Goal: Task Accomplishment & Management: Manage account settings

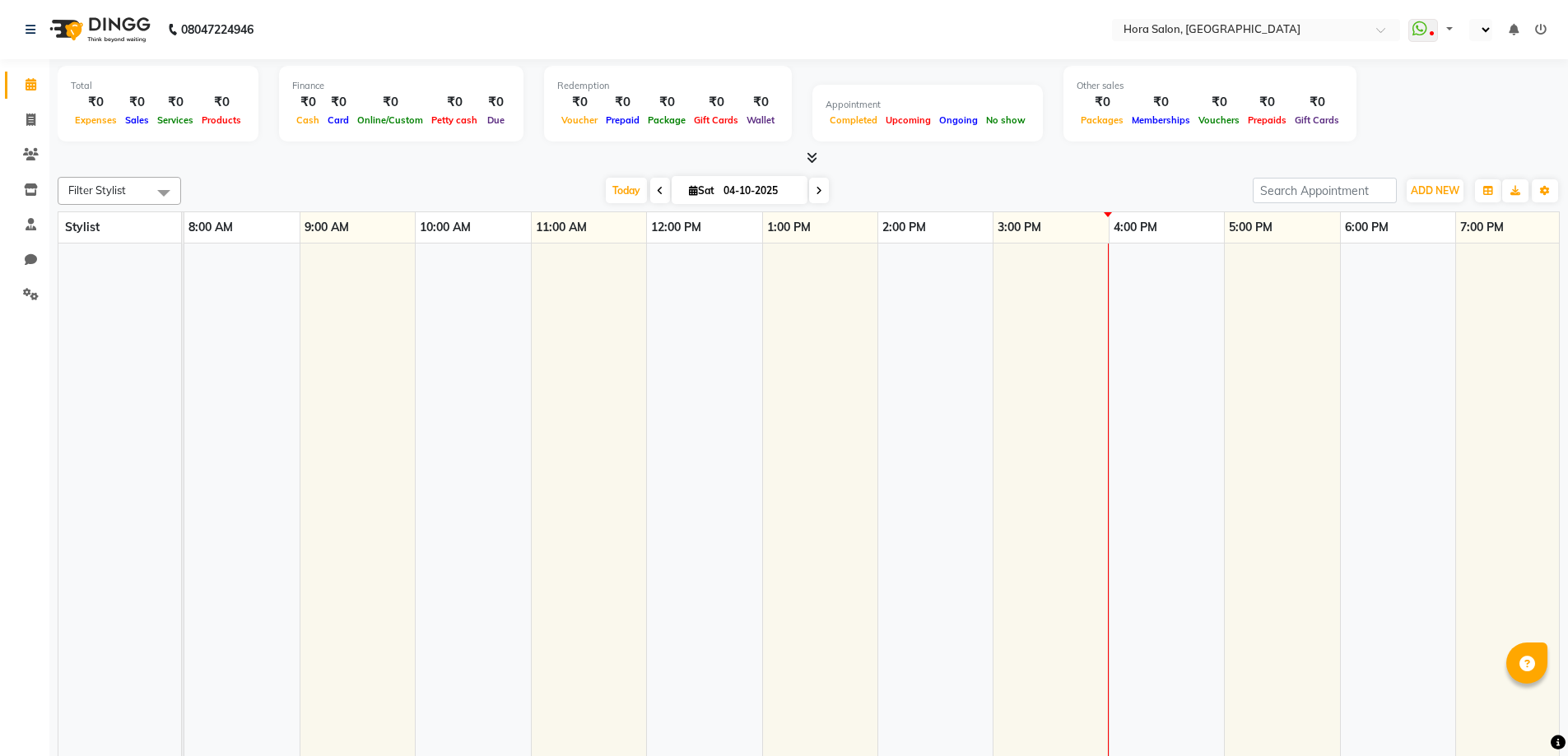
select select "en"
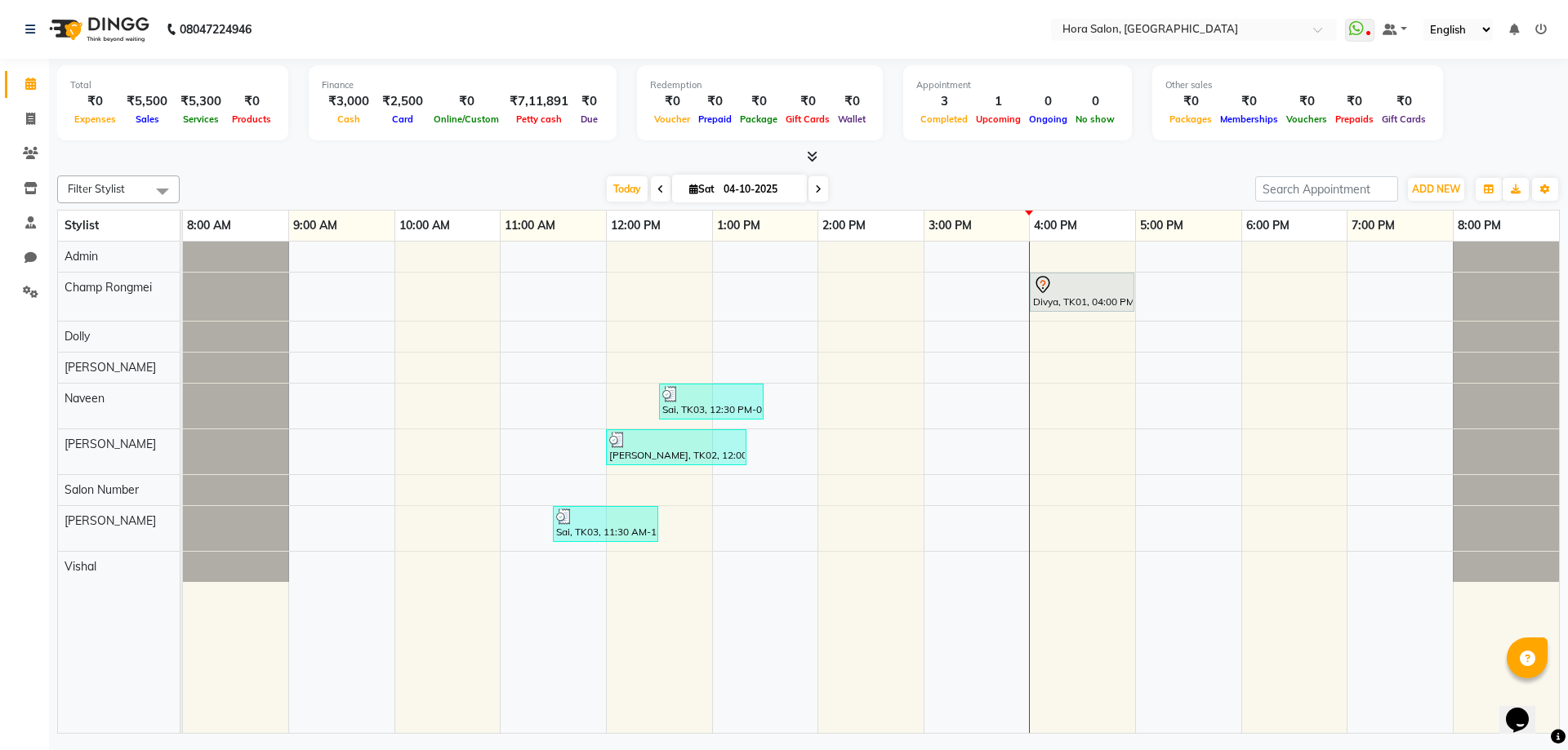
click at [814, 194] on span at bounding box center [818, 189] width 20 height 26
type input "05-10-2025"
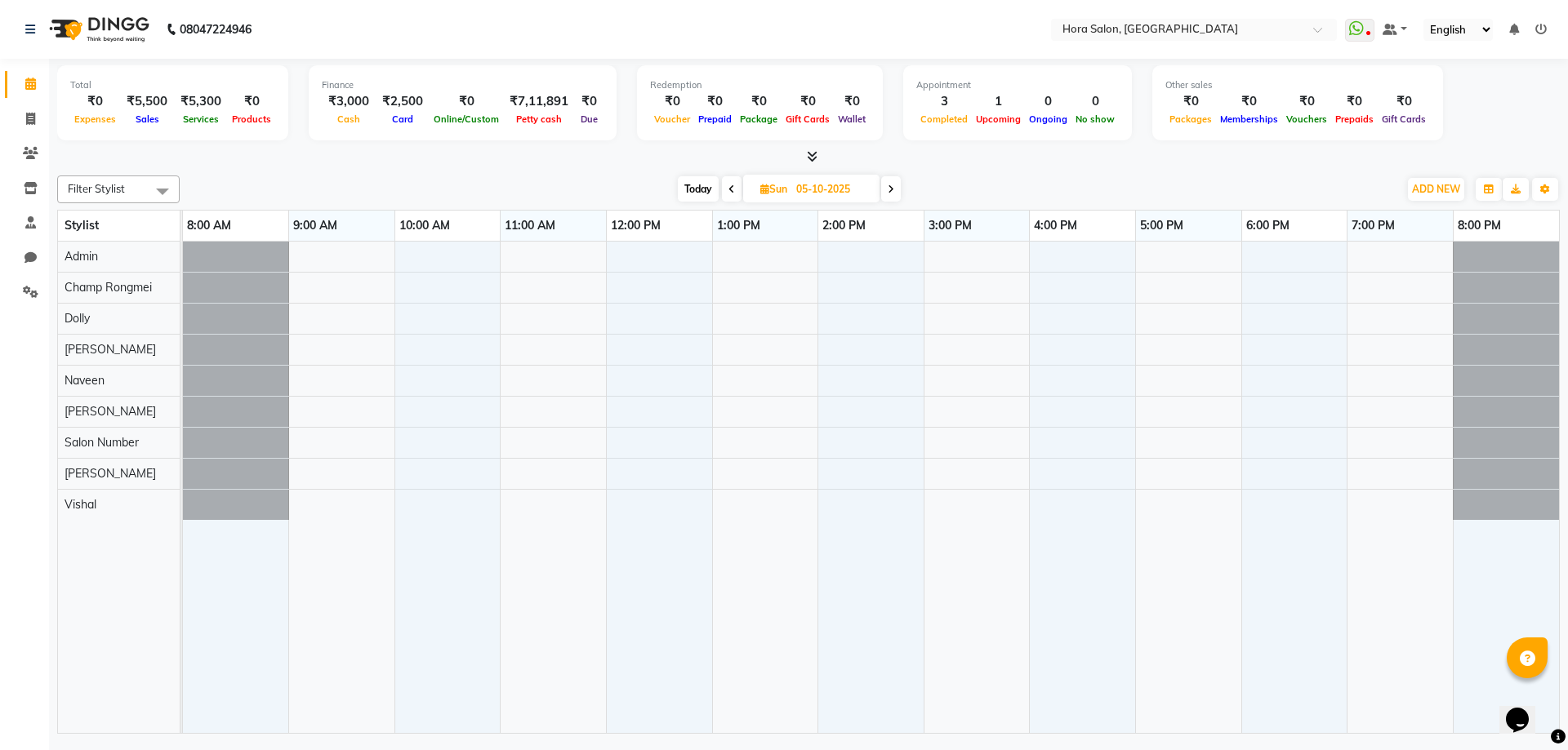
drag, startPoint x: 4, startPoint y: 187, endPoint x: 195, endPoint y: 150, distance: 194.6
click at [37, 182] on ul "Calendar Invoice Clients Inventory Staff Chat Settings Upcoming Tentative Confi…" at bounding box center [24, 192] width 49 height 252
drag, startPoint x: 608, startPoint y: 213, endPoint x: 1253, endPoint y: 479, distance: 697.7
click at [568, 279] on table "Stylist 8:00 AM 9:00 AM 10:00 AM 11:00 AM 12:00 PM 1:00 PM 2:00 PM 3:00 PM 4:00…" at bounding box center [808, 472] width 1502 height 524
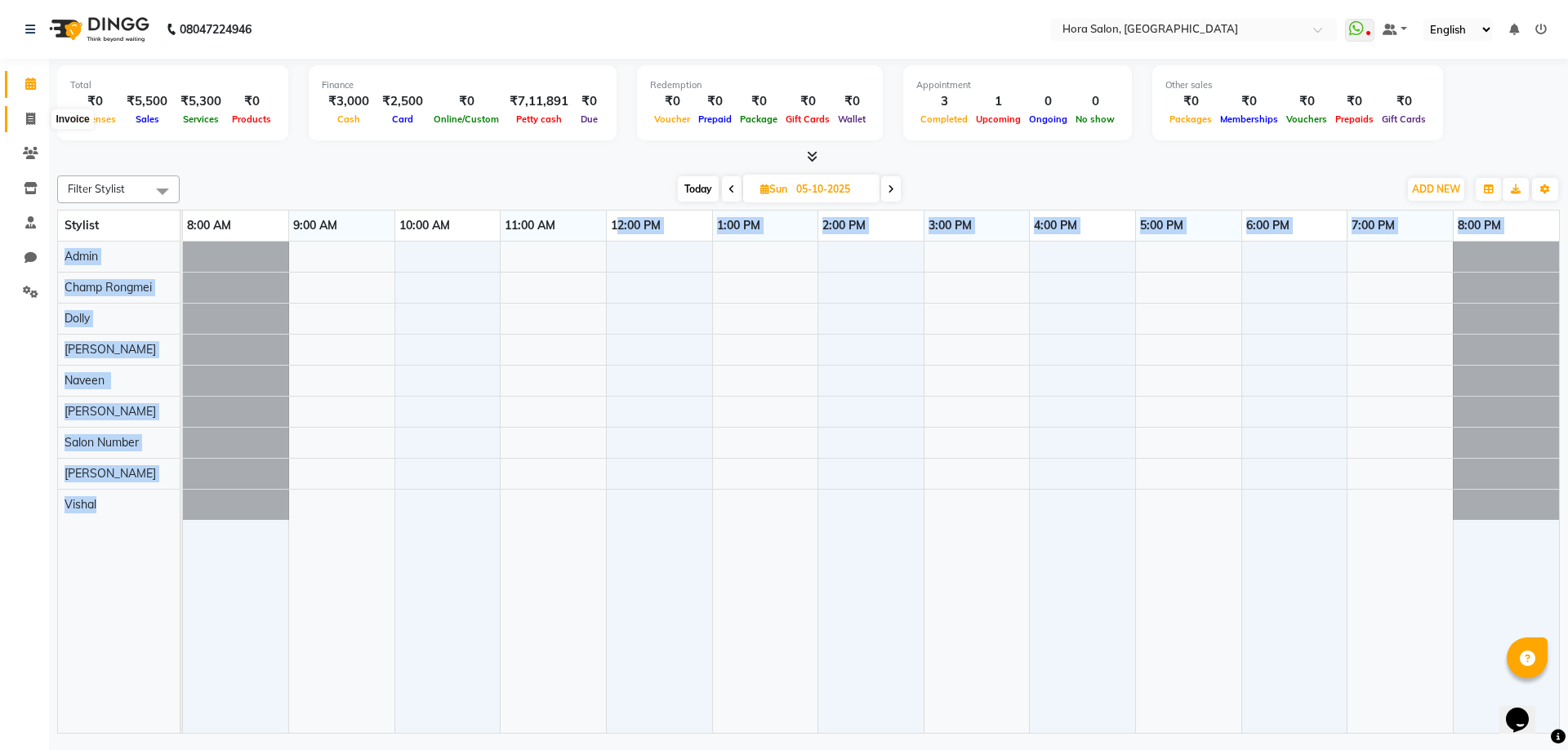
click at [26, 120] on icon at bounding box center [31, 119] width 9 height 12
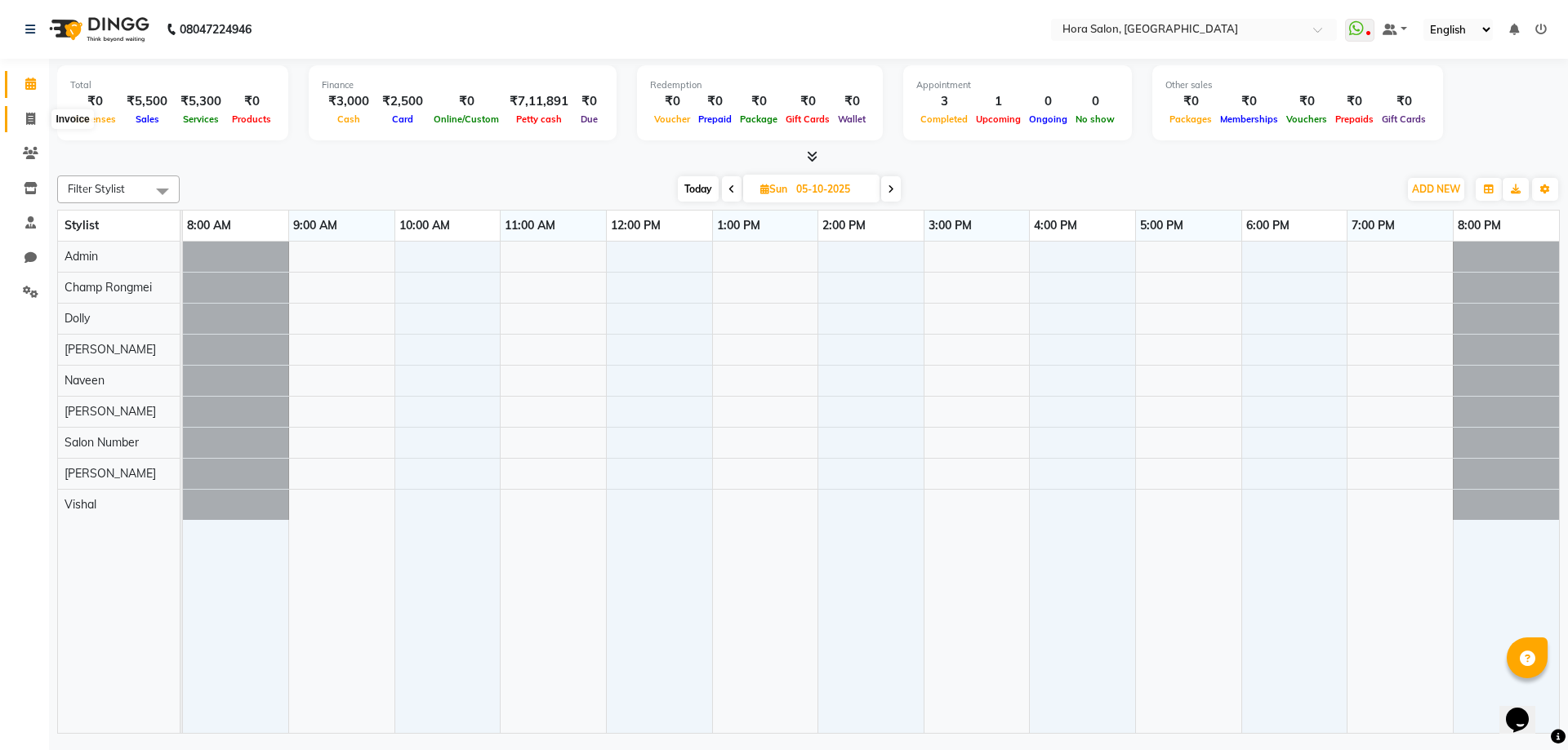
select select "service"
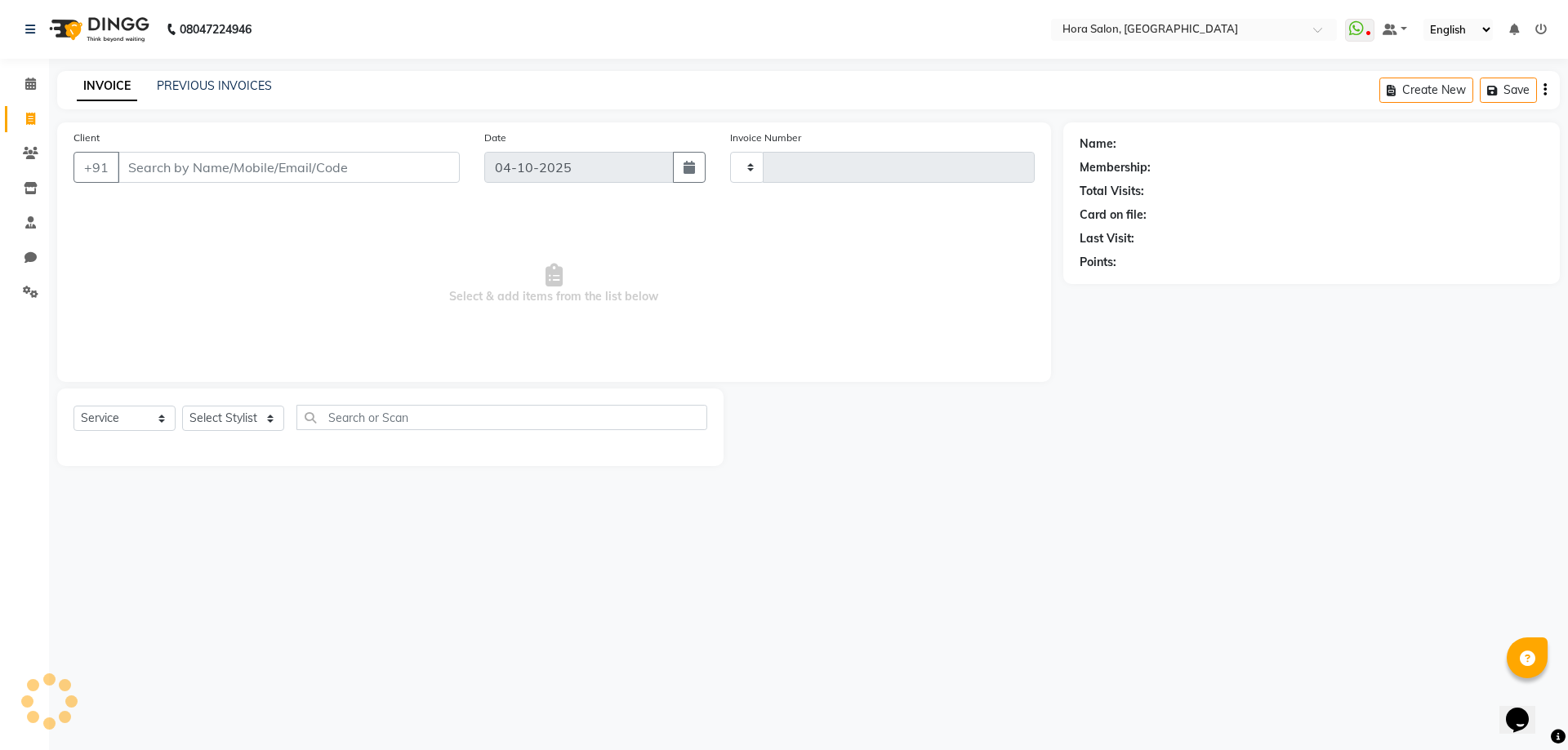
type input "0942"
select select "8101"
click at [28, 87] on icon at bounding box center [31, 84] width 10 height 12
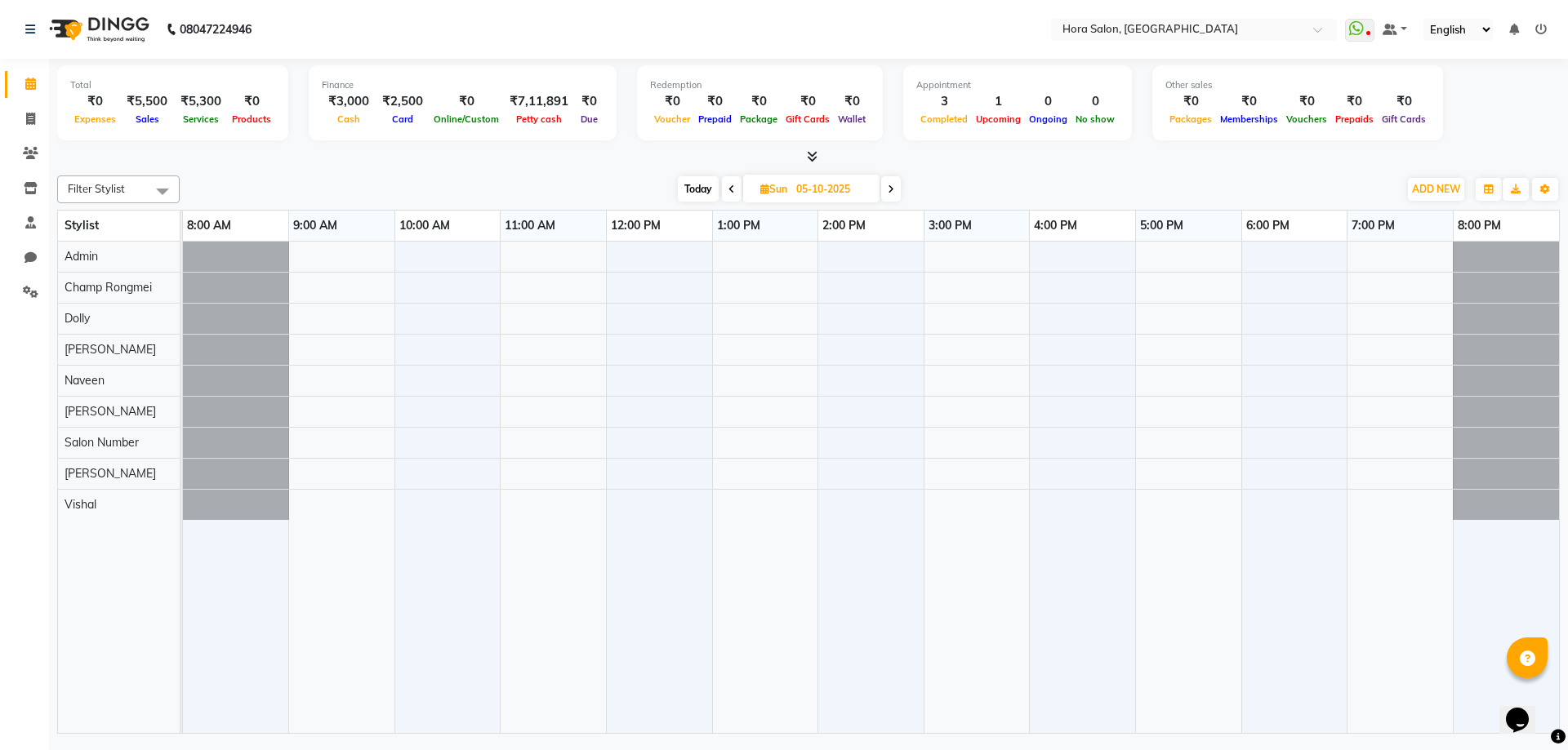
click at [732, 188] on icon at bounding box center [732, 189] width 7 height 9
type input "04-10-2025"
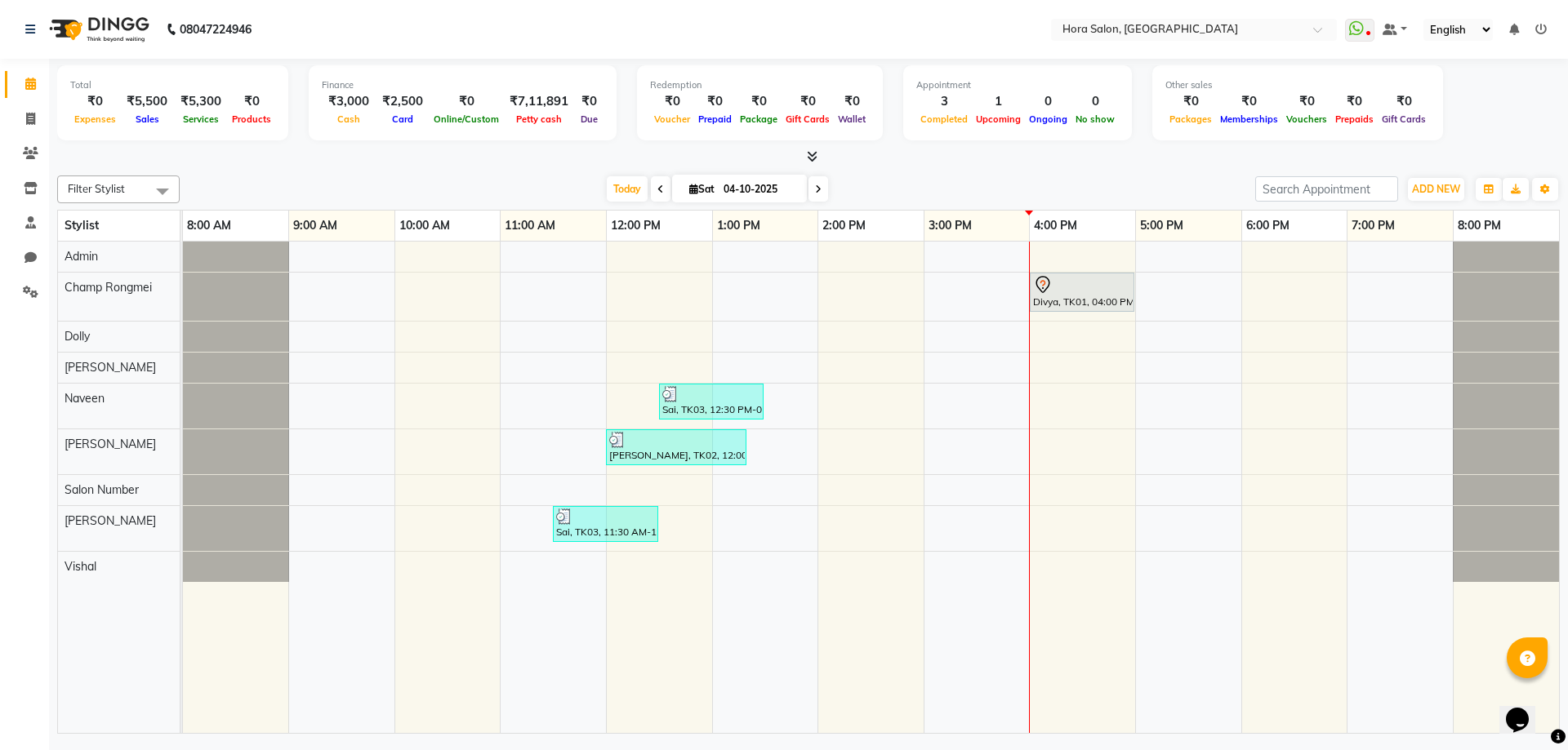
click at [912, 449] on div "Divya, TK01, 04:00 PM-05:00 PM, Manicure & Pedicure - Regular Pedicure Sai, TK0…" at bounding box center [871, 487] width 1376 height 491
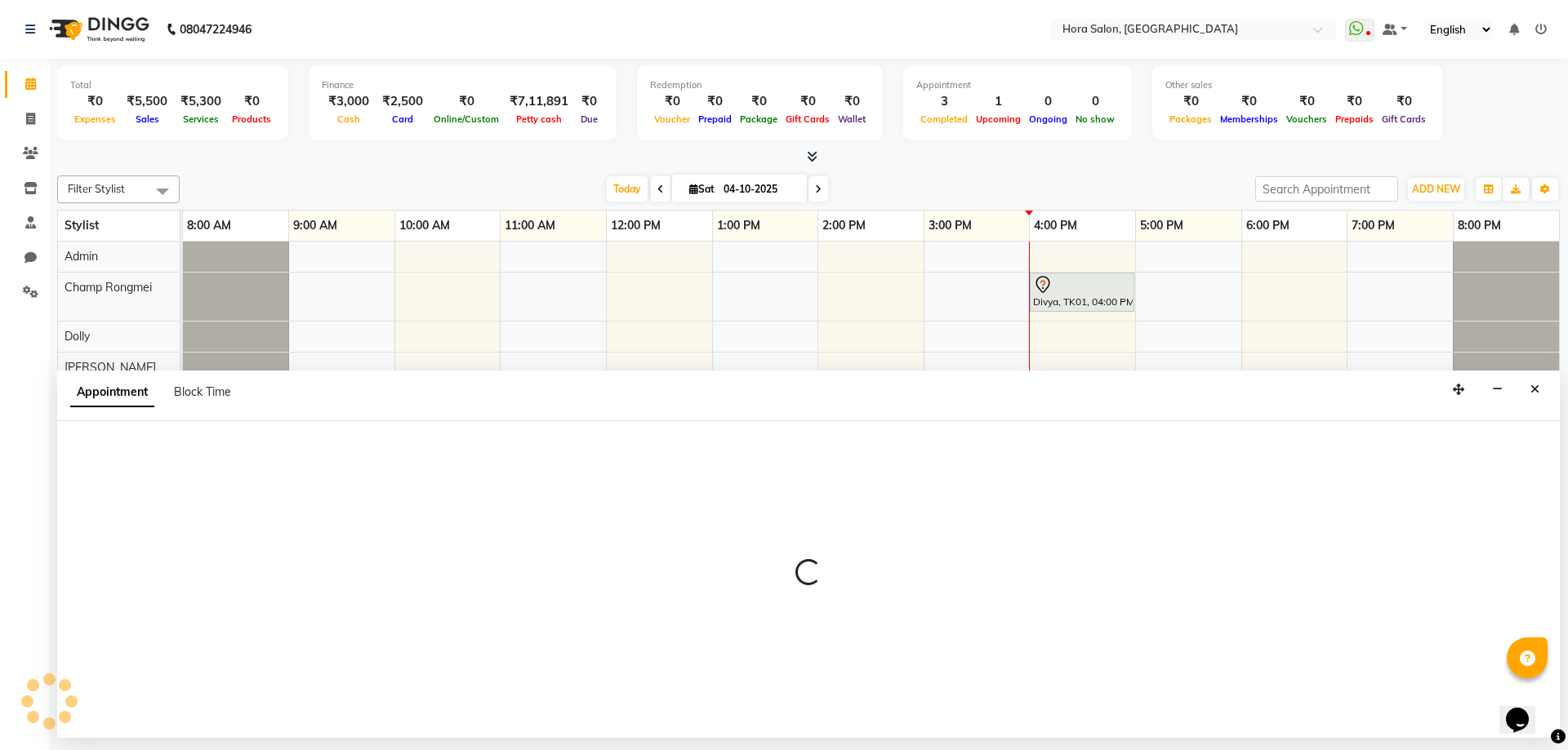
select select "76432"
select select "840"
select select "tentative"
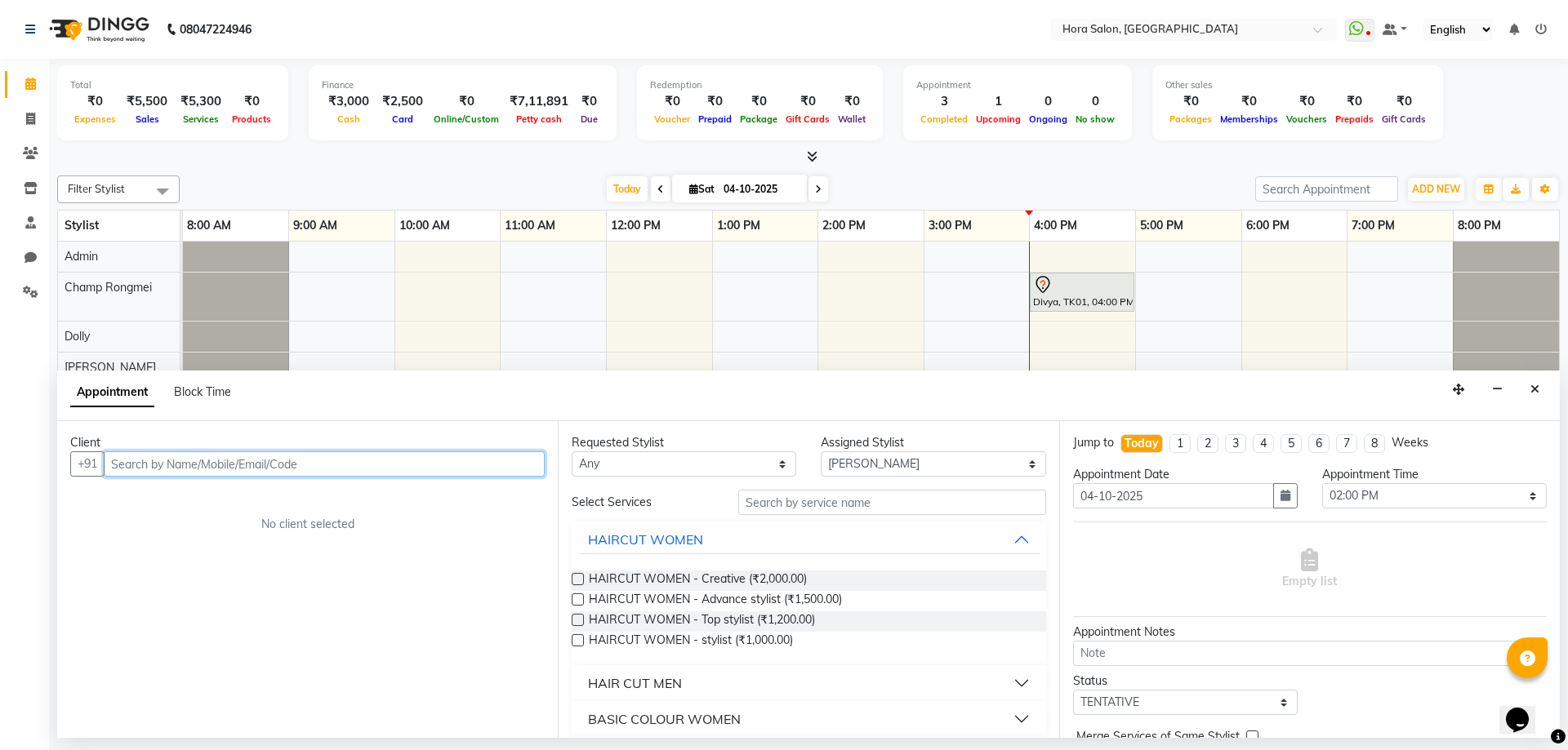
click at [494, 462] on input "text" at bounding box center [324, 464] width 441 height 26
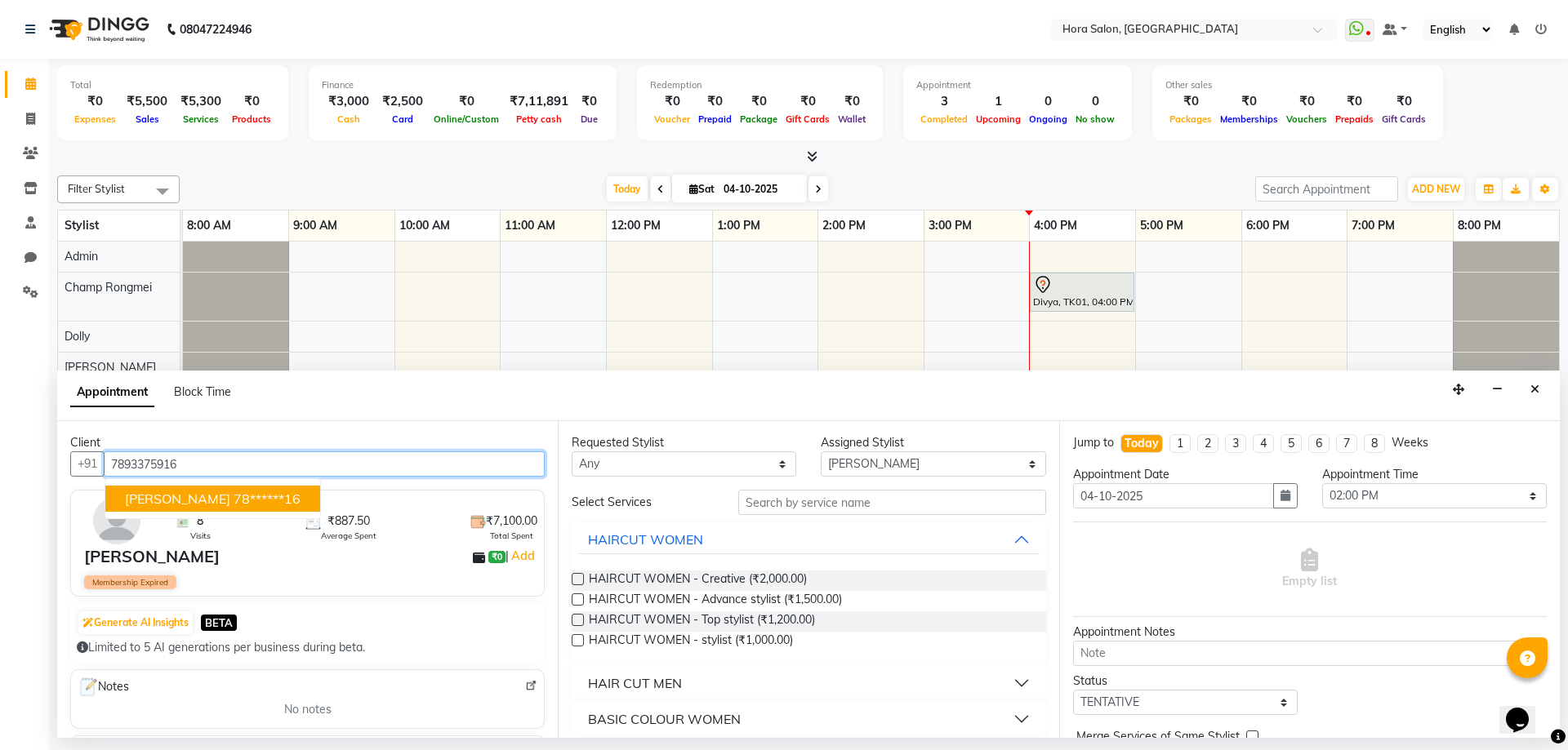
type input "7893375916"
click at [119, 527] on img at bounding box center [116, 520] width 47 height 47
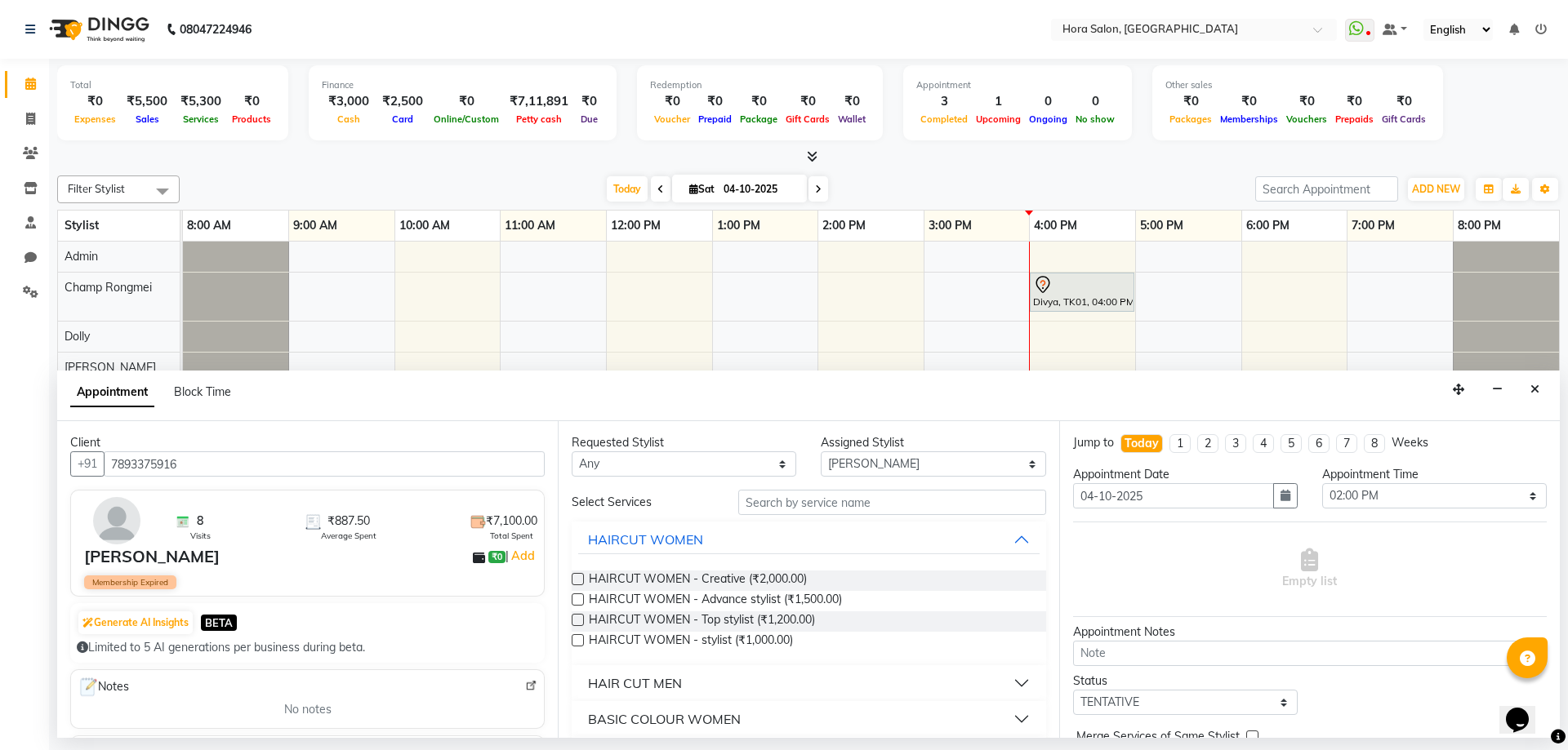
click at [120, 536] on img at bounding box center [116, 520] width 47 height 47
click at [341, 526] on span "₹887.50" at bounding box center [349, 521] width 43 height 17
click at [350, 521] on span "₹887.50" at bounding box center [349, 521] width 43 height 17
click at [501, 525] on span "₹7,100.00" at bounding box center [511, 521] width 51 height 17
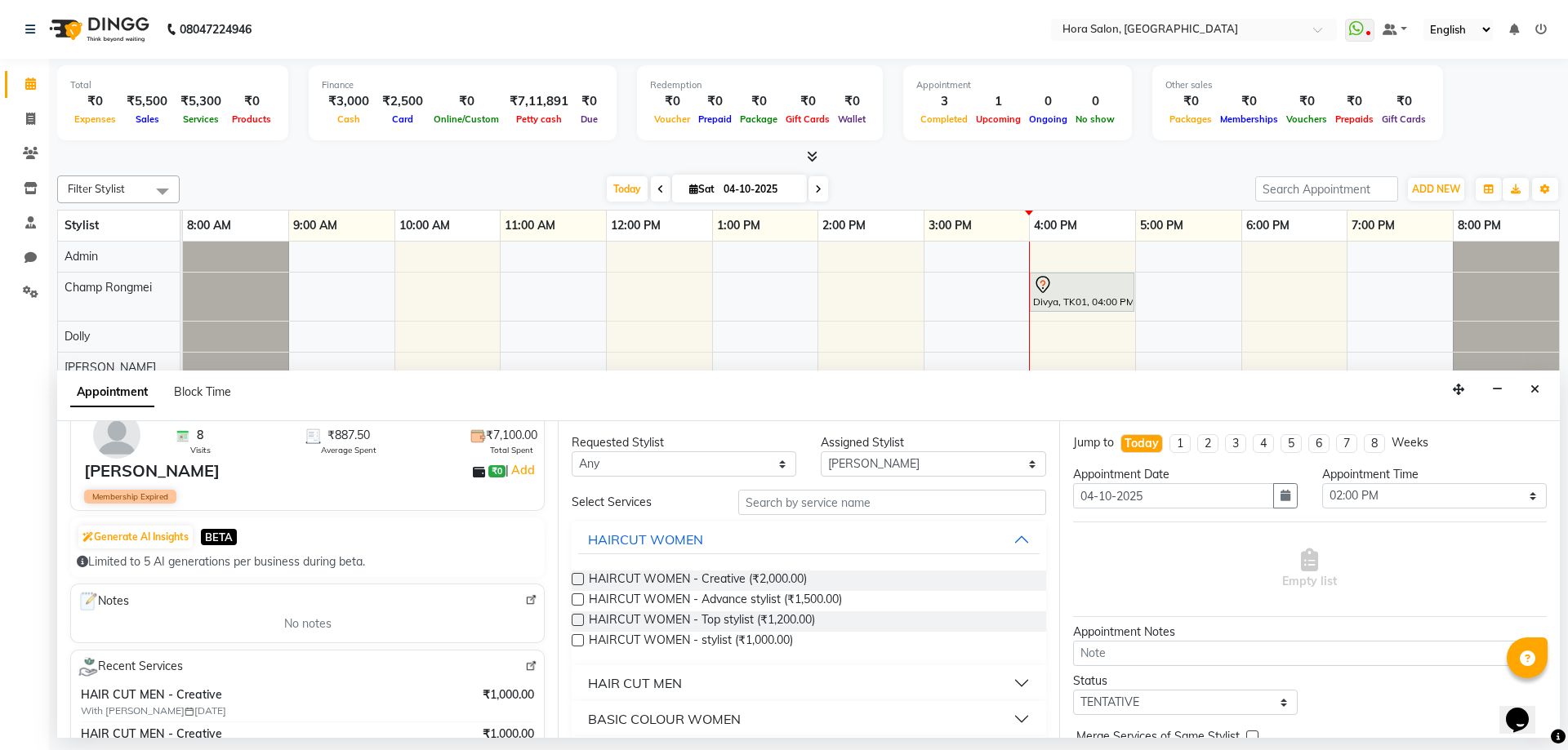
scroll to position [163, 0]
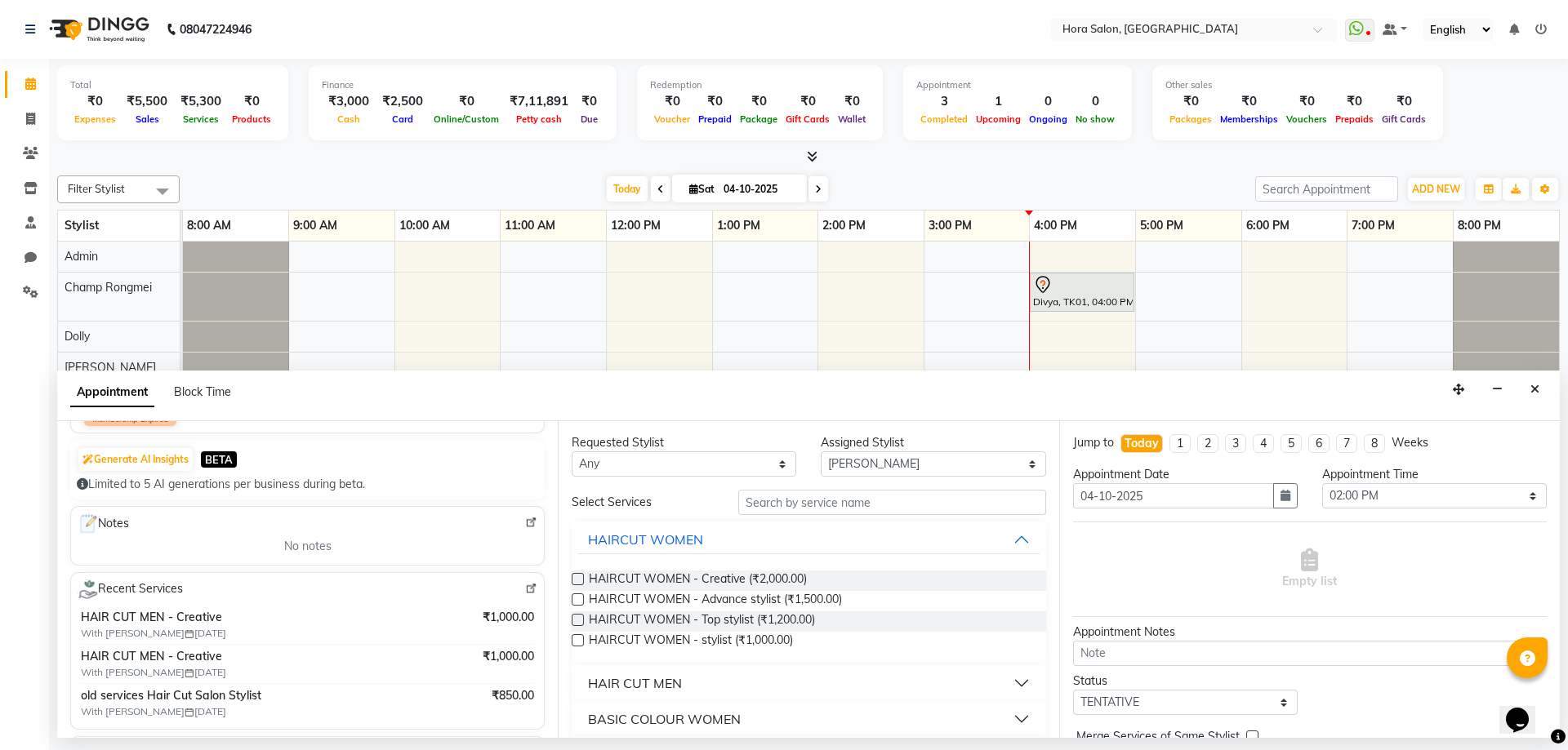
click at [267, 620] on span "HAIR CUT MEN - Creative" at bounding box center [251, 618] width 340 height 17
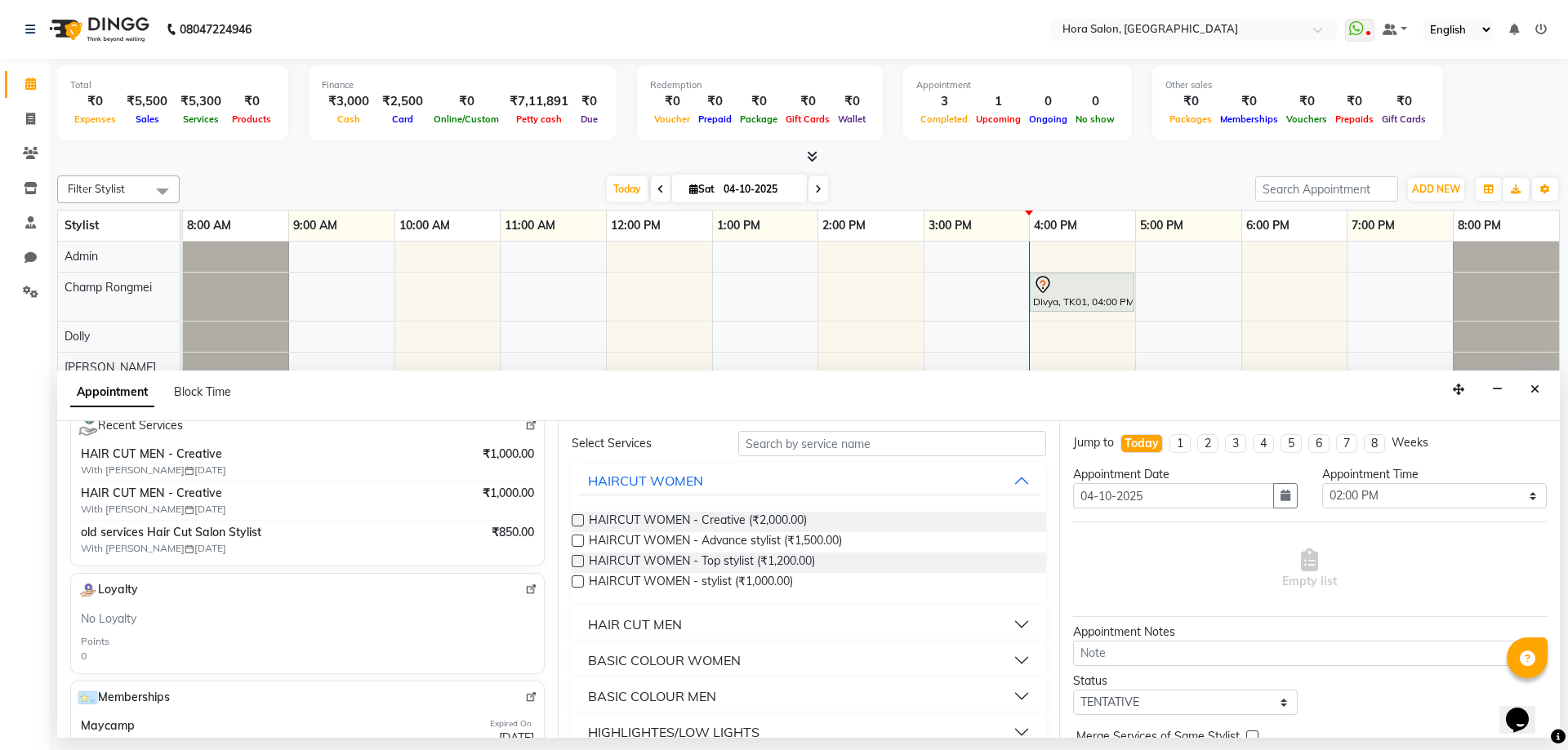
scroll to position [82, 0]
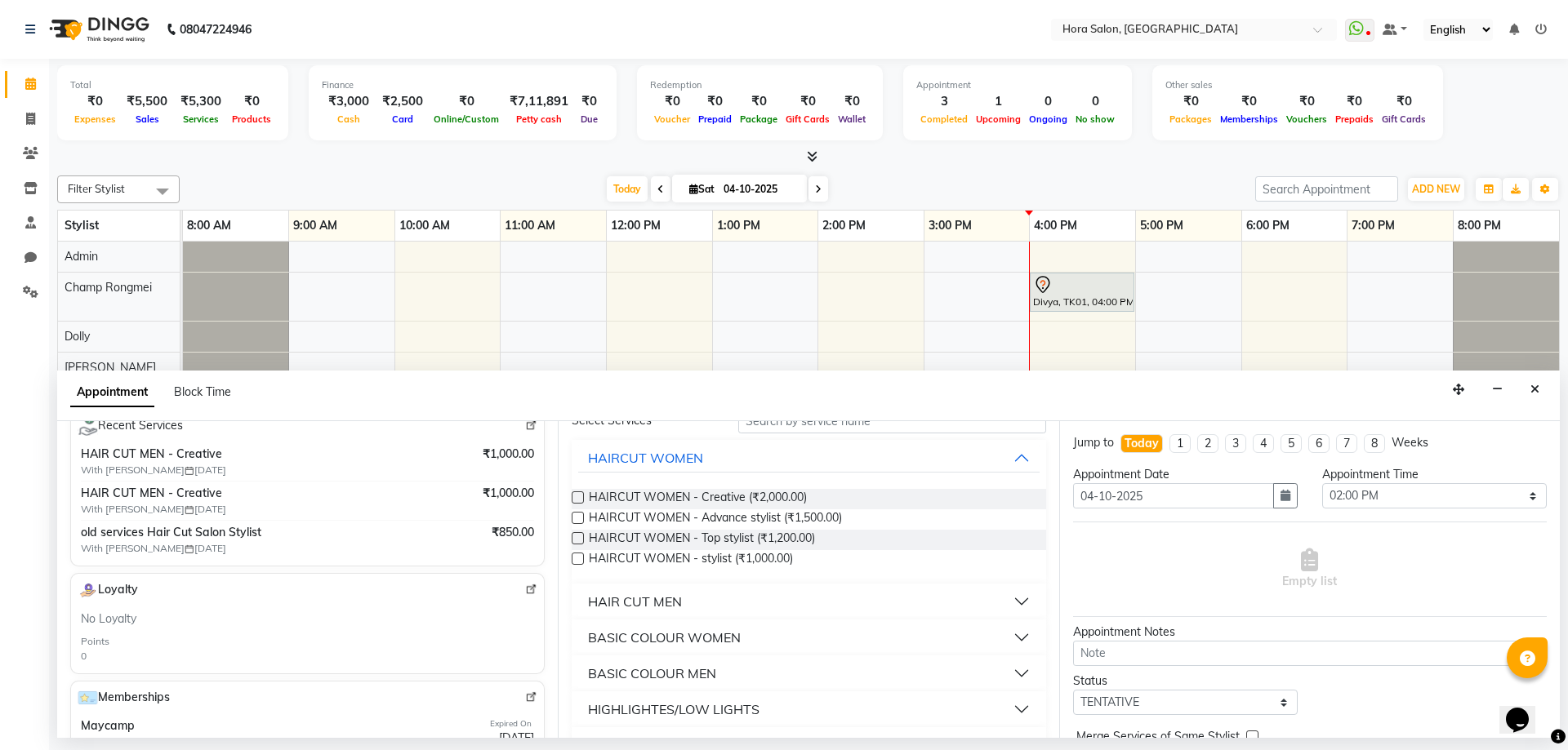
click at [667, 607] on div "HAIR CUT MEN" at bounding box center [635, 602] width 94 height 20
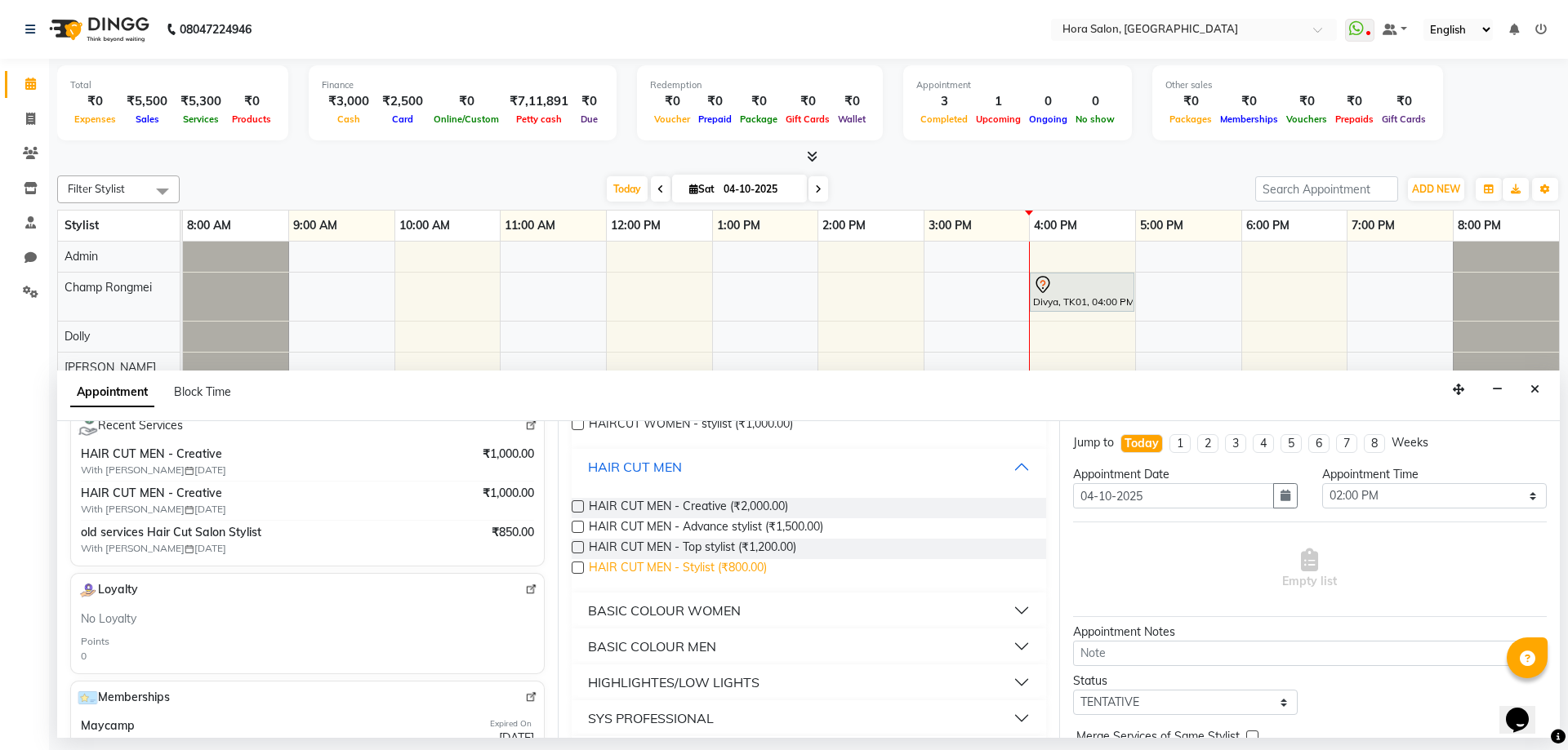
scroll to position [245, 0]
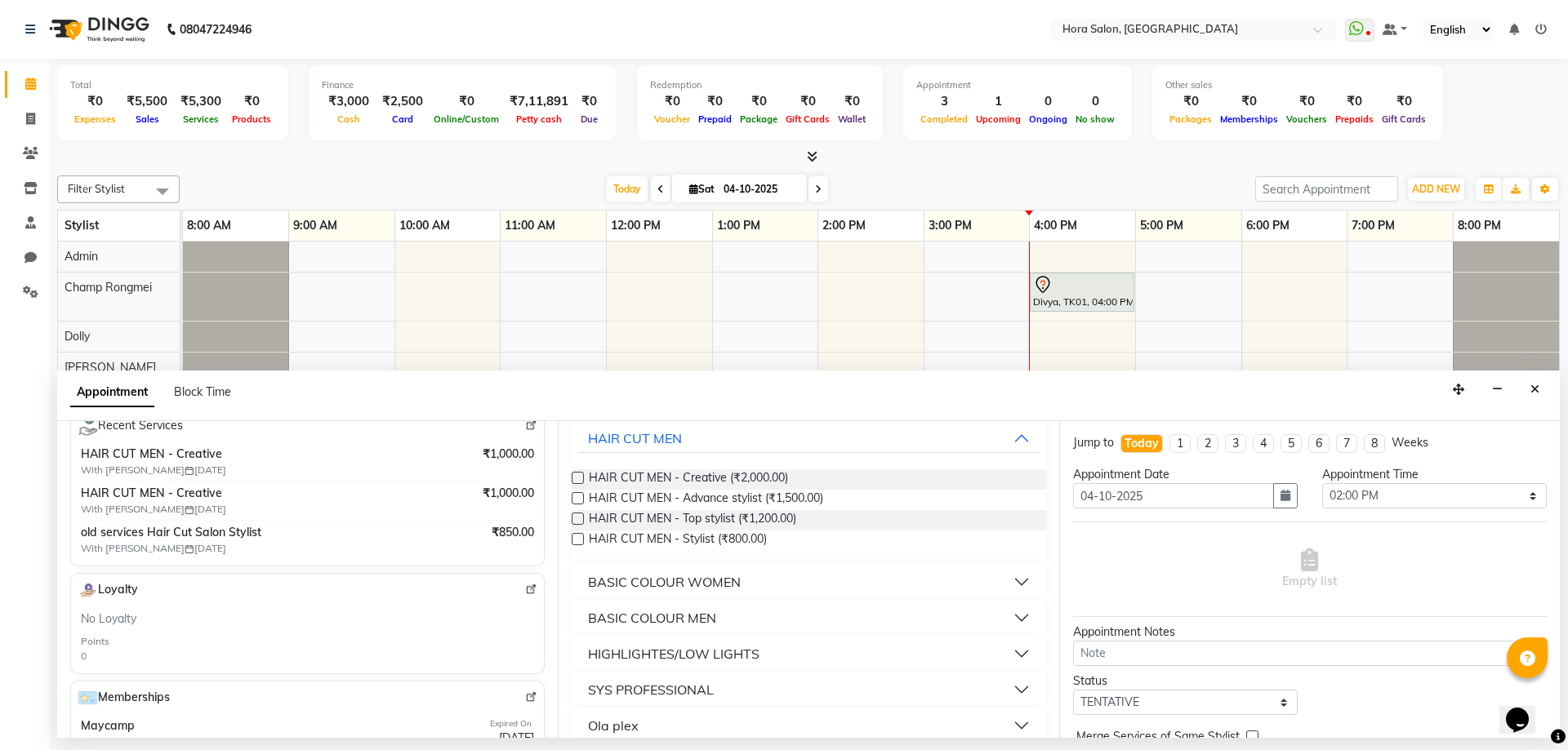
click at [574, 518] on label at bounding box center [578, 519] width 12 height 12
click at [574, 518] on input "checkbox" at bounding box center [577, 520] width 10 height 10
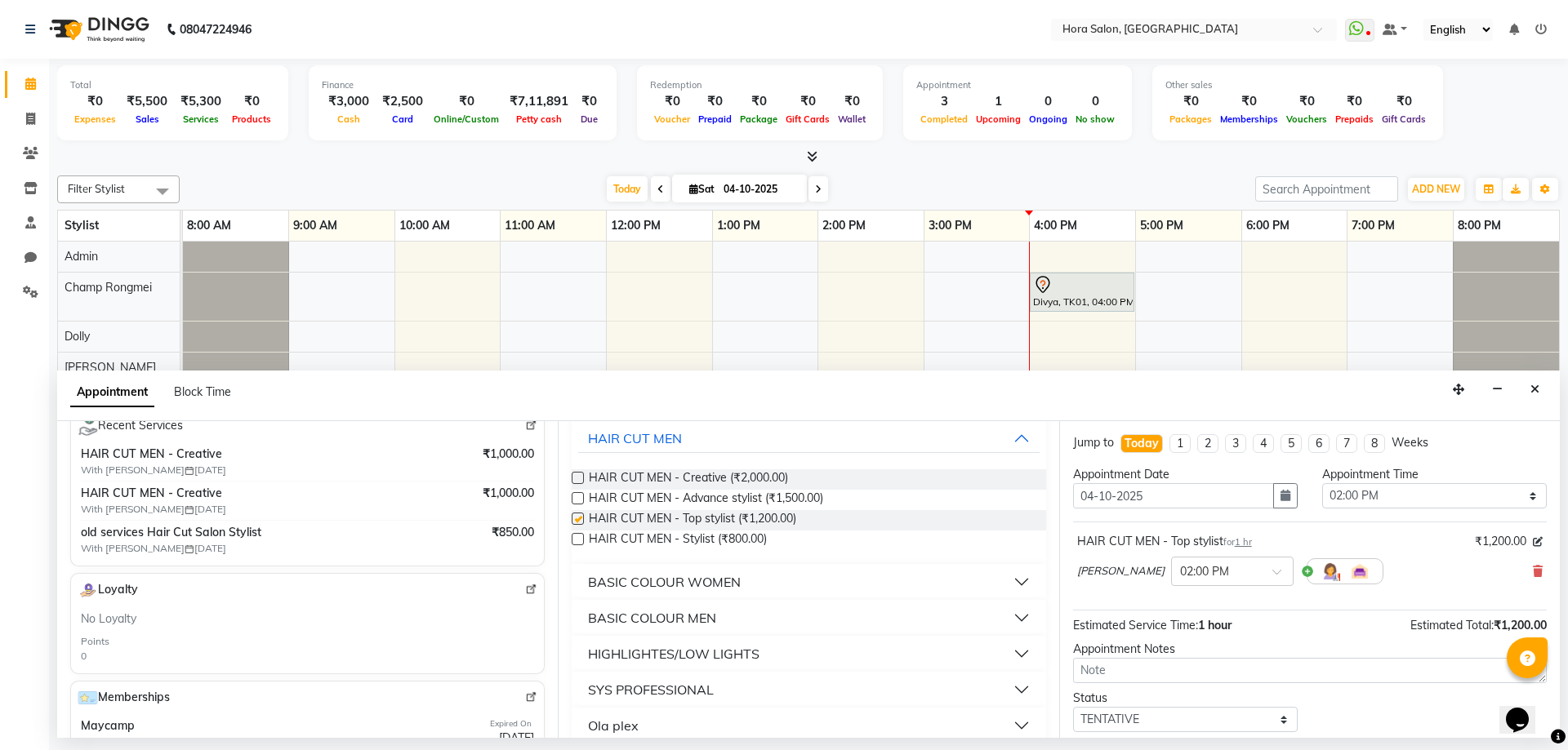
checkbox input "false"
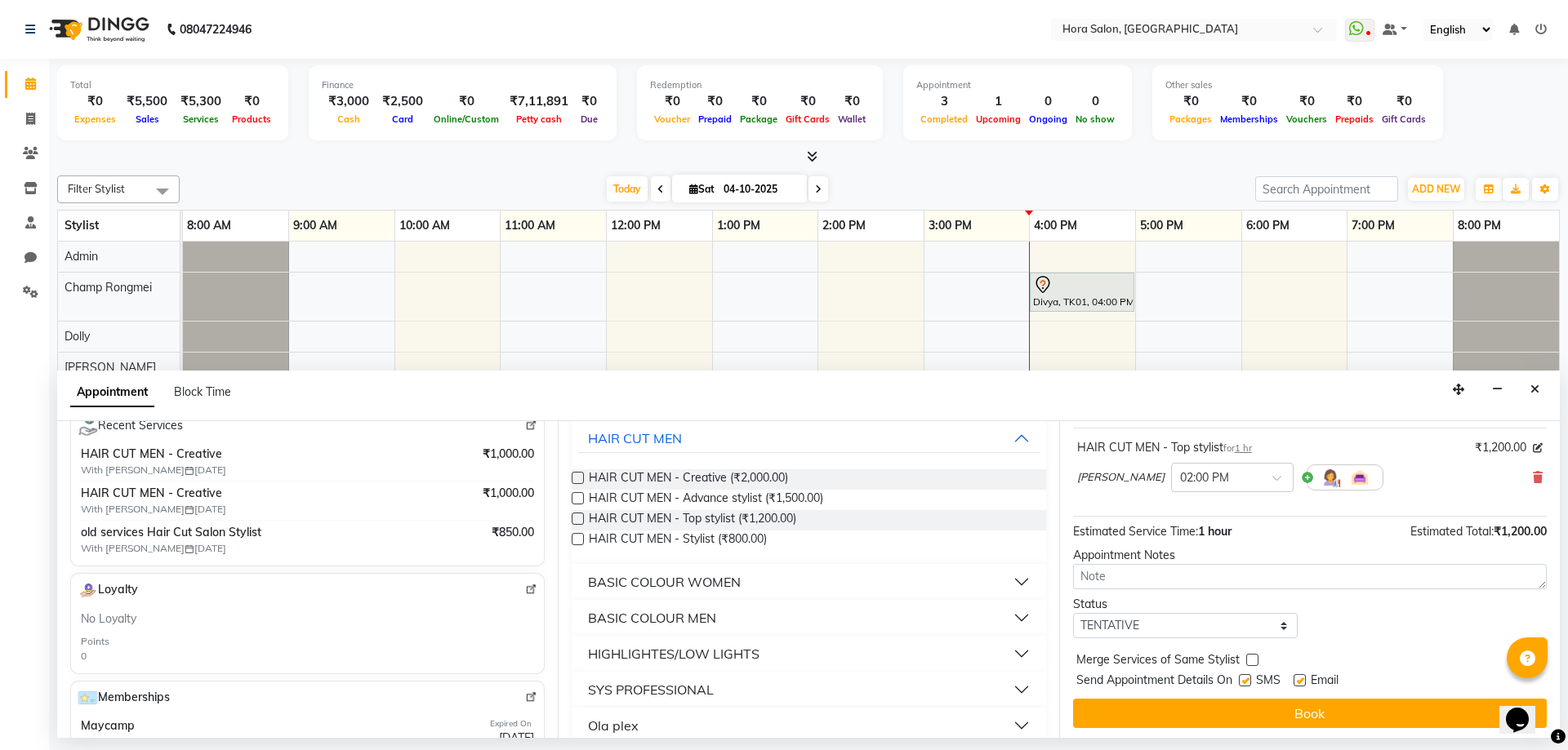
scroll to position [97, 0]
click at [1299, 674] on label at bounding box center [1299, 677] width 12 height 12
click at [1299, 674] on input "checkbox" at bounding box center [1298, 678] width 10 height 10
checkbox input "false"
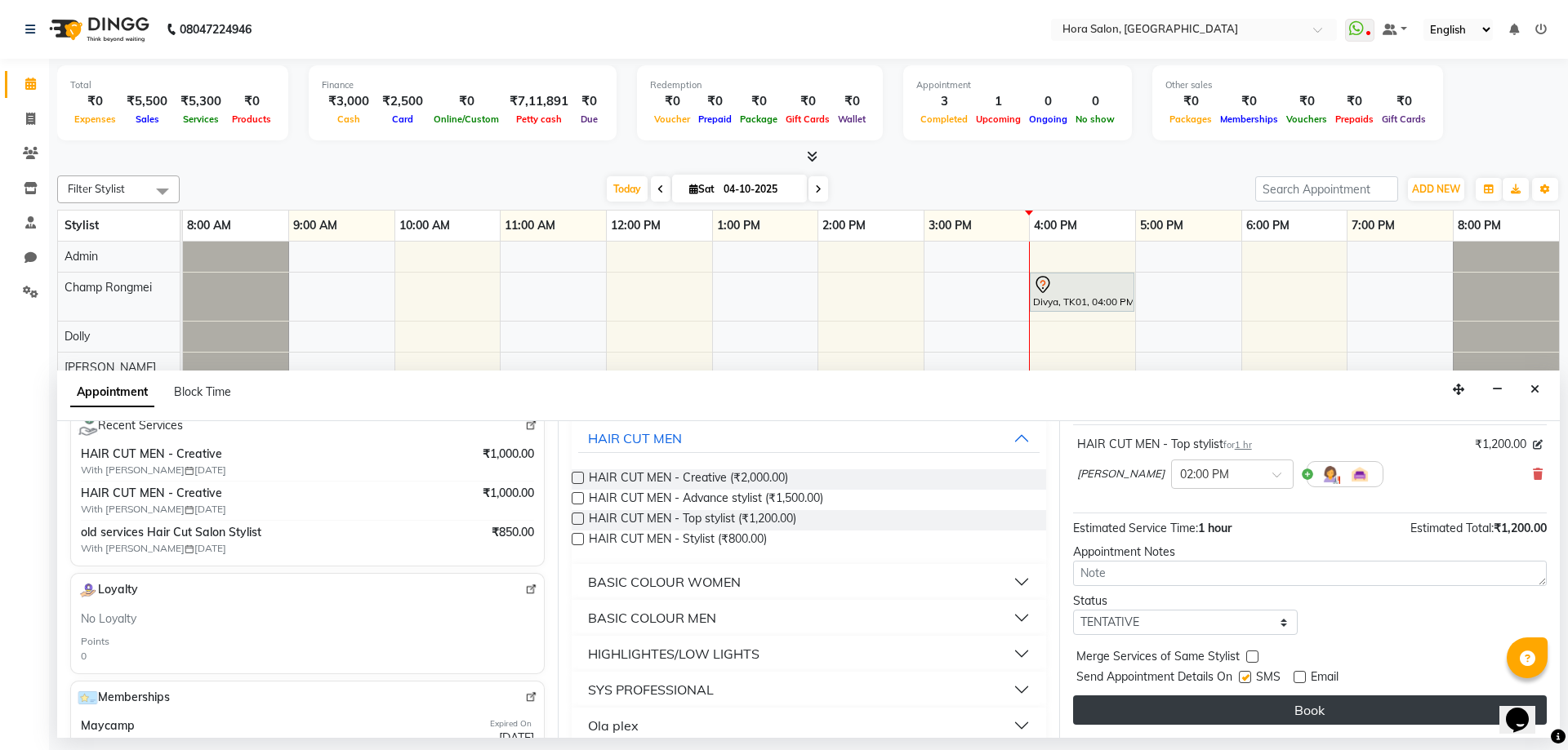
click at [1303, 705] on button "Book" at bounding box center [1309, 710] width 474 height 29
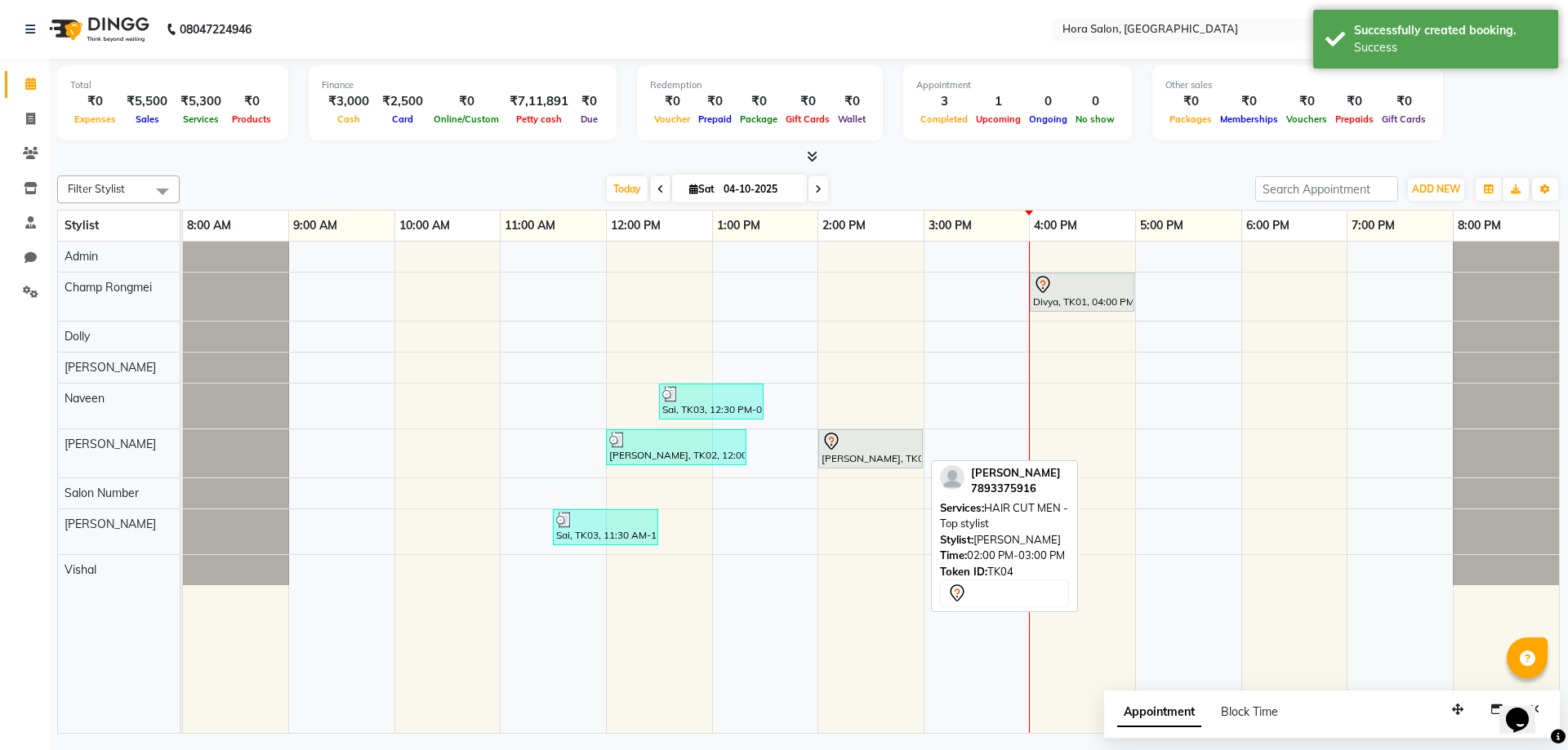
click at [860, 450] on div at bounding box center [870, 441] width 98 height 20
select select "7"
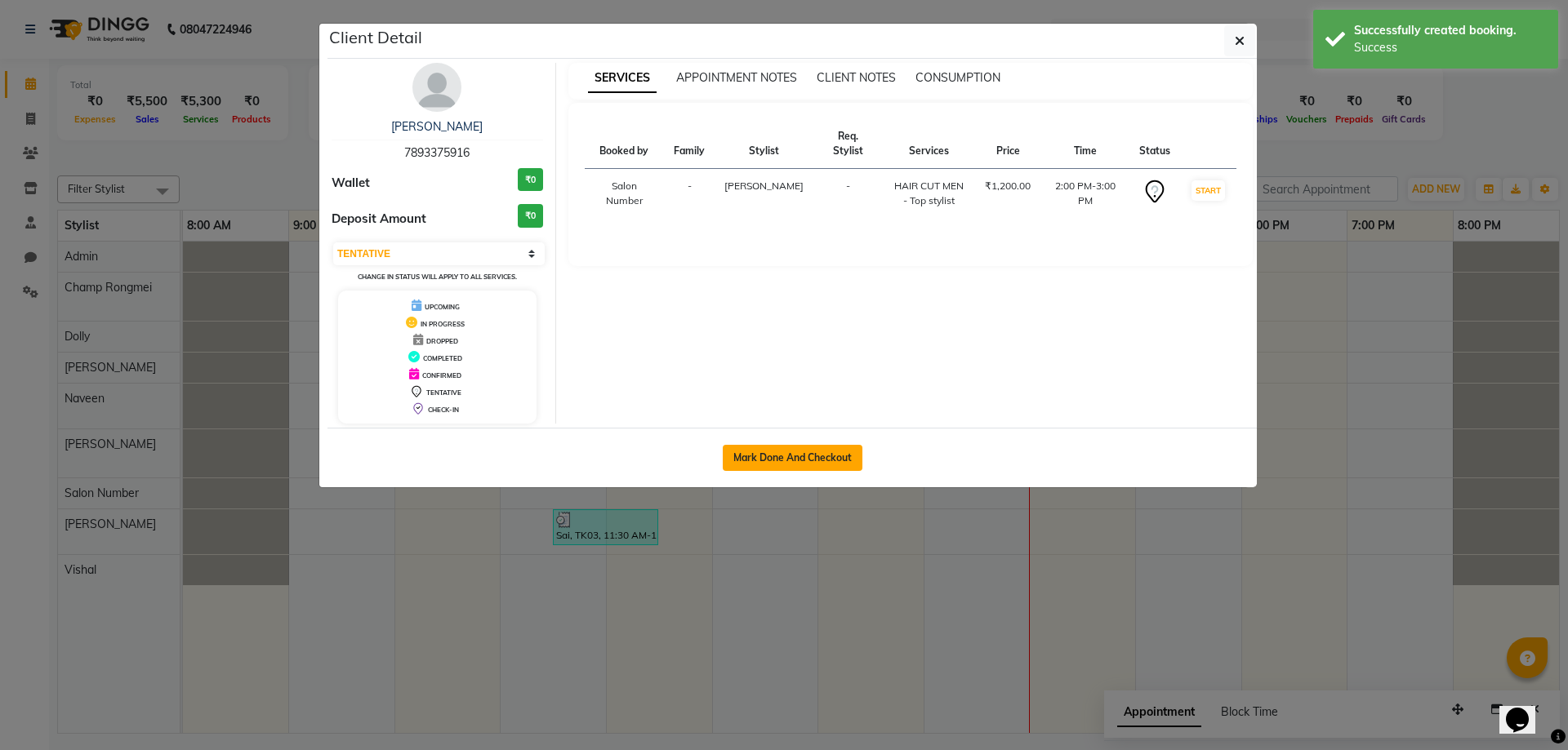
click at [839, 461] on button "Mark Done And Checkout" at bounding box center [793, 457] width 140 height 26
select select "service"
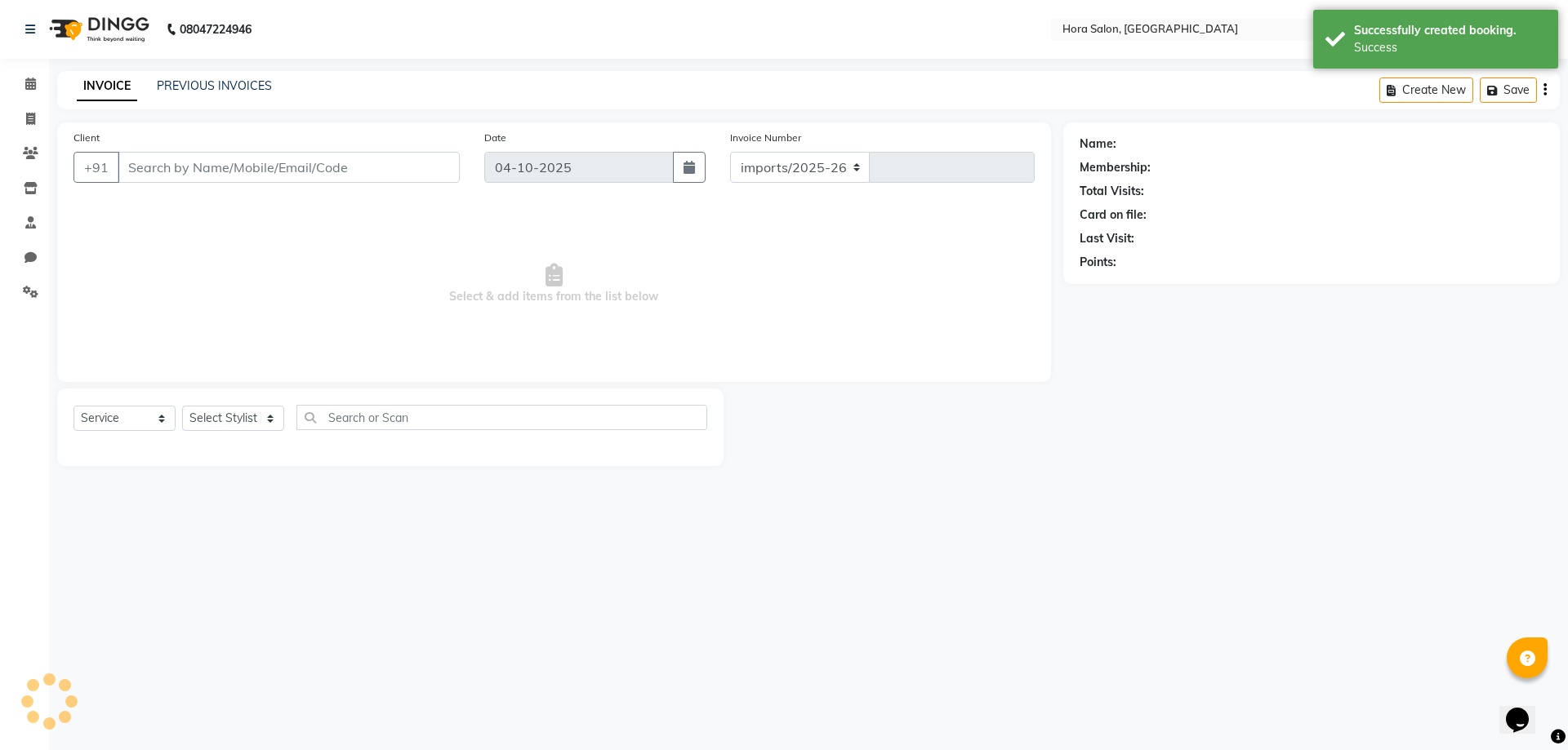
select select "8101"
type input "0942"
type input "78******16"
select select "76432"
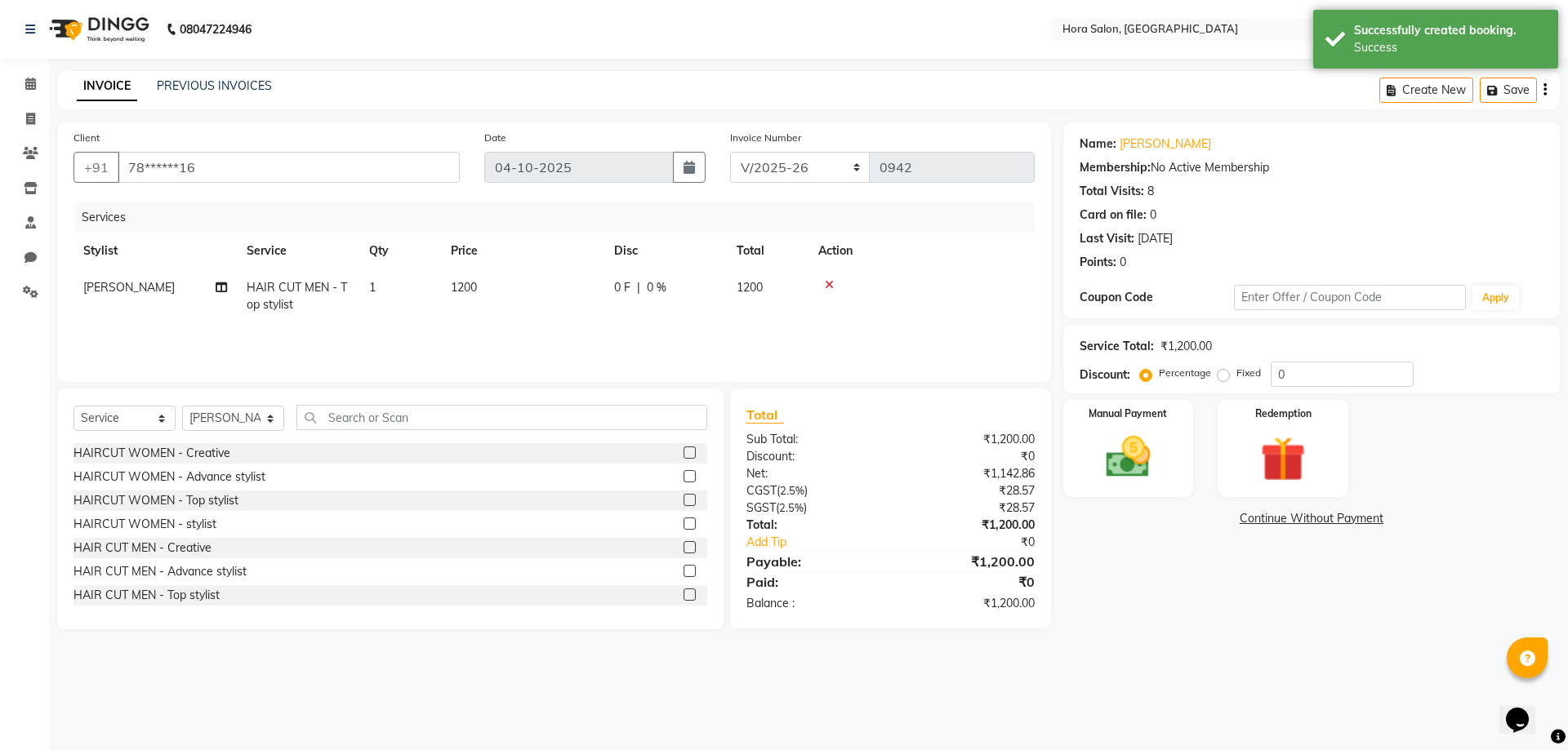
click at [487, 286] on td "1200" at bounding box center [522, 296] width 163 height 54
select select "76432"
click at [569, 290] on input "1200" at bounding box center [599, 292] width 143 height 26
type input "1"
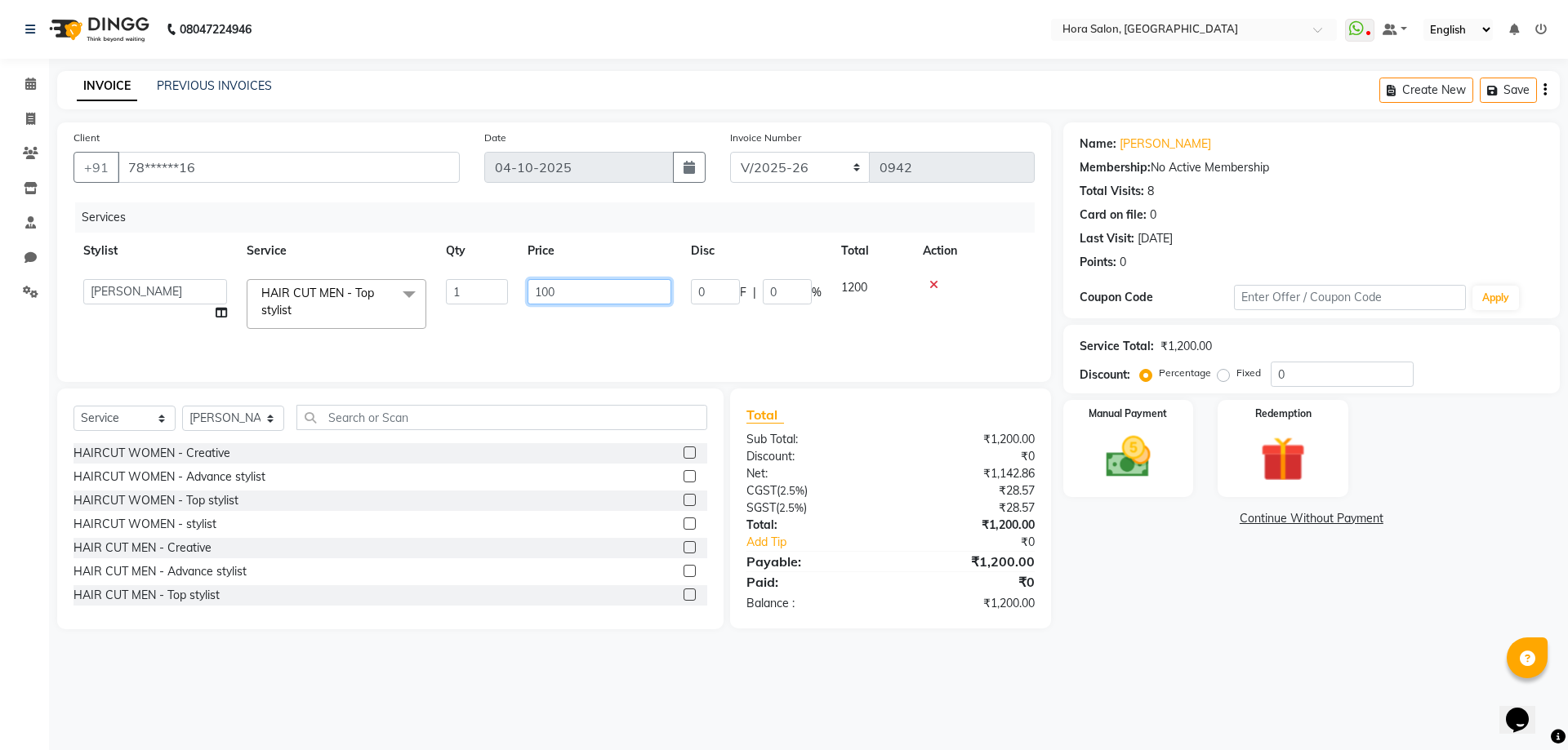
type input "1000"
click at [569, 325] on div "Services Stylist Service Qty Price Disc Total Action Admin Champ Rongmei [PERSO…" at bounding box center [554, 283] width 961 height 163
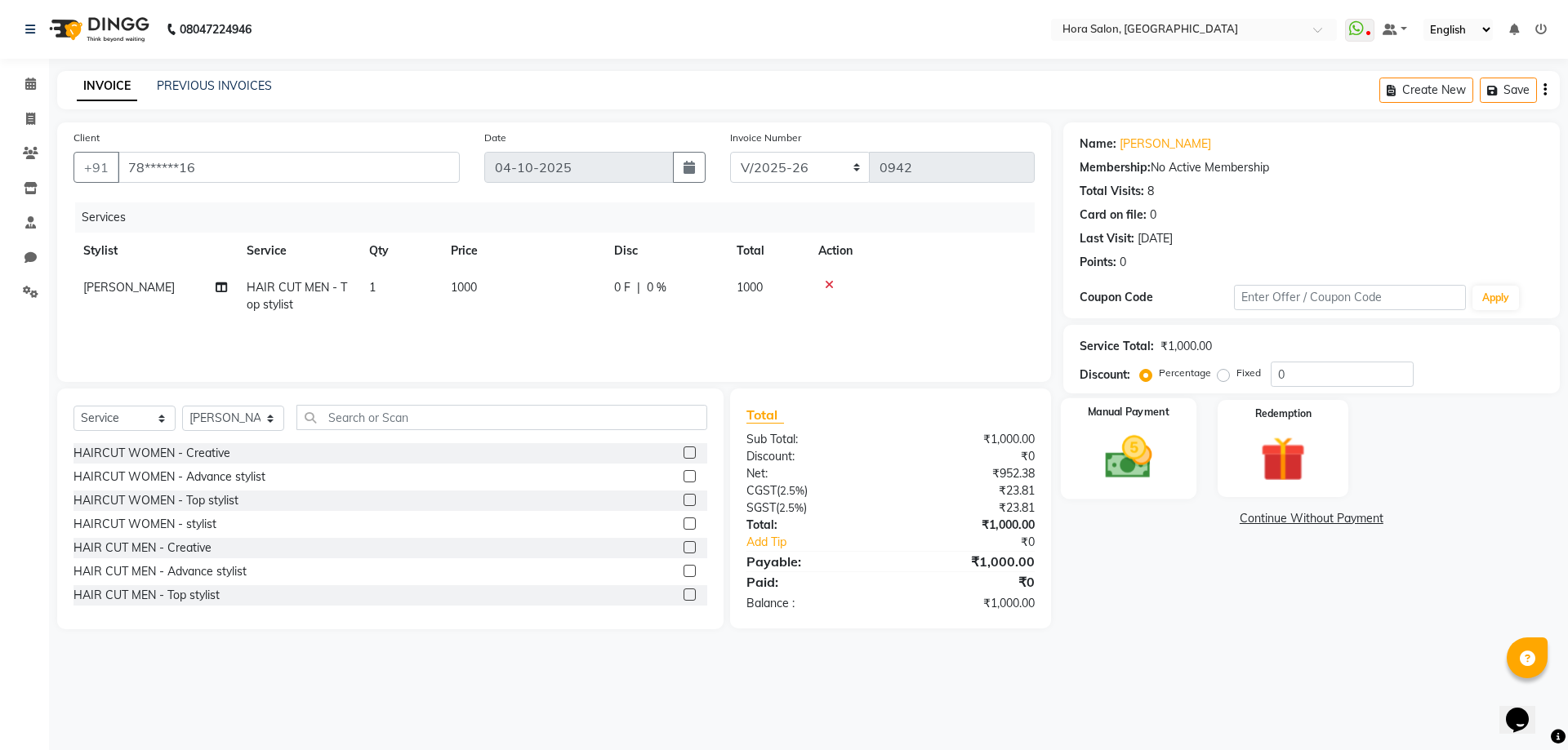
click at [1132, 472] on img at bounding box center [1128, 456] width 76 height 54
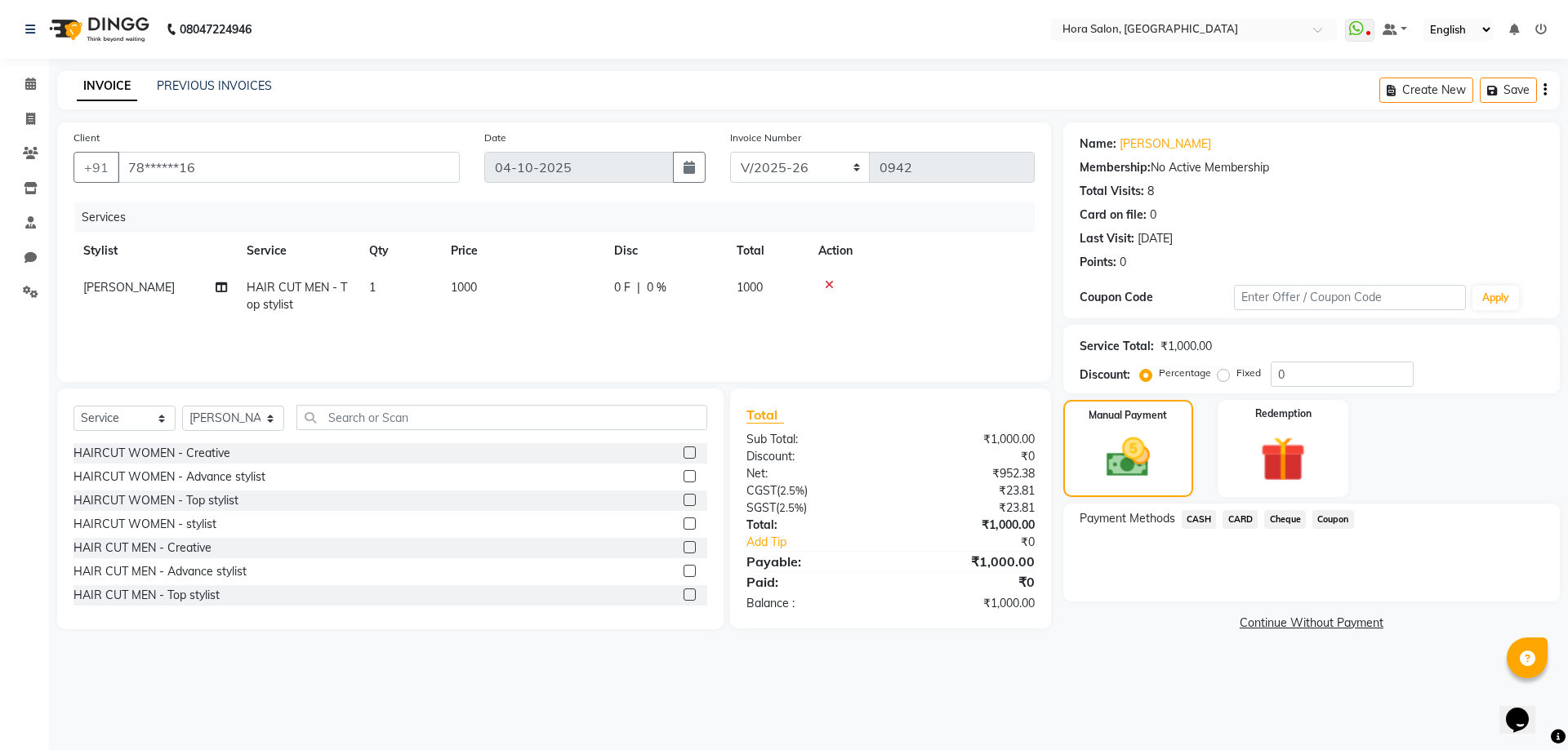
click at [1238, 520] on span "CARD" at bounding box center [1239, 520] width 35 height 19
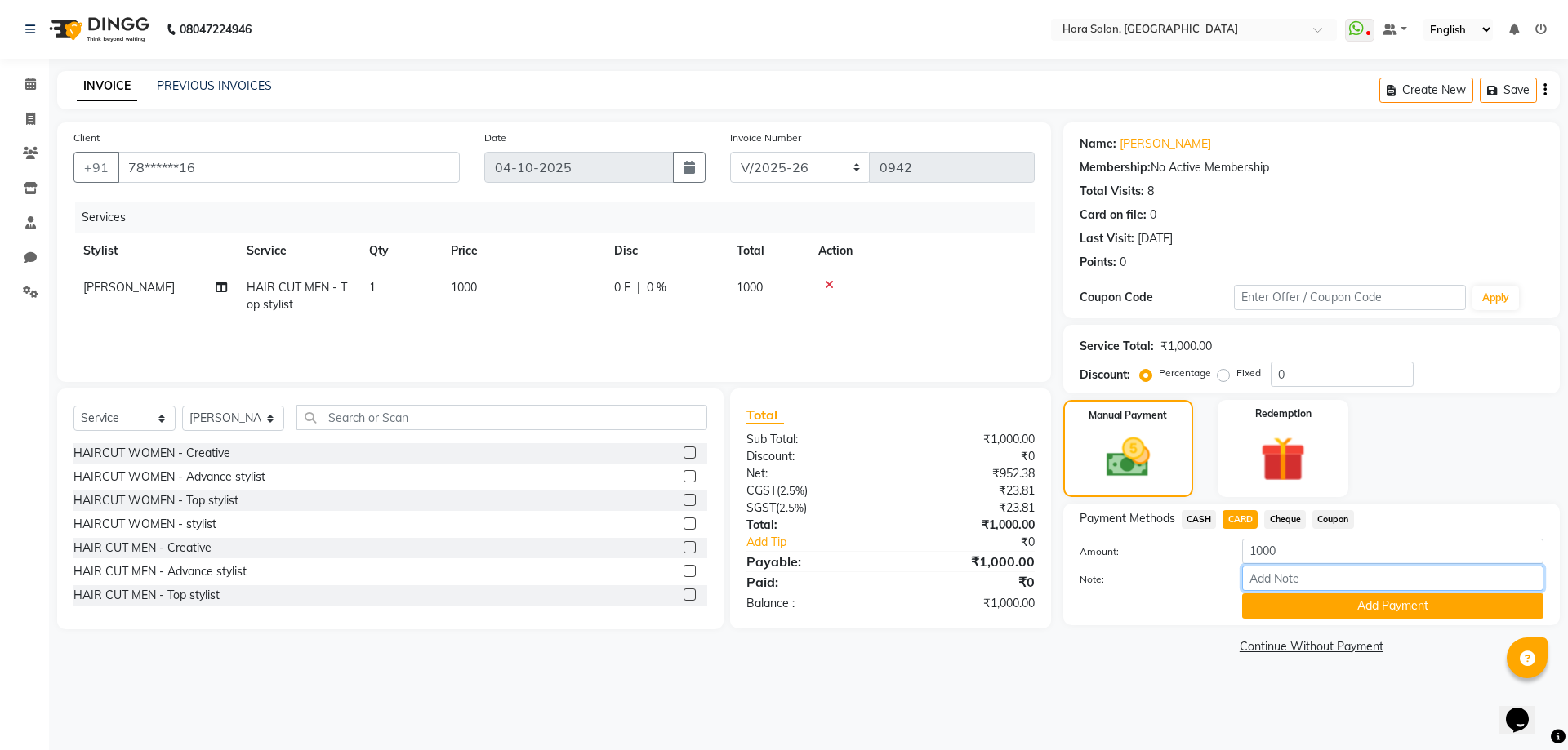
click at [1295, 574] on input "Note:" at bounding box center [1392, 578] width 301 height 26
type input "CARD"
click at [1337, 609] on button "Add Payment" at bounding box center [1392, 607] width 301 height 26
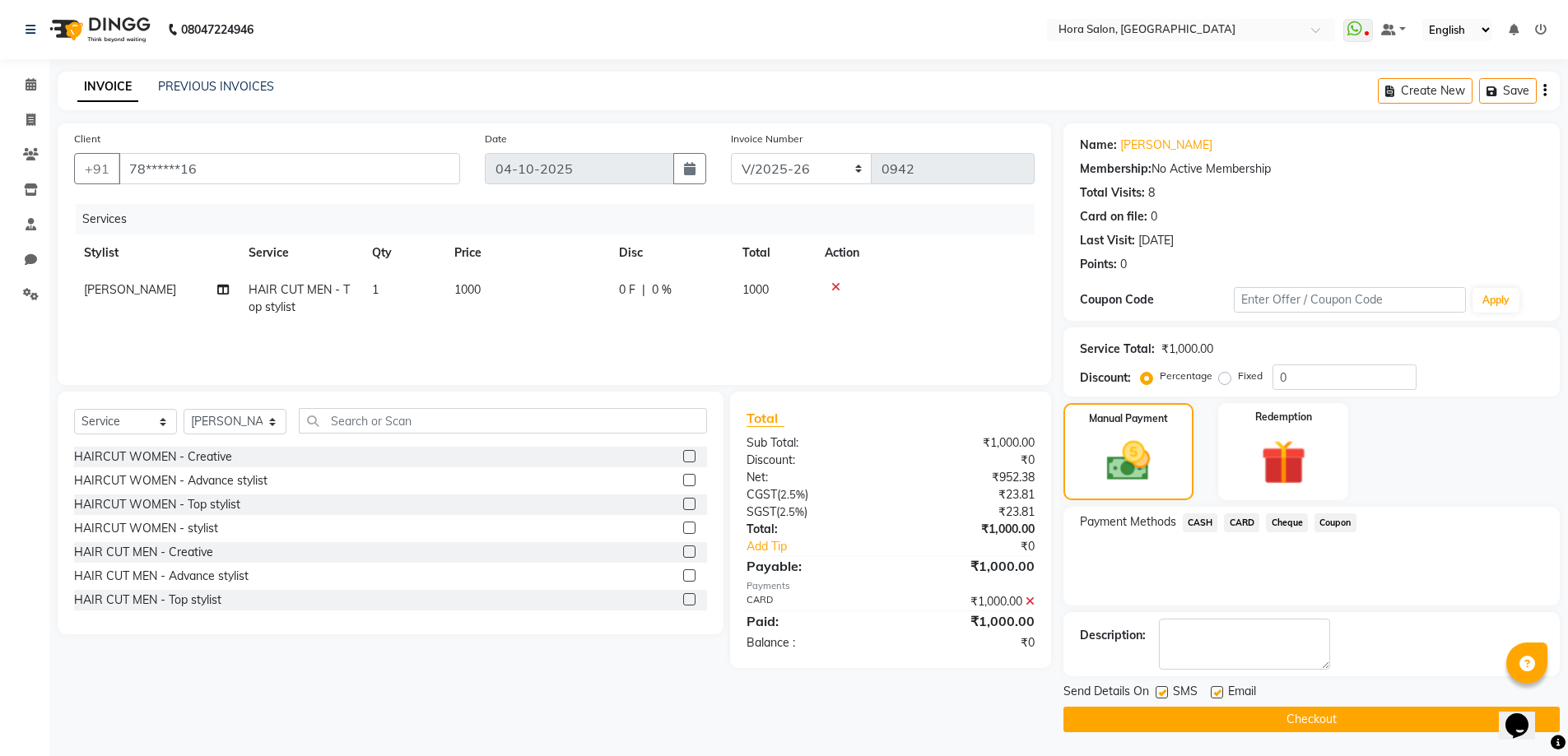
click at [1215, 692] on label at bounding box center [1217, 692] width 12 height 12
click at [1215, 692] on input "checkbox" at bounding box center [1216, 693] width 10 height 10
checkbox input "false"
click at [1282, 716] on button "Checkout" at bounding box center [1312, 720] width 497 height 26
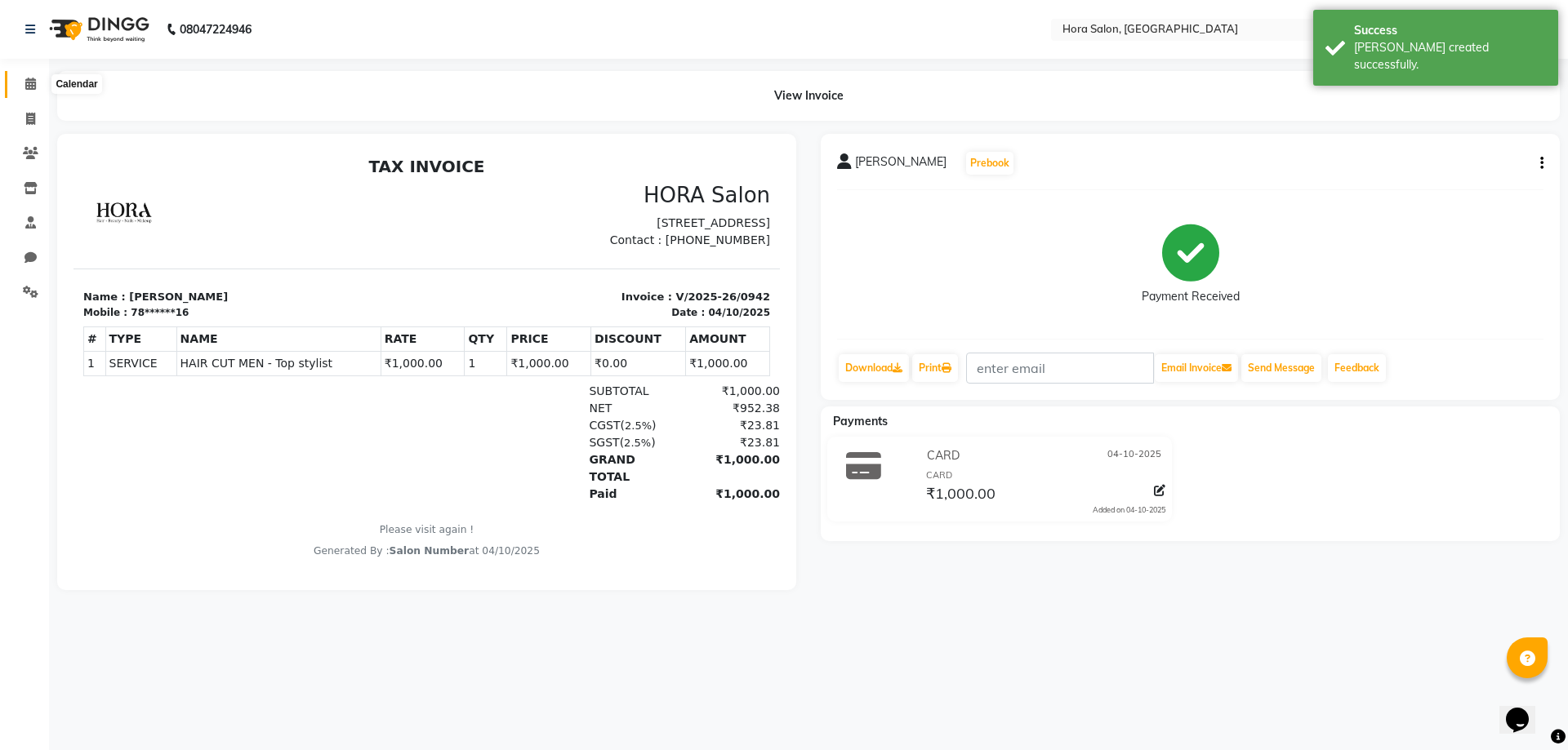
click at [35, 85] on icon at bounding box center [31, 84] width 10 height 12
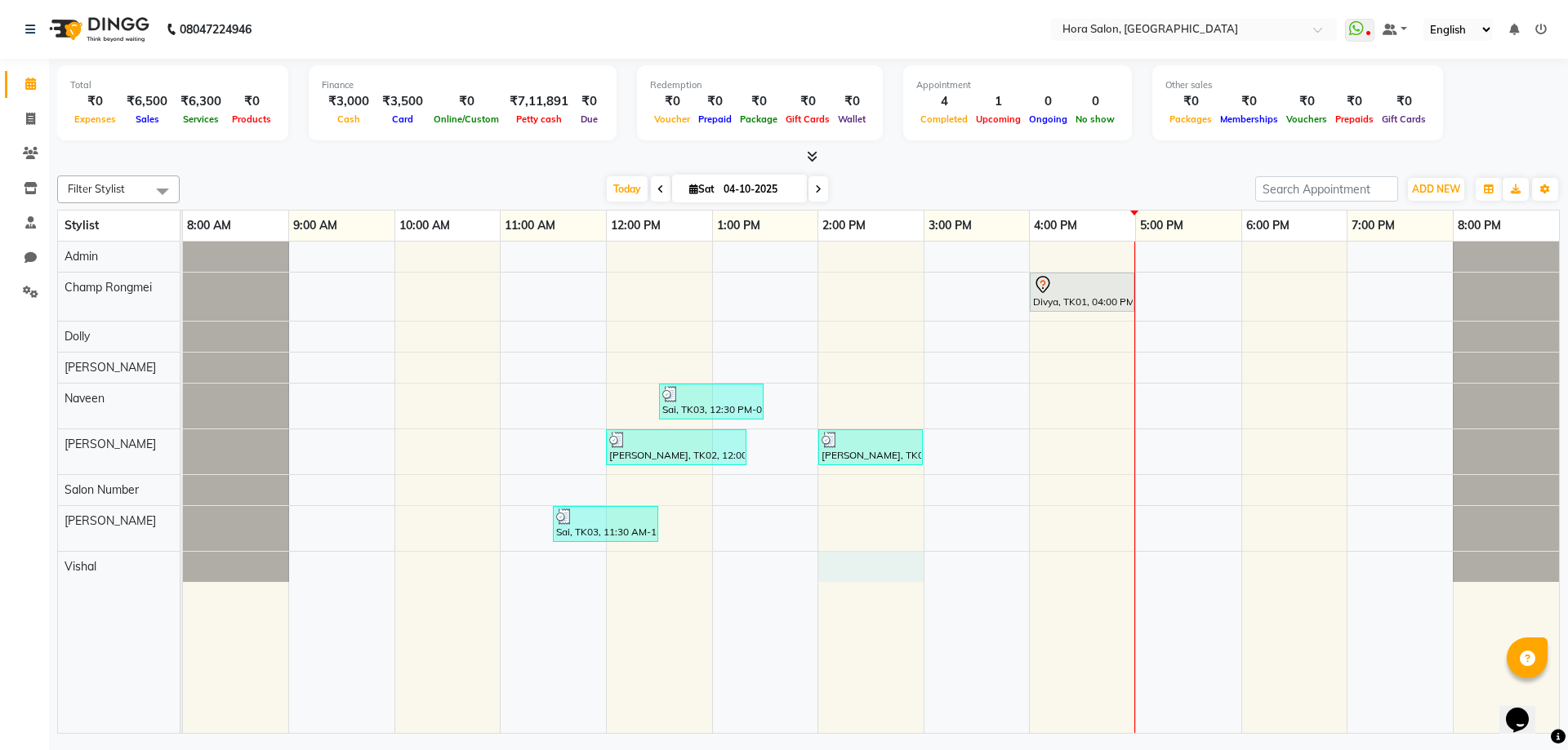
click at [889, 561] on div "Divya, TK01, 04:00 PM-05:00 PM, Manicure & Pedicure - Regular Pedicure Sai, TK0…" at bounding box center [871, 487] width 1376 height 491
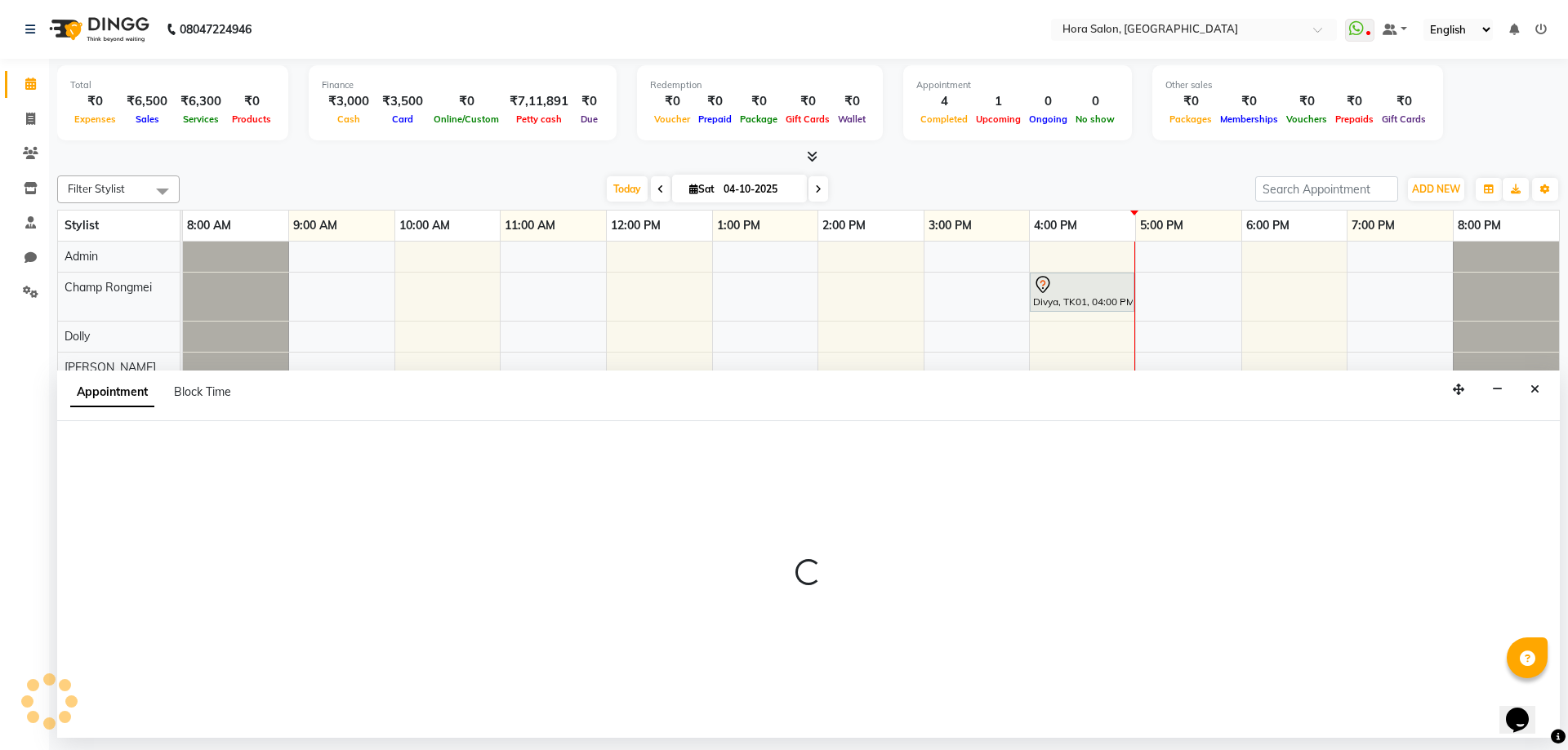
select select "76436"
select select "840"
select select "tentative"
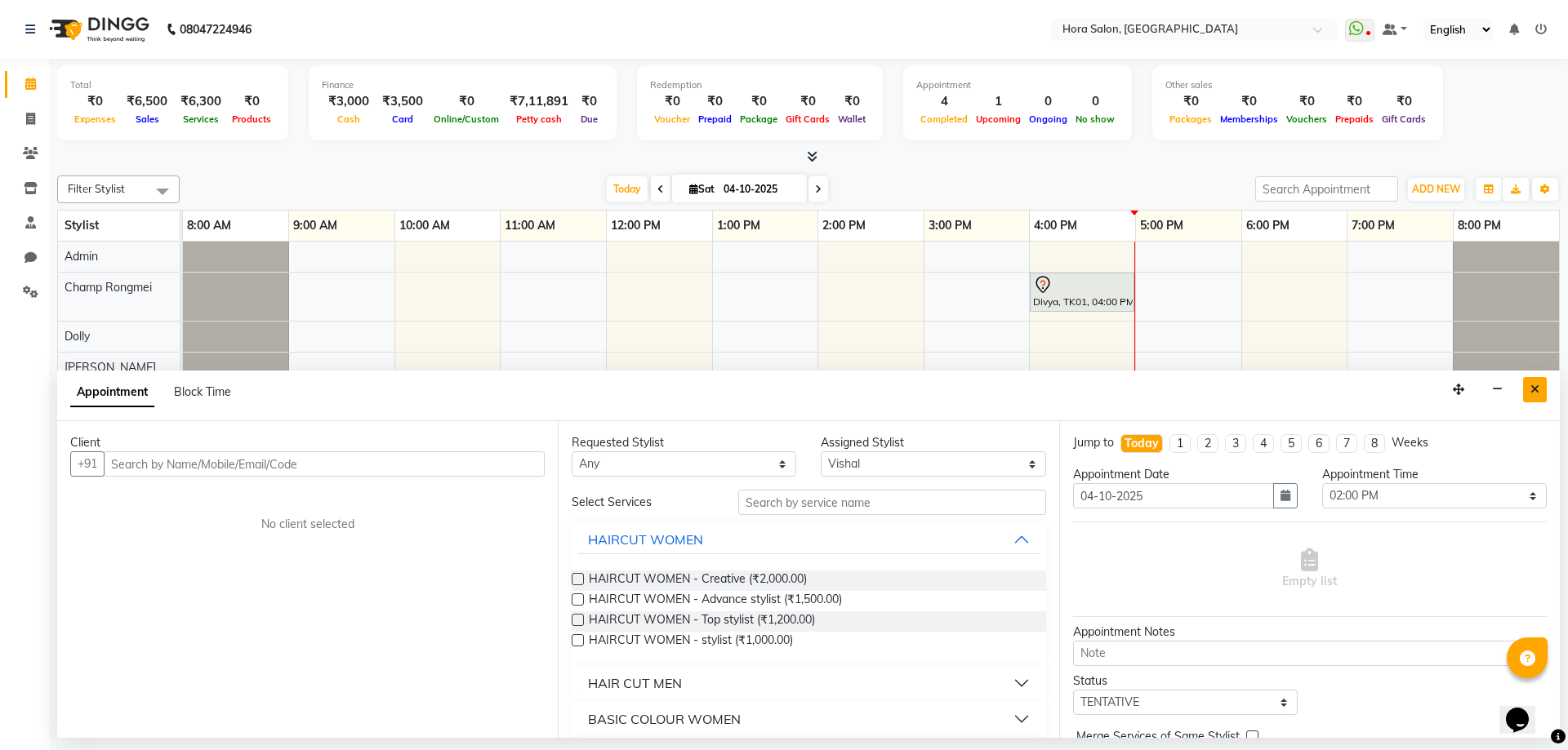
click at [1535, 388] on icon "Close" at bounding box center [1535, 389] width 9 height 11
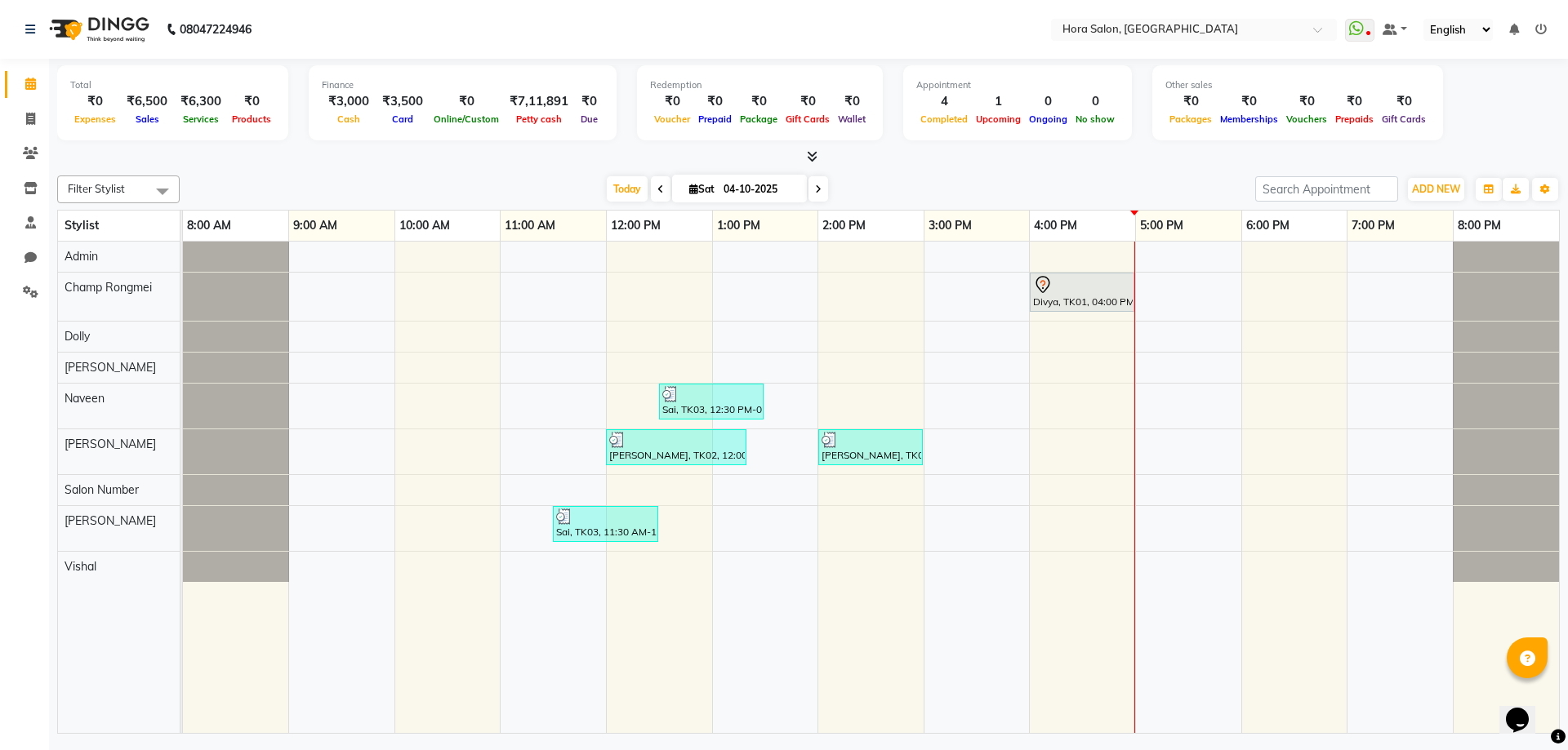
click at [1255, 573] on div "Divya, TK01, 04:00 PM-05:00 PM, Manicure & Pedicure - Regular Pedicure Sai, TK0…" at bounding box center [871, 487] width 1376 height 491
select select "76436"
select select "tentative"
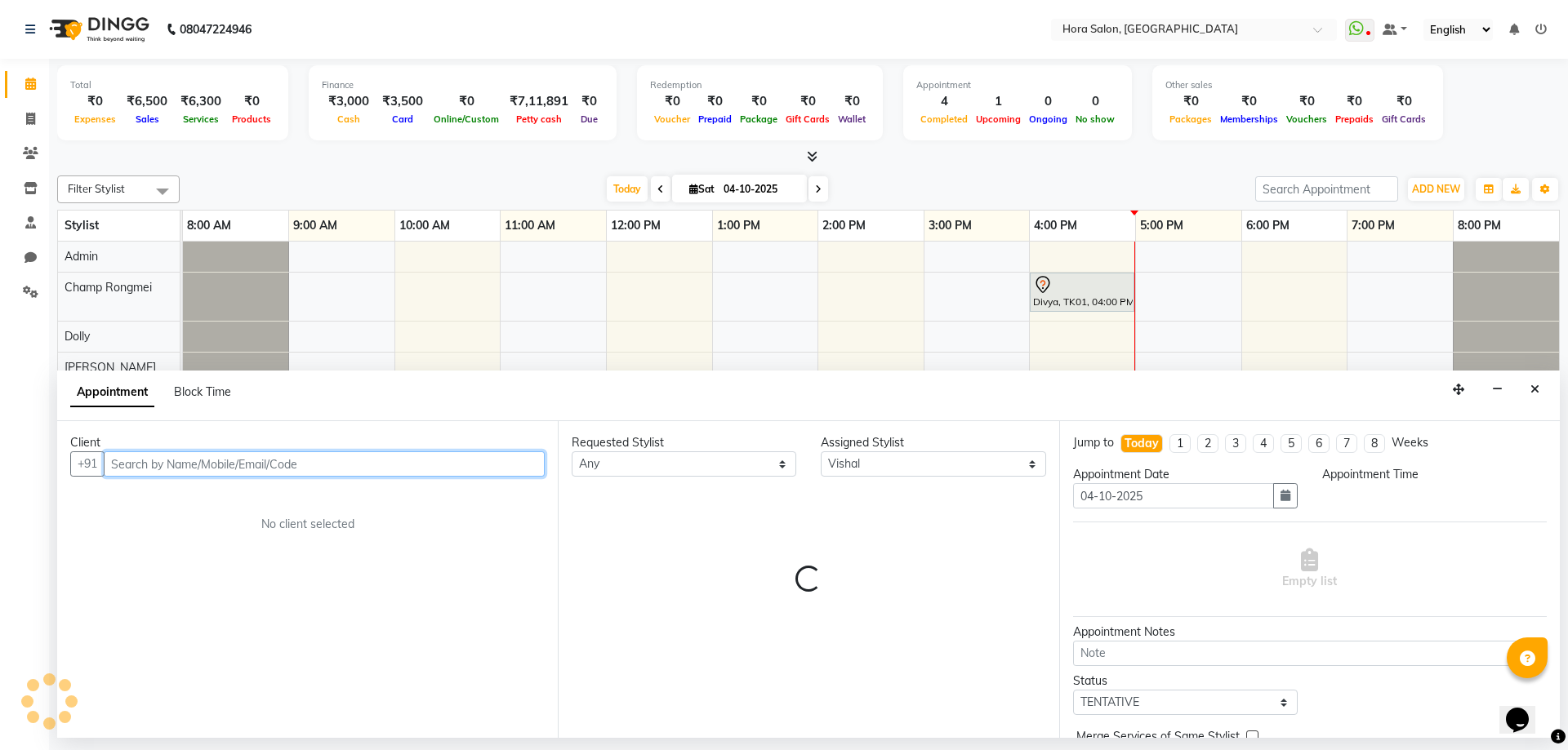
select select "1080"
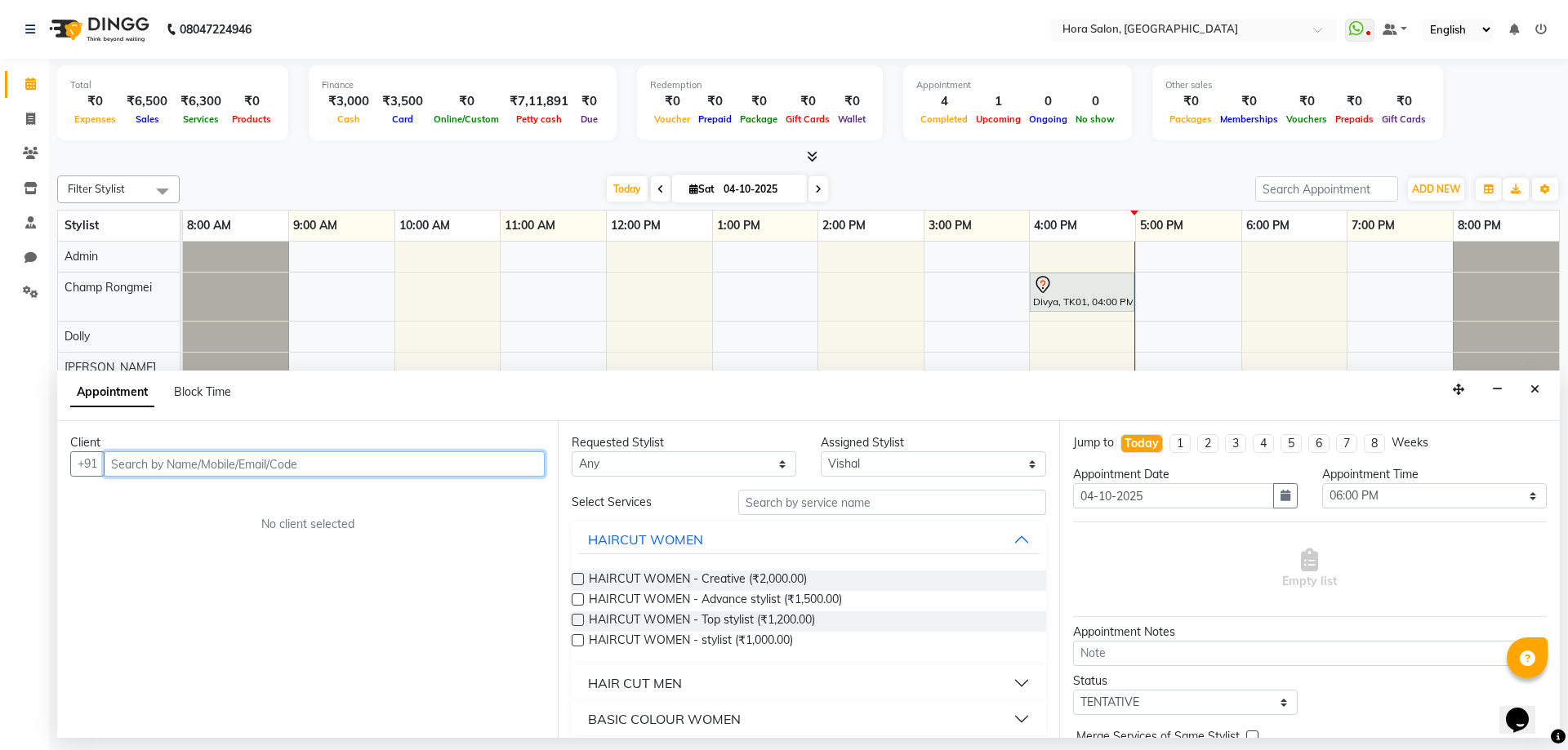
click at [435, 459] on input "text" at bounding box center [324, 464] width 441 height 26
click at [228, 504] on ngb-highlight "90******37" at bounding box center [257, 498] width 67 height 16
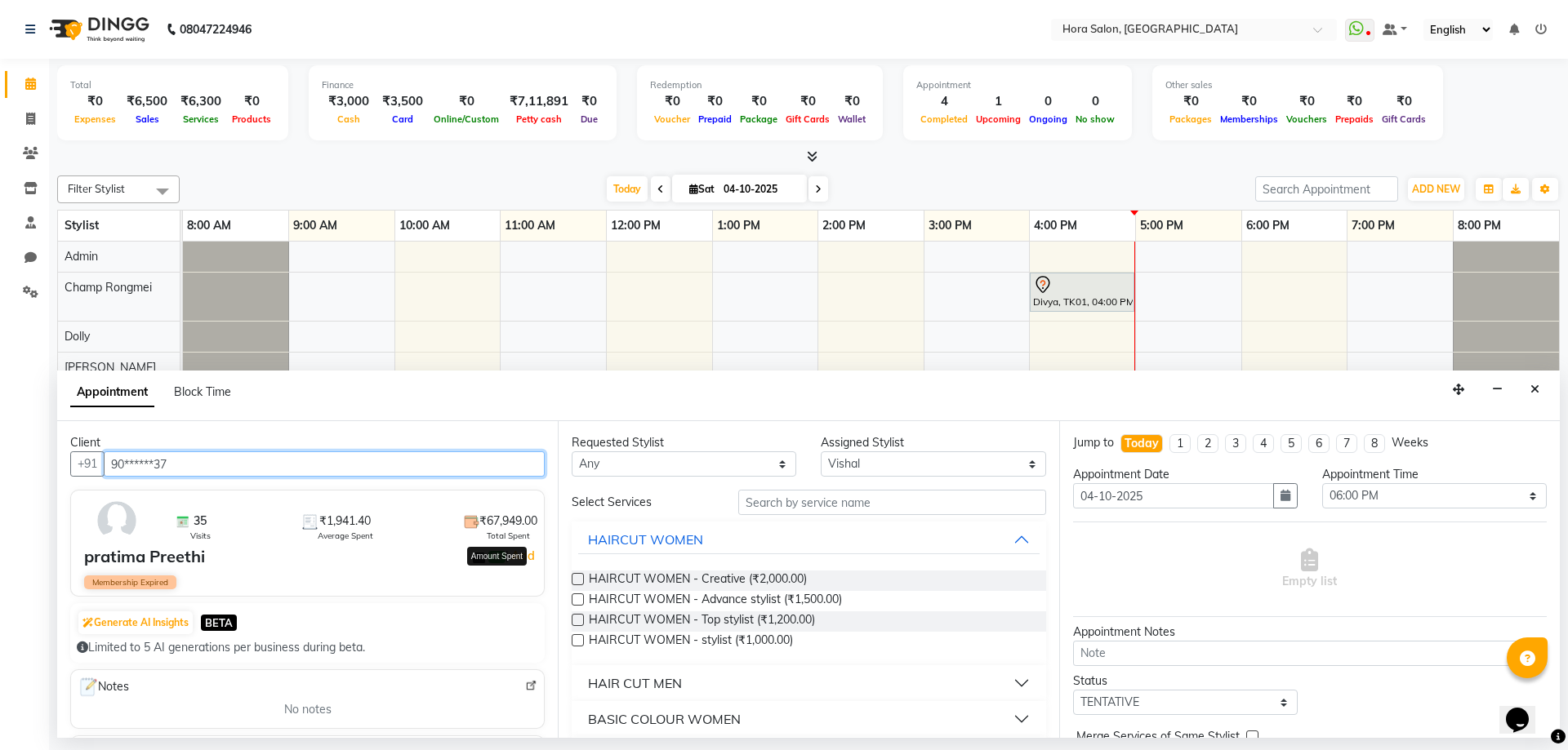
type input "90******37"
click at [494, 517] on span "₹67,949.00" at bounding box center [509, 521] width 58 height 17
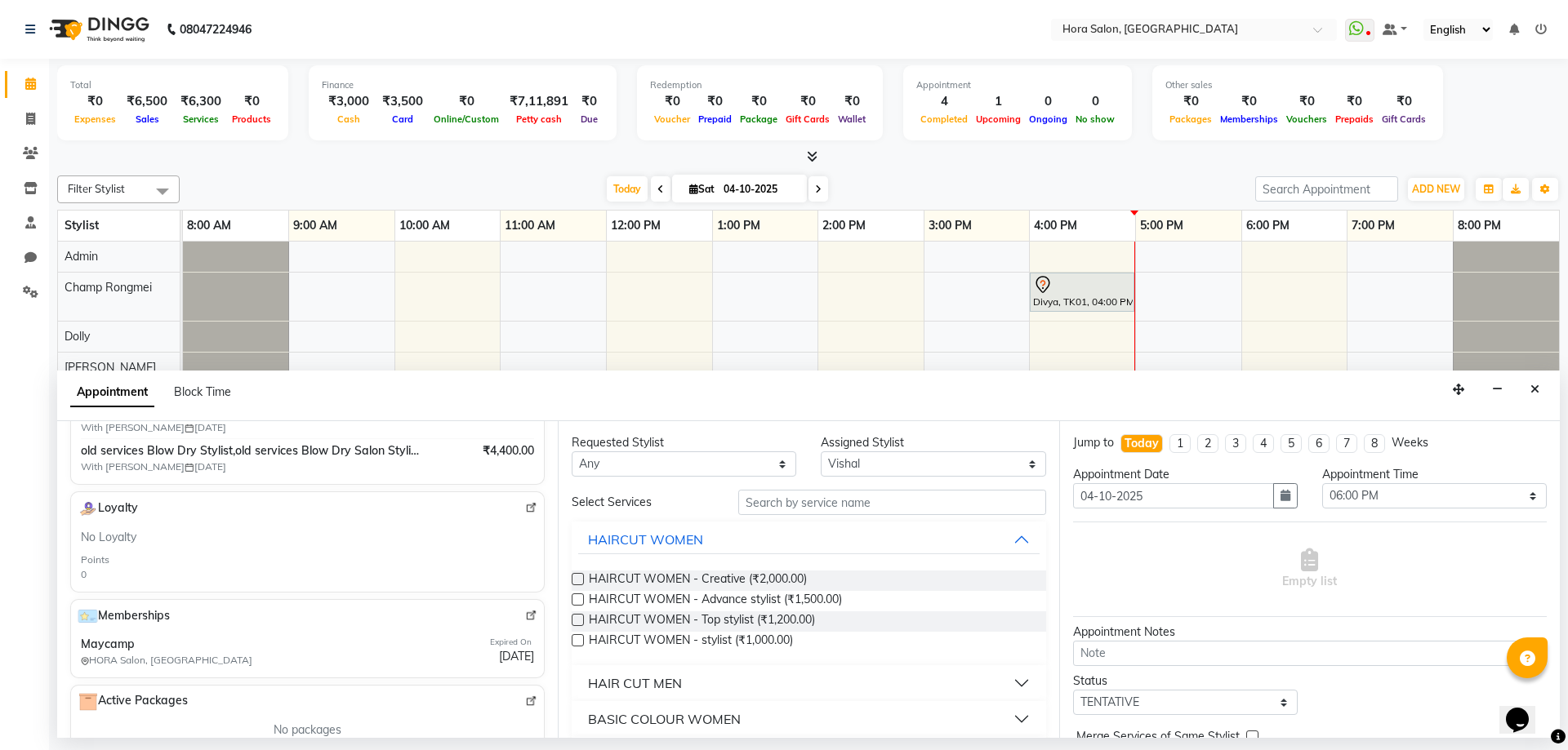
scroll to position [245, 0]
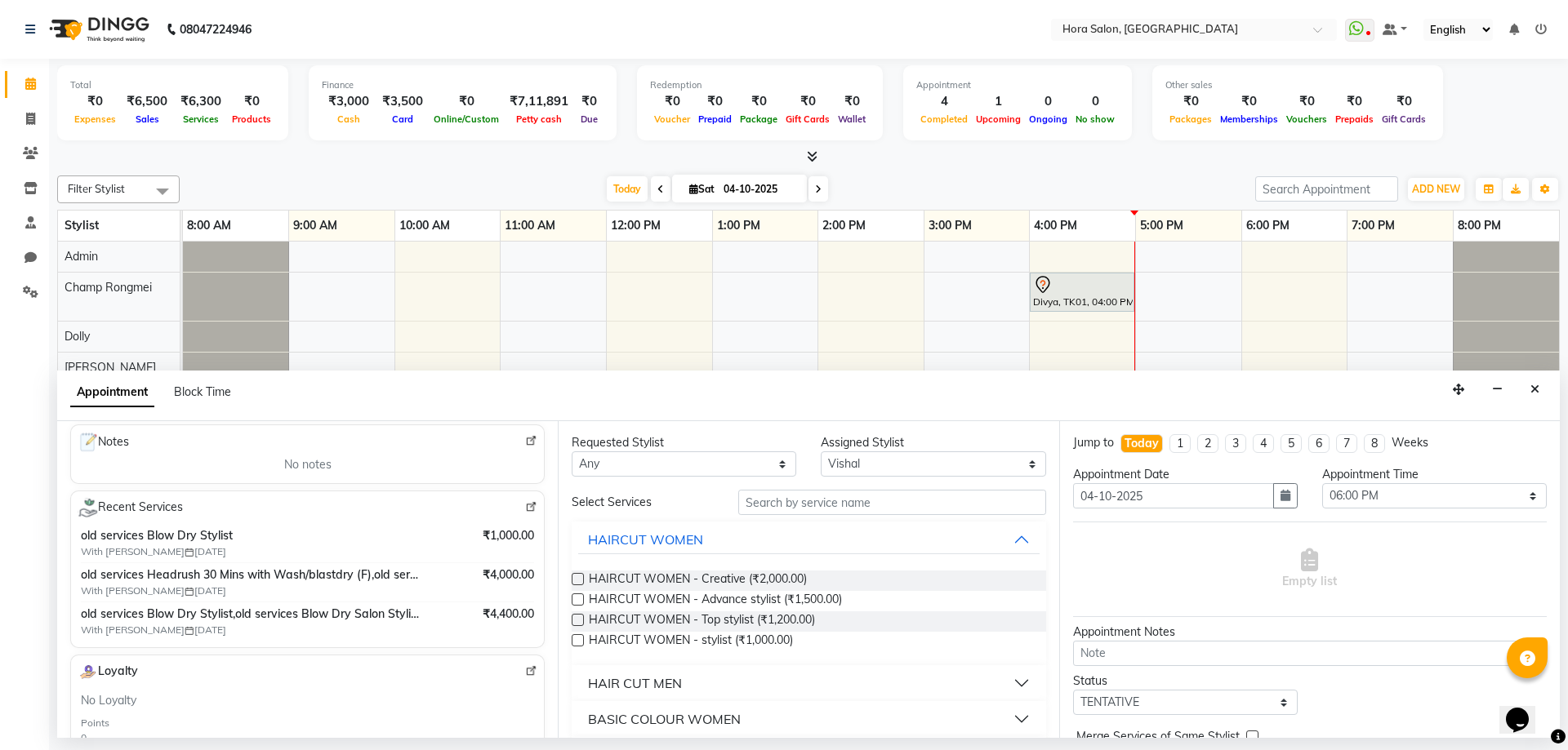
click at [457, 534] on div "old services Blow Dry Stylist With [PERSON_NAME] [DATE] ₹1,000.00" at bounding box center [307, 543] width 453 height 32
click at [525, 506] on img at bounding box center [531, 507] width 12 height 12
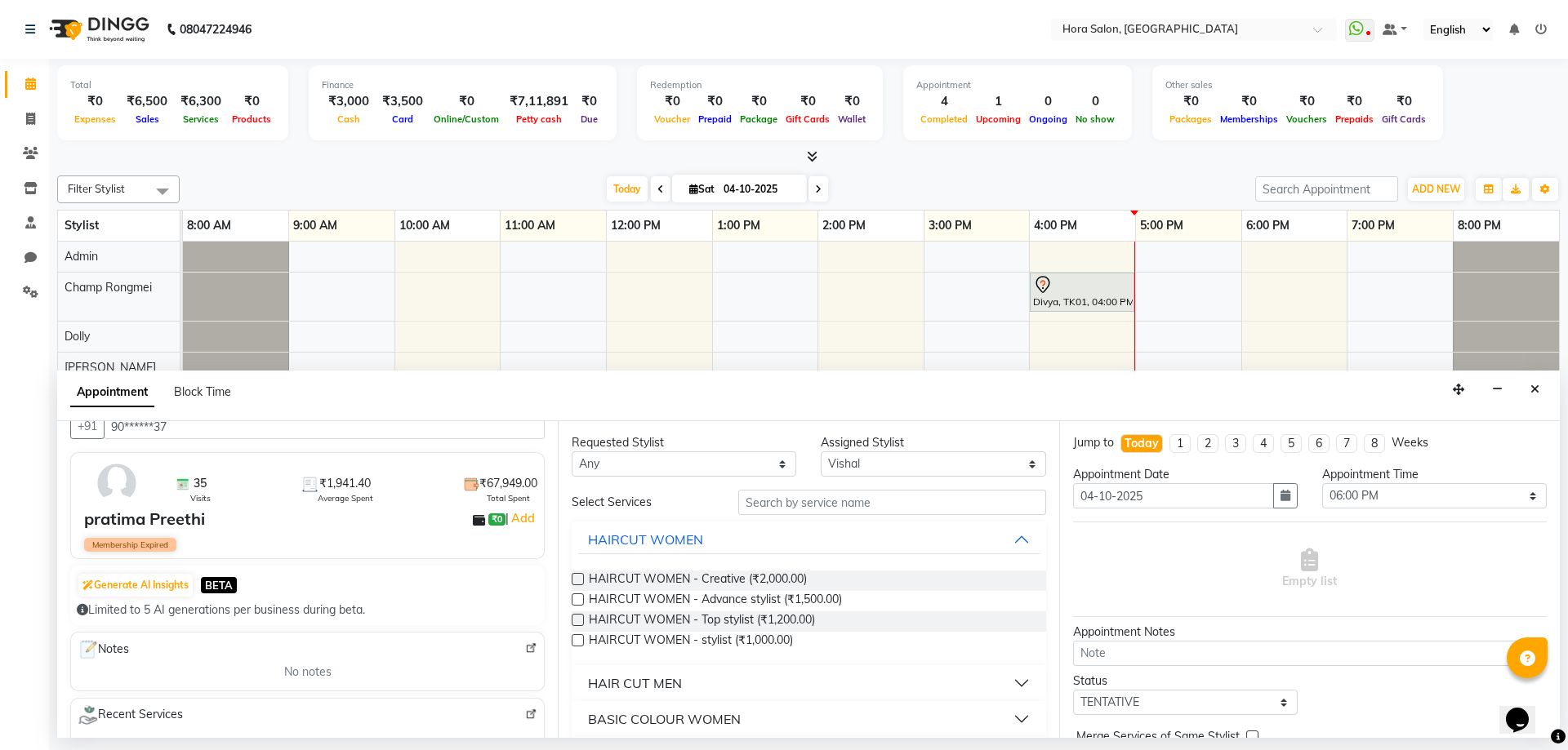
scroll to position [0, 0]
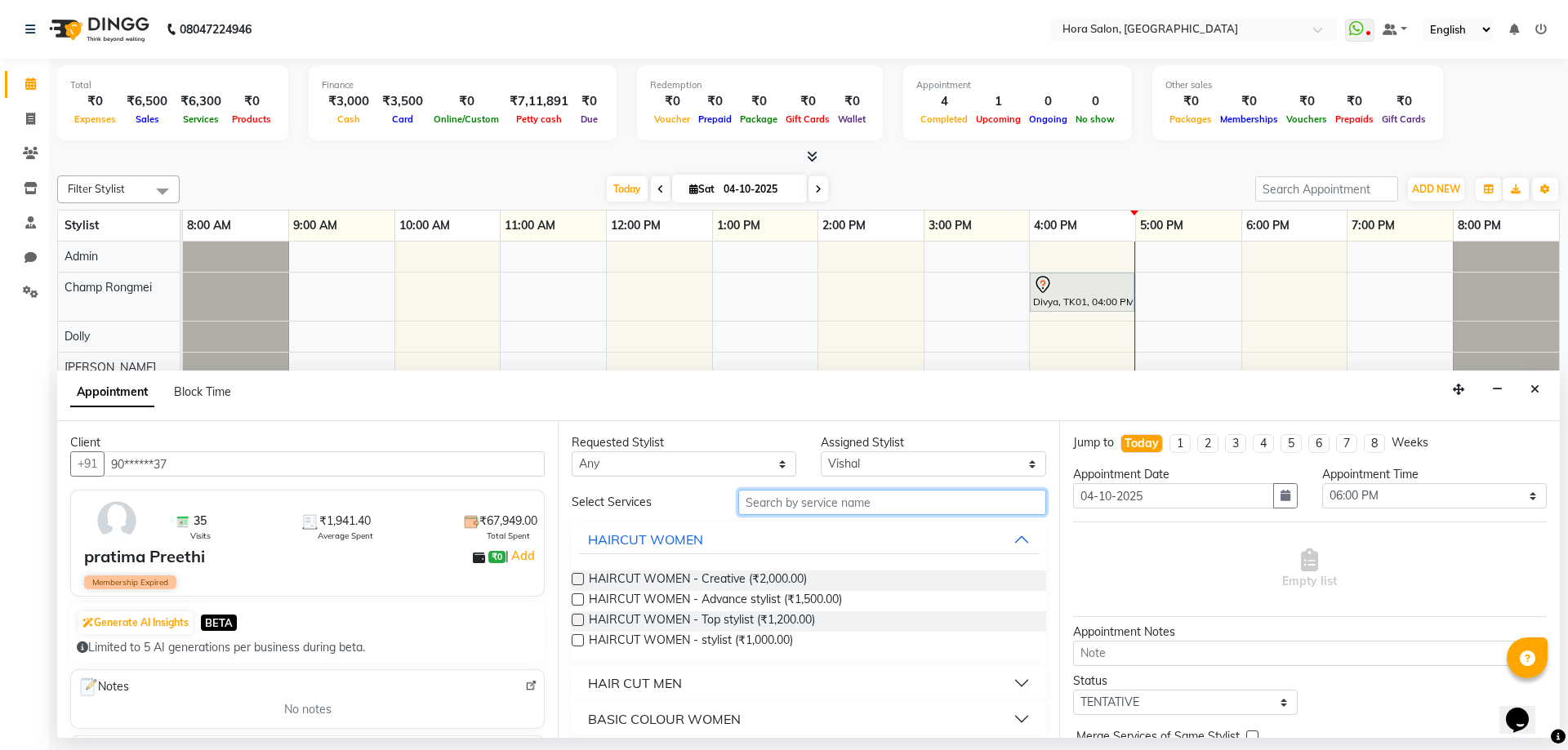
click at [807, 499] on input "text" at bounding box center [892, 503] width 308 height 26
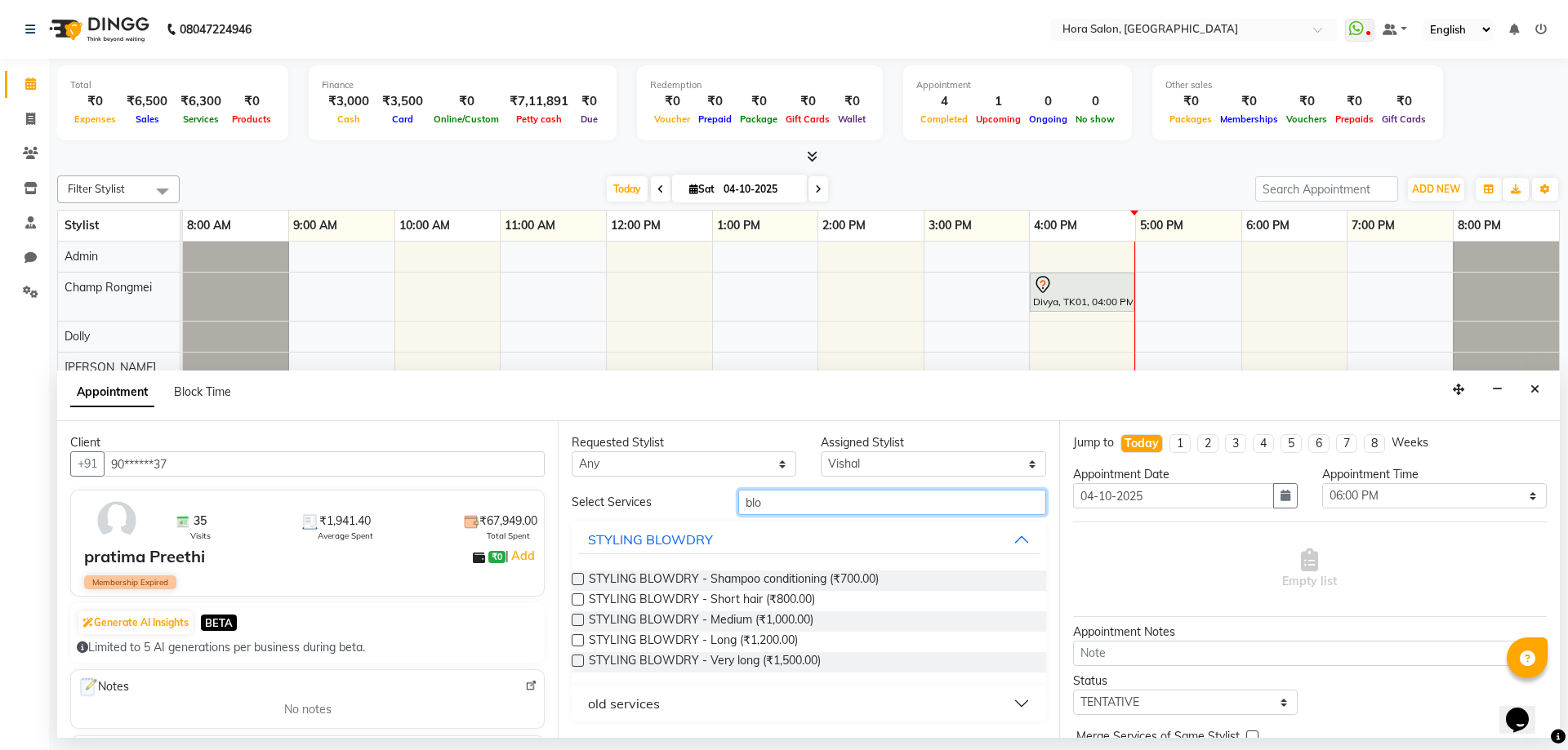
type input "blo"
click at [819, 622] on div "STYLING BLOWDRY - Medium (₹1,000.00)" at bounding box center [808, 622] width 474 height 20
click at [576, 618] on label at bounding box center [578, 619] width 12 height 12
click at [576, 618] on input "checkbox" at bounding box center [577, 621] width 10 height 10
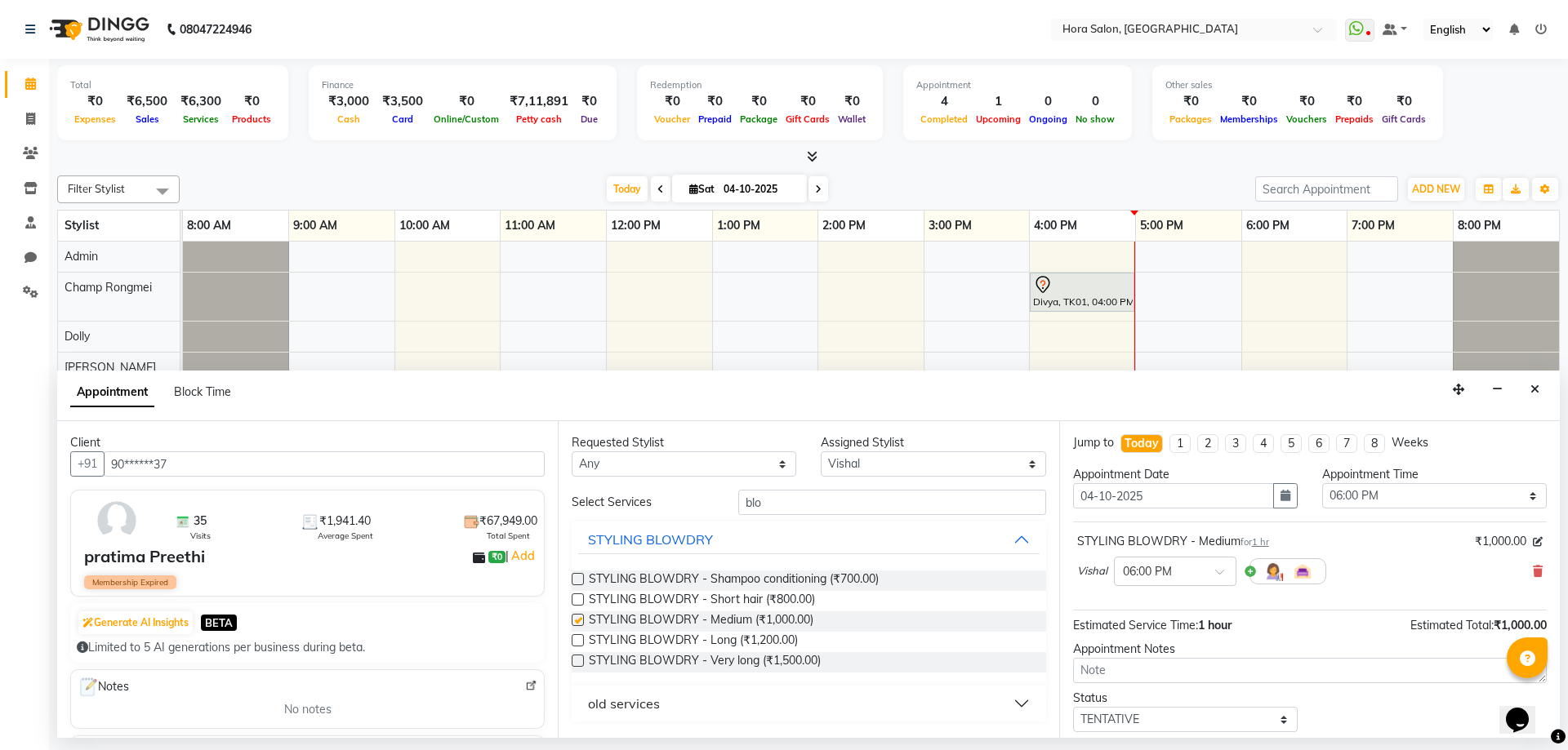
checkbox input "false"
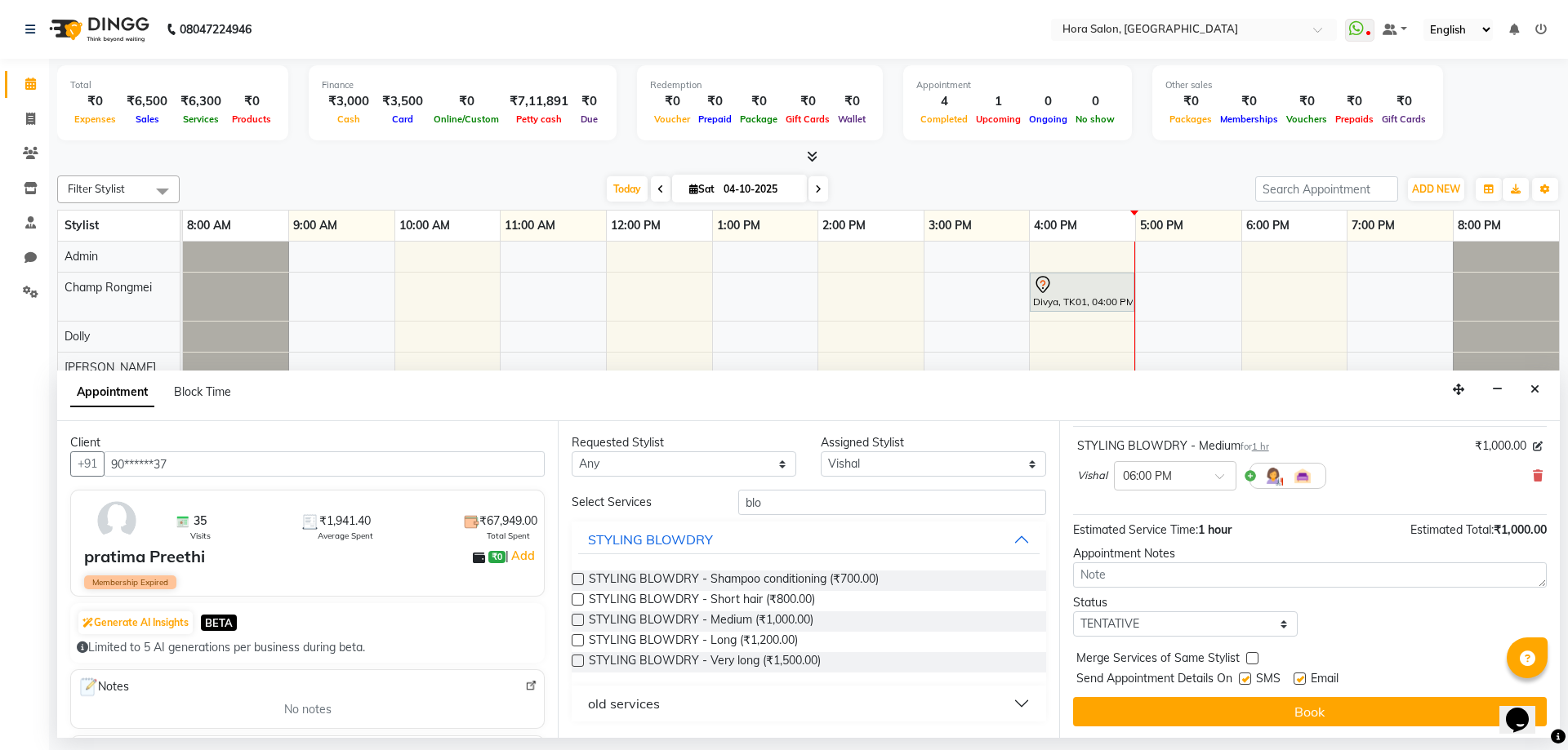
scroll to position [97, 0]
click at [1297, 676] on label at bounding box center [1299, 677] width 12 height 12
click at [1297, 676] on input "checkbox" at bounding box center [1298, 678] width 10 height 10
checkbox input "false"
click at [1247, 679] on label at bounding box center [1244, 677] width 12 height 12
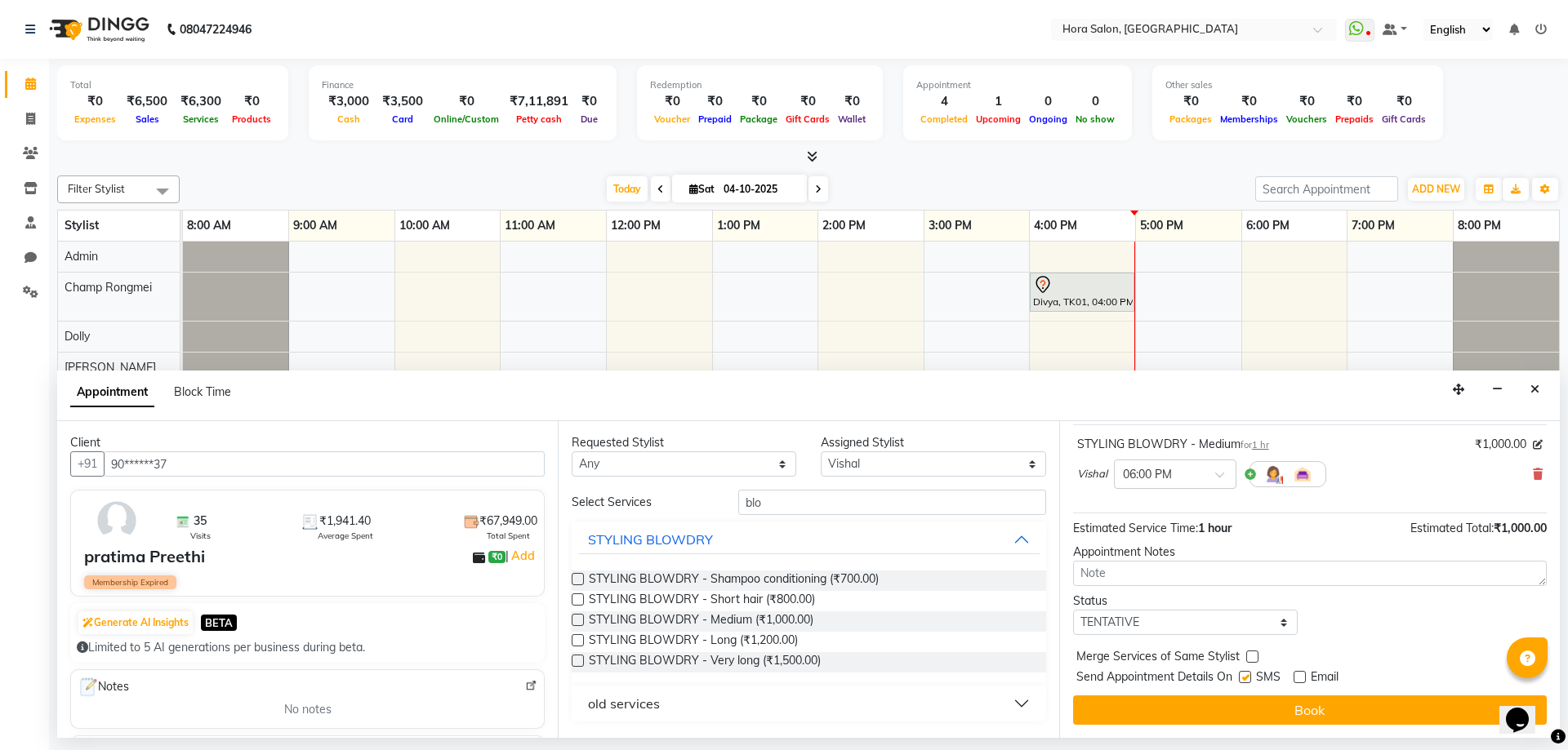
click at [1247, 679] on input "checkbox" at bounding box center [1244, 678] width 10 height 10
checkbox input "false"
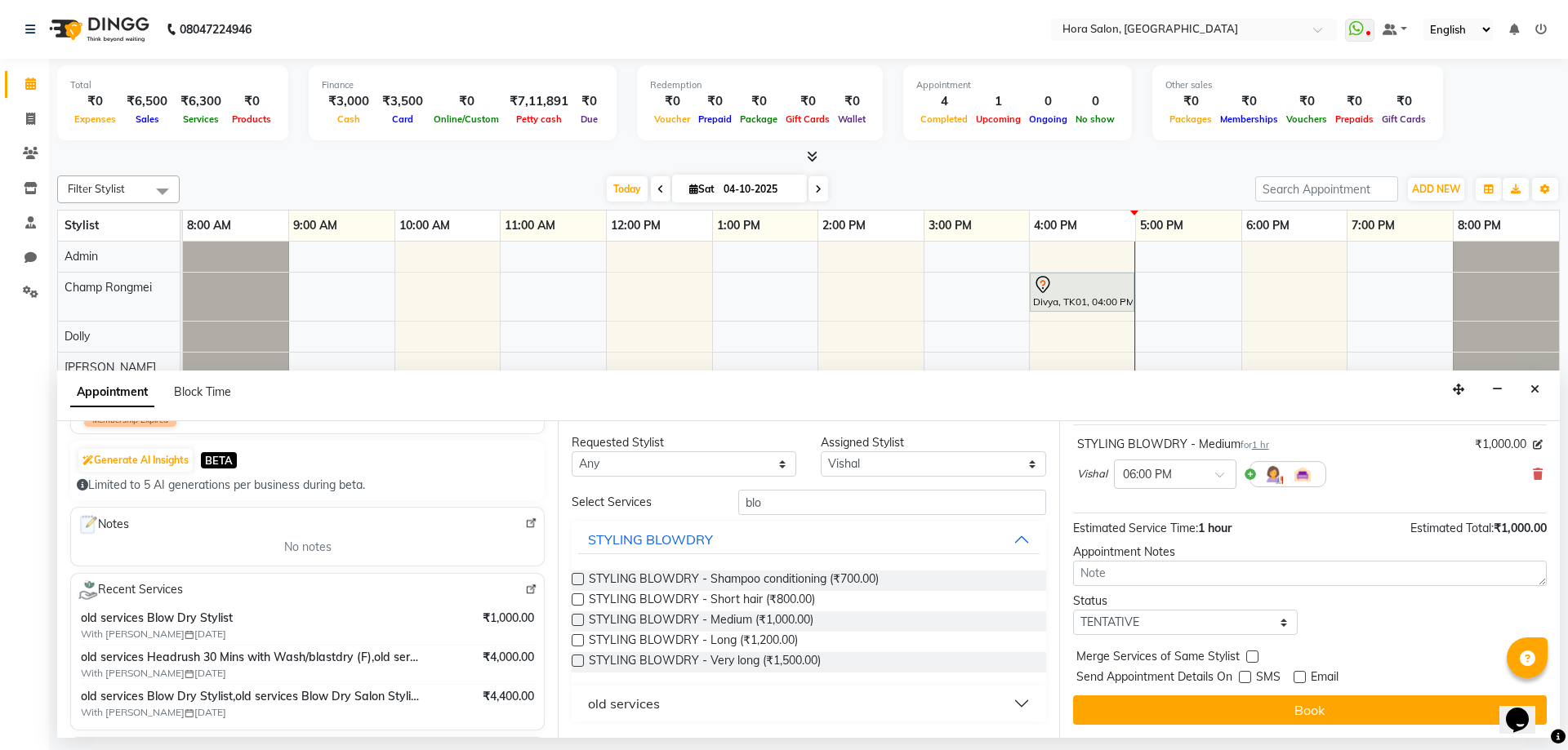
scroll to position [0, 0]
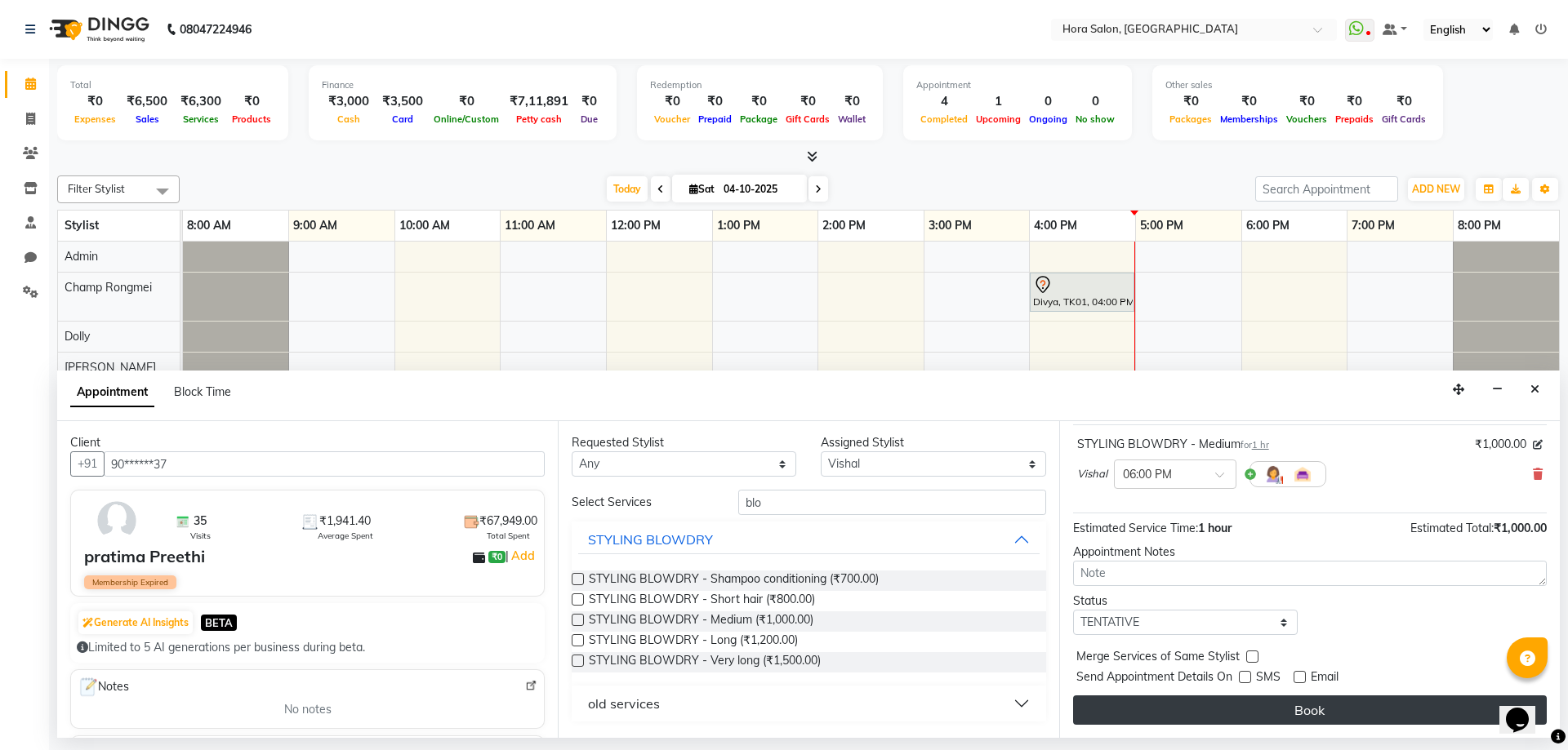
click at [1288, 701] on button "Book" at bounding box center [1309, 710] width 474 height 29
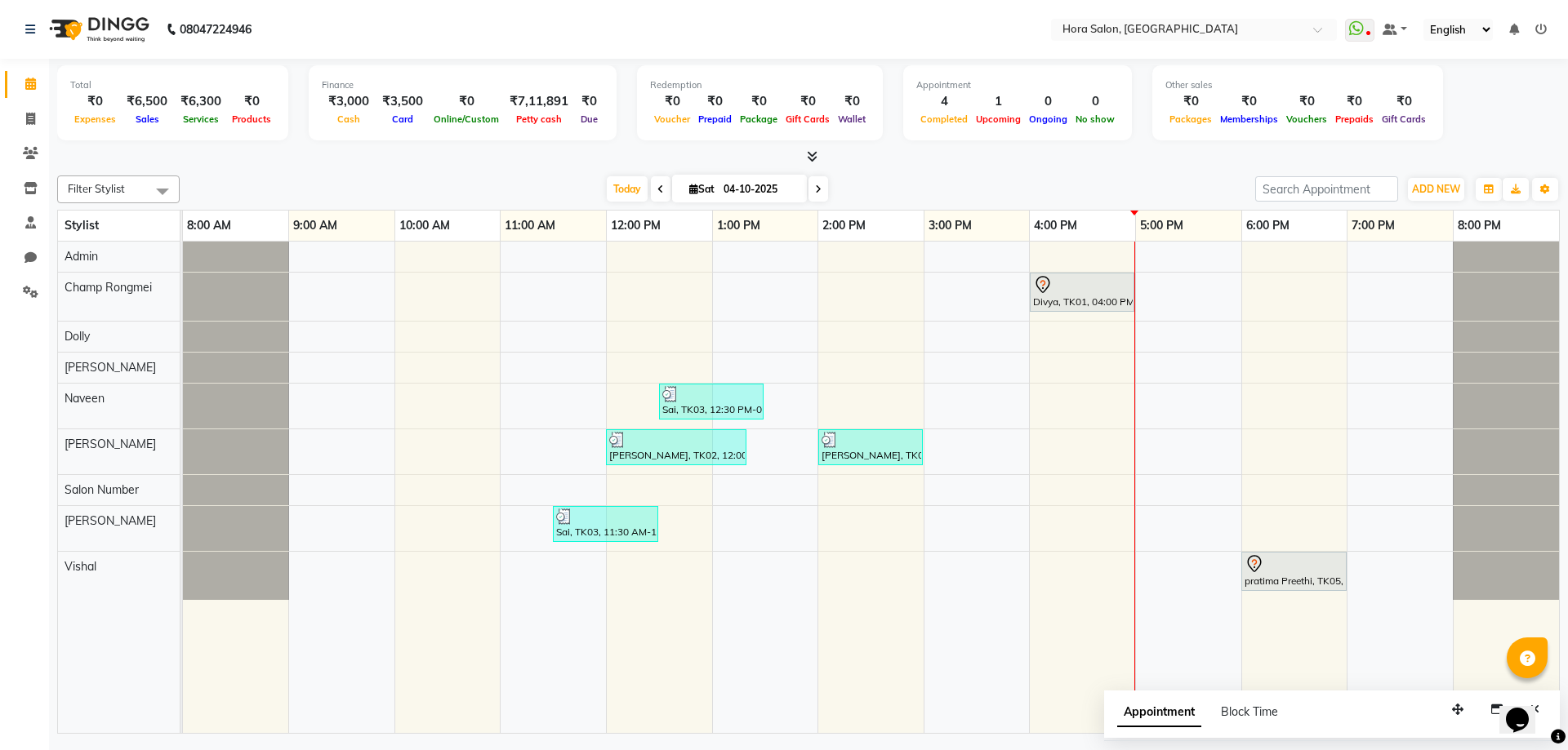
click at [790, 532] on div "Divya, TK01, 04:00 PM-05:00 PM, Manicure & Pedicure - Regular Pedicure Sai, TK0…" at bounding box center [871, 487] width 1376 height 491
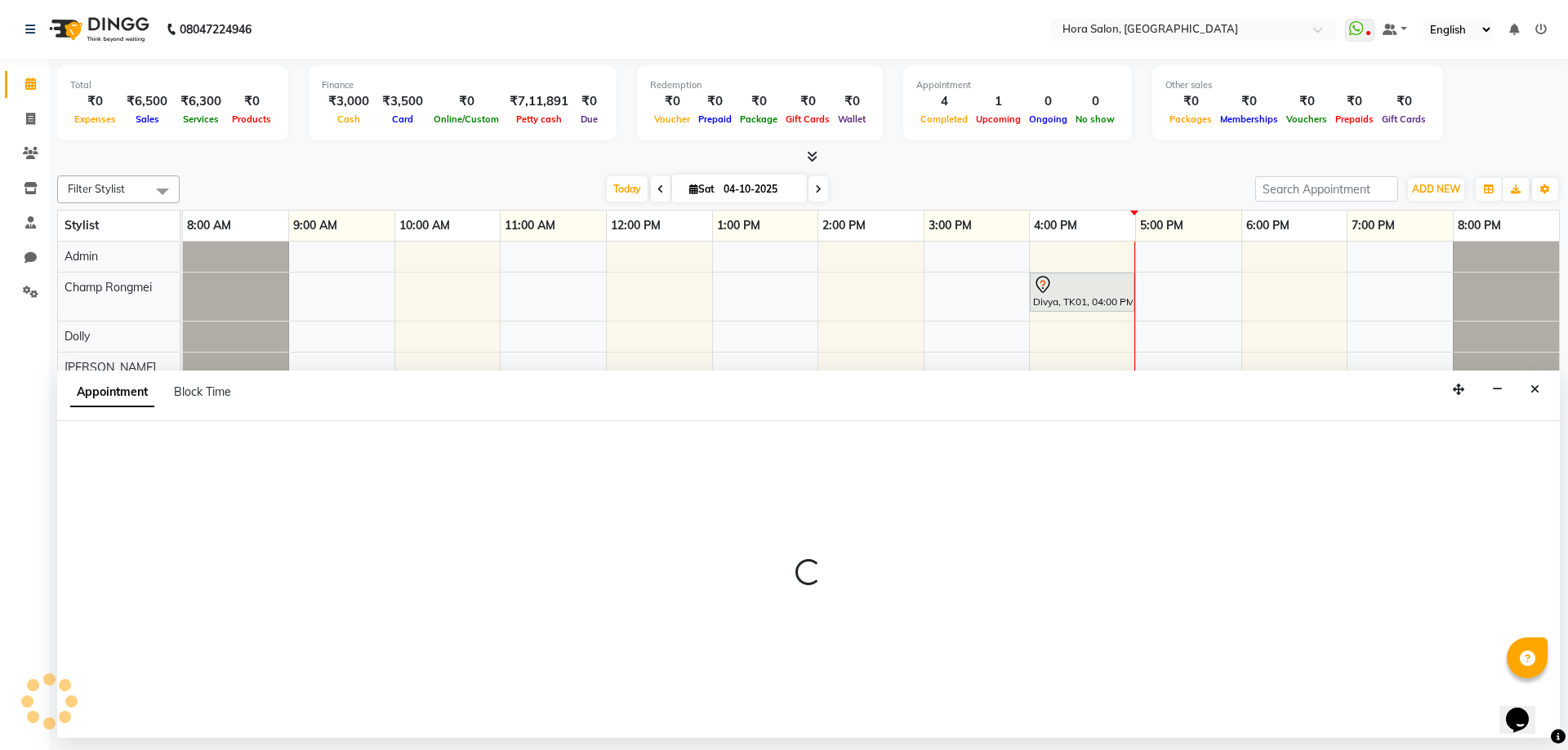
select select "76430"
select select "tentative"
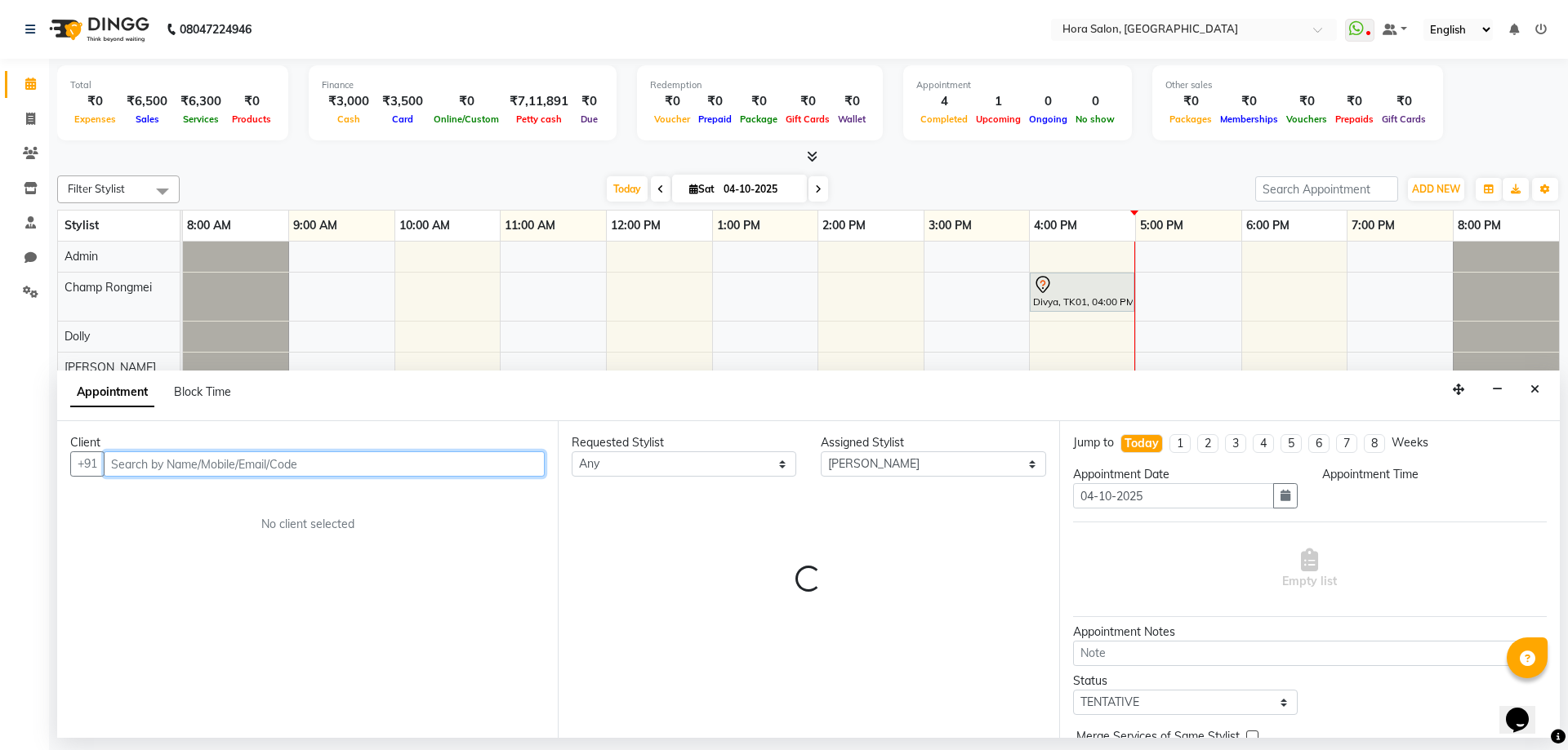
select select "780"
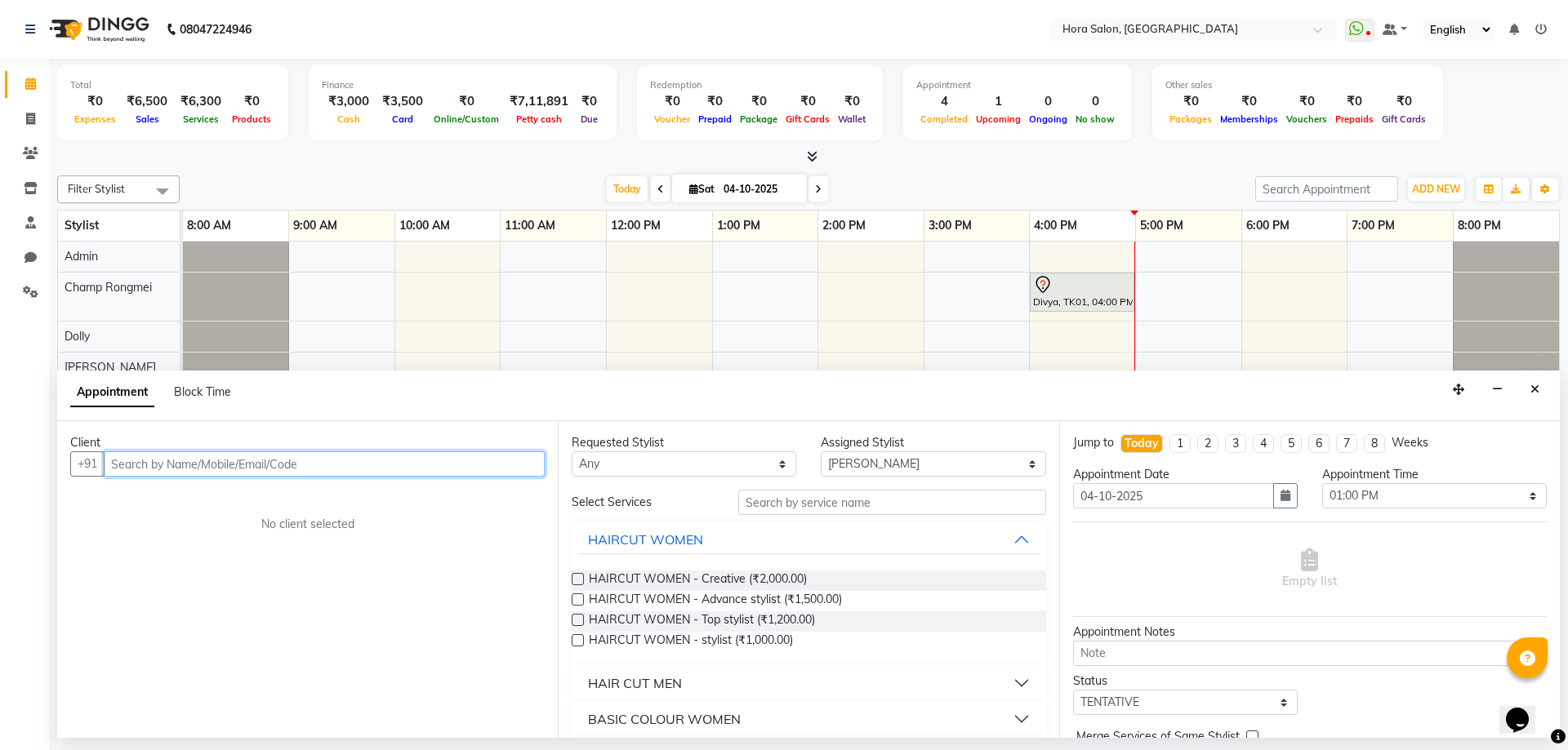
click at [330, 455] on input "text" at bounding box center [324, 464] width 441 height 26
click at [338, 468] on input "text" at bounding box center [324, 464] width 441 height 26
click at [344, 462] on input "text" at bounding box center [324, 464] width 441 height 26
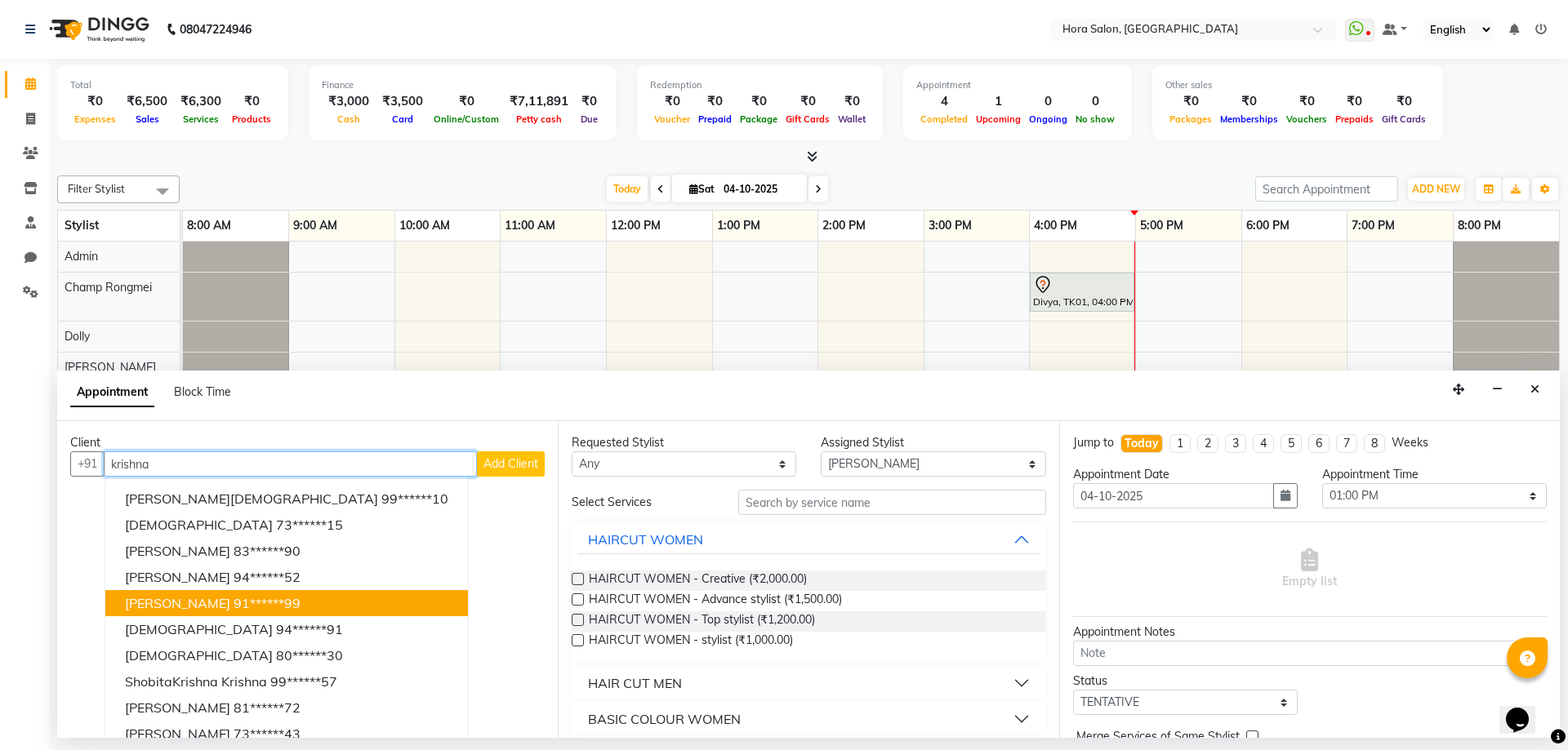
scroll to position [16, 0]
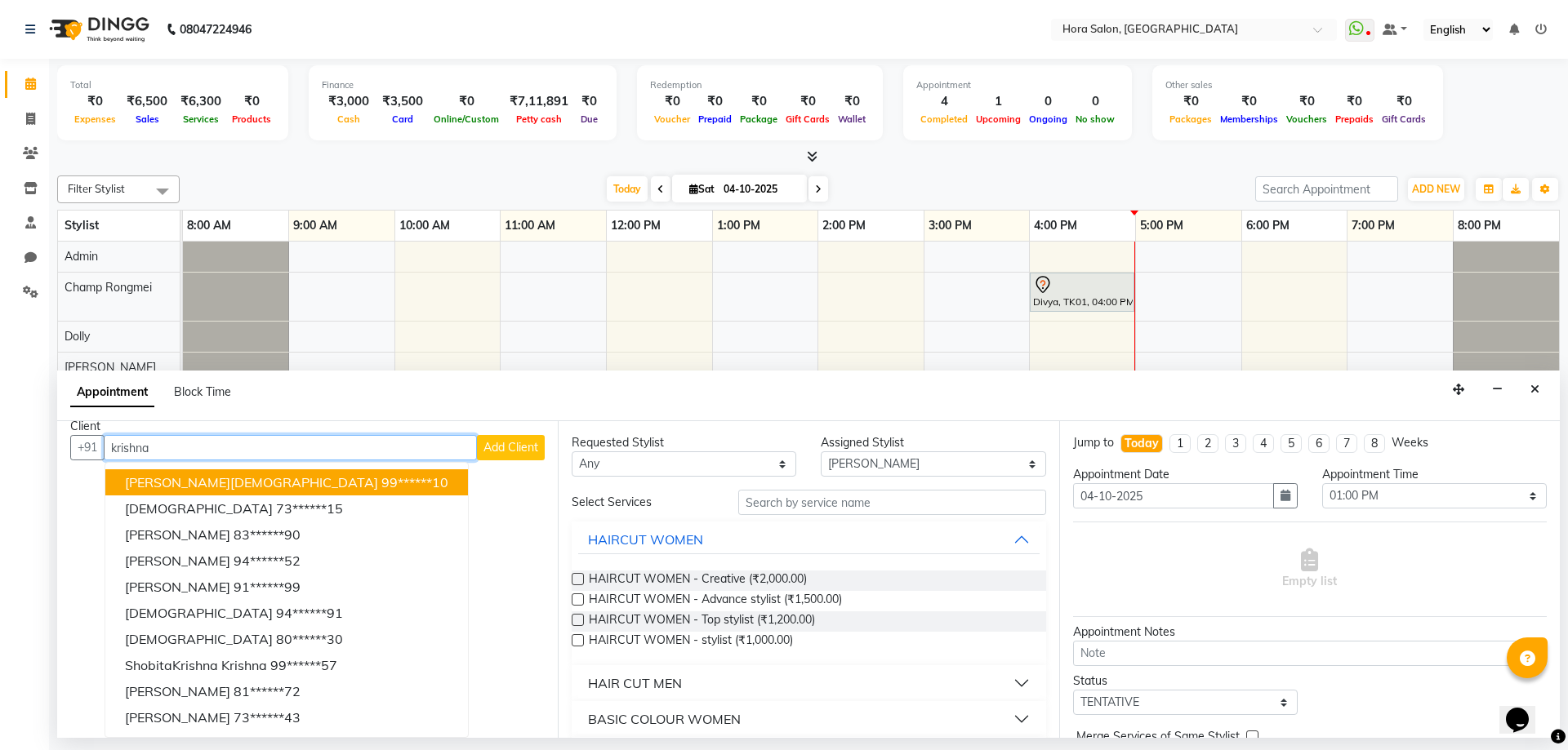
click at [336, 455] on input "krishna" at bounding box center [289, 448] width 373 height 26
type input "k"
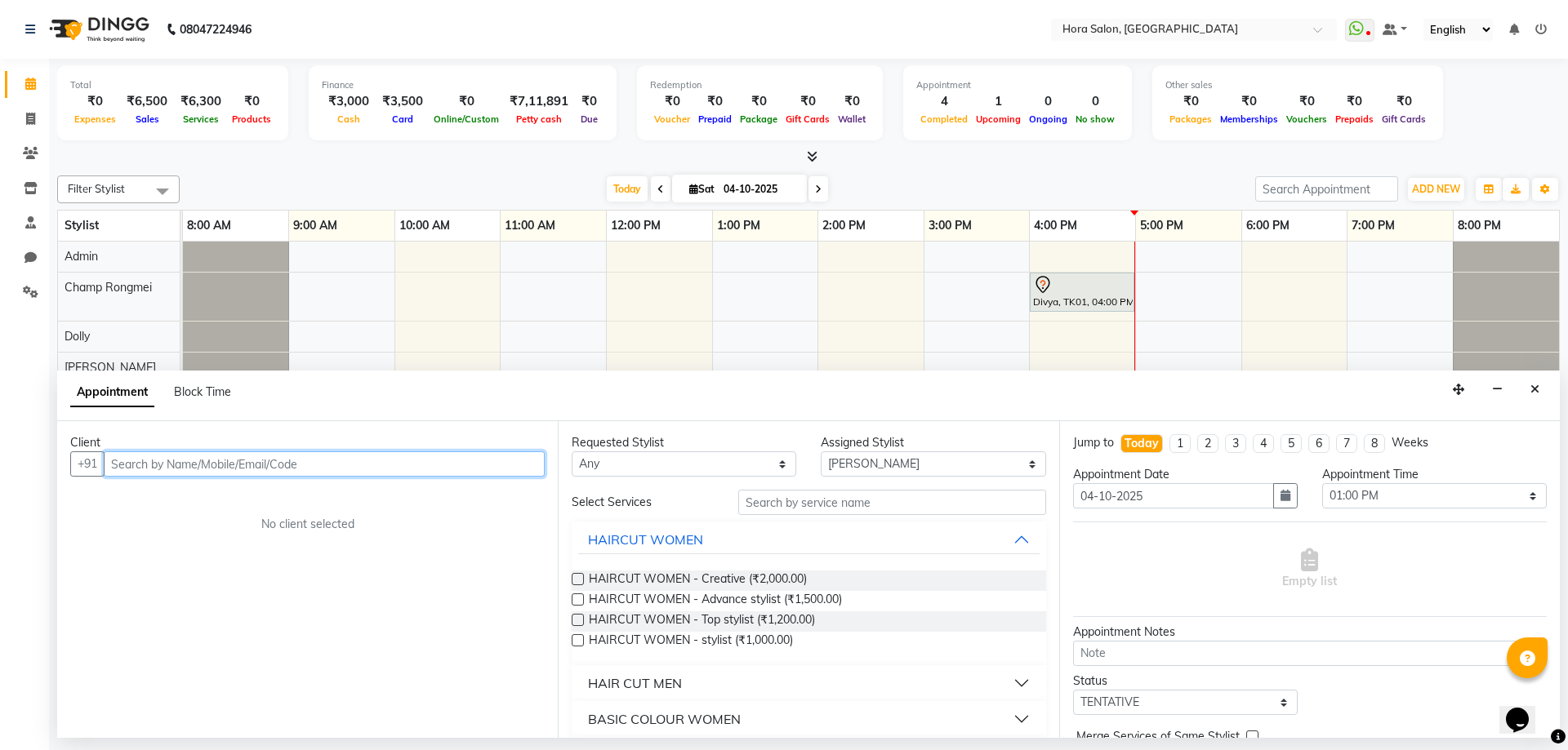
scroll to position [0, 0]
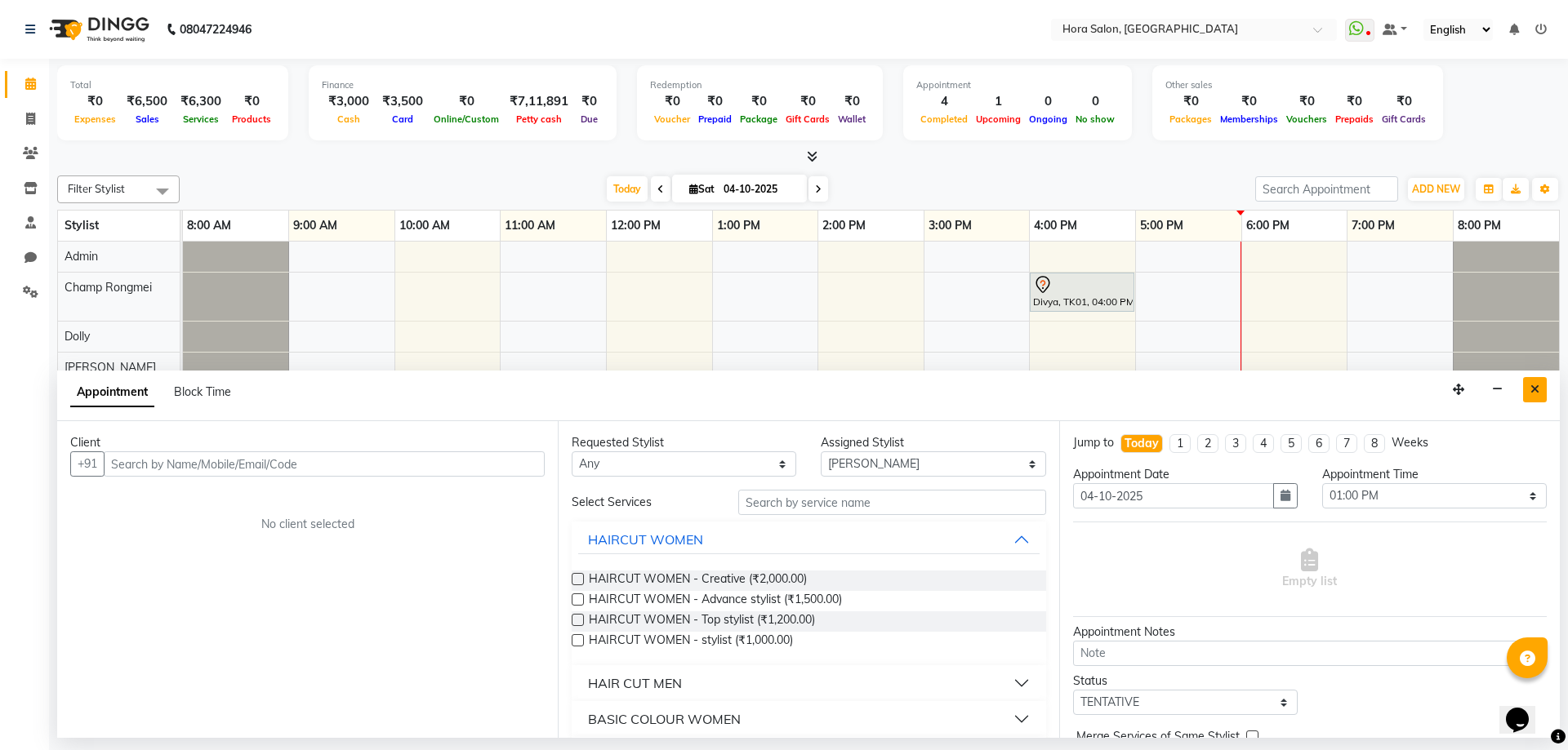
click at [1542, 389] on button "Close" at bounding box center [1535, 390] width 24 height 26
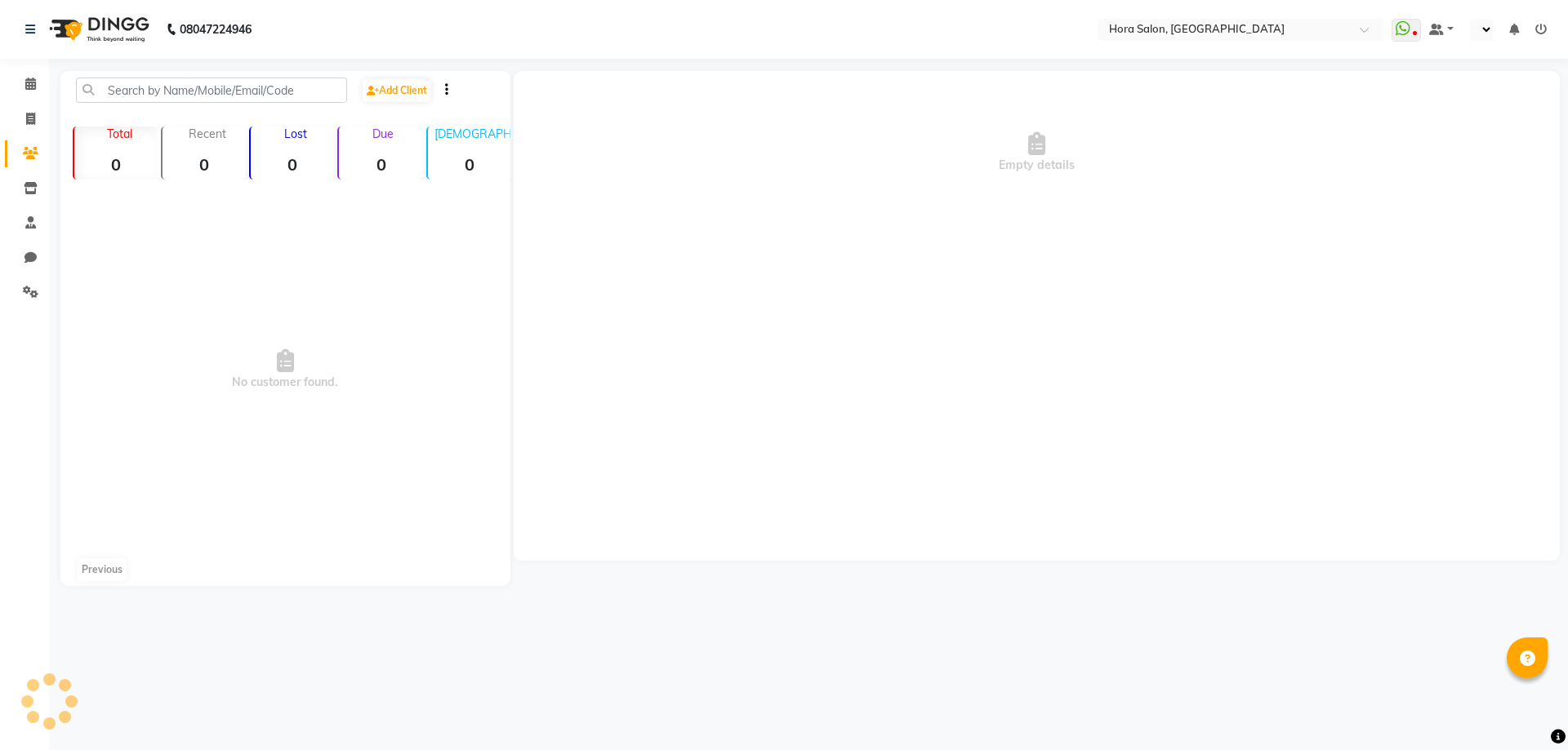
select select "en"
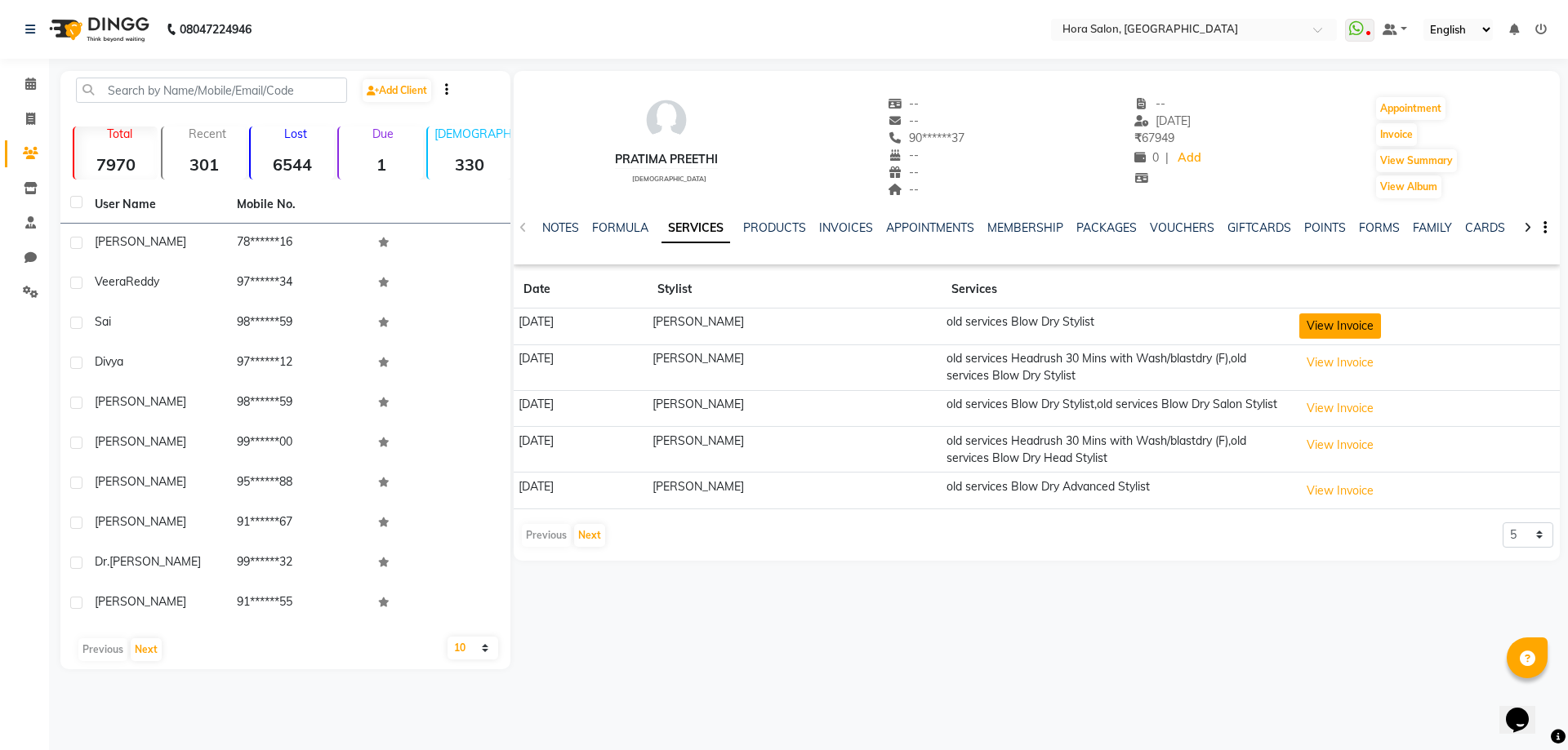
click at [1381, 325] on button "View Invoice" at bounding box center [1340, 326] width 82 height 26
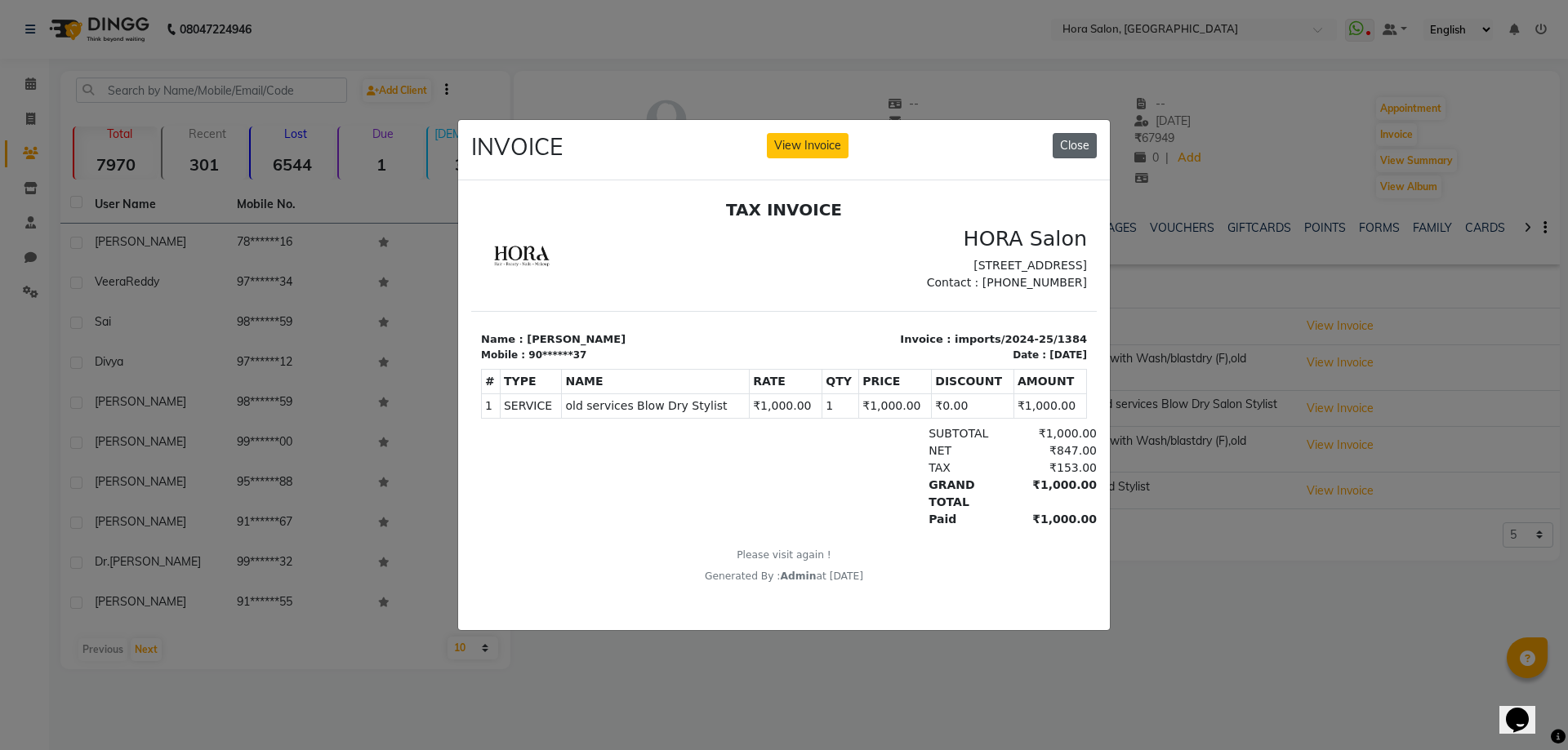
click at [1075, 134] on button "Close" at bounding box center [1075, 146] width 44 height 26
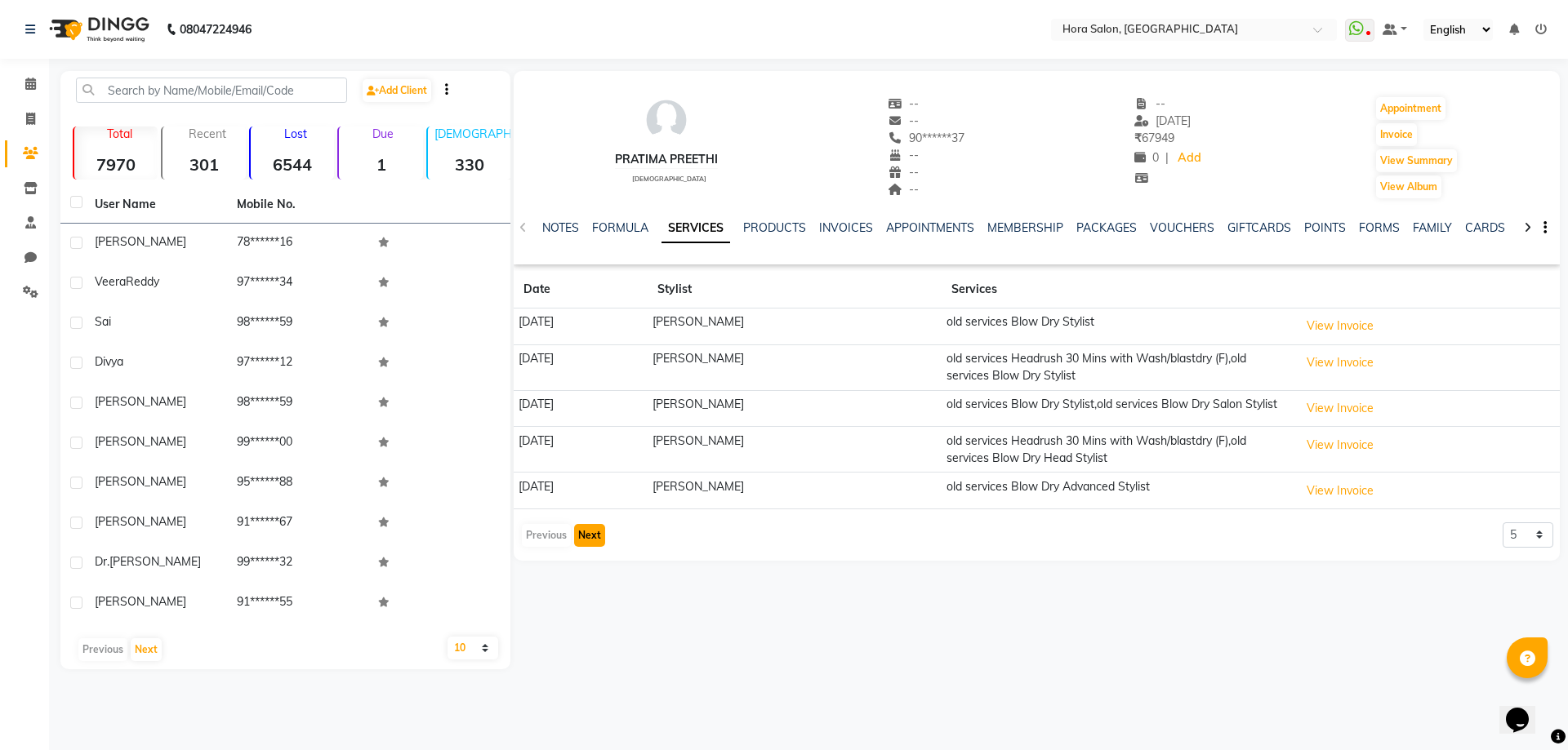
click at [585, 542] on button "Next" at bounding box center [590, 535] width 31 height 23
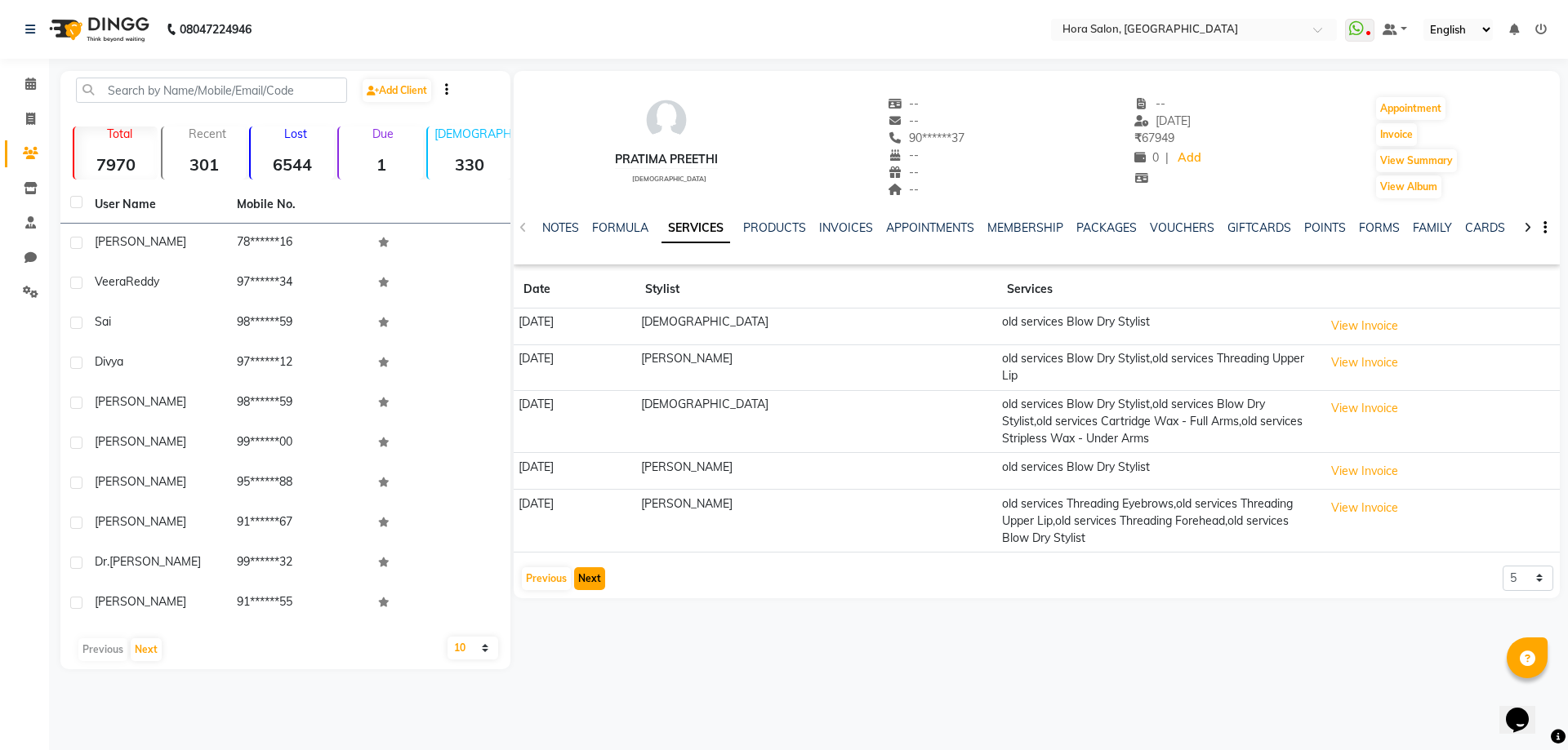
click at [589, 567] on button "Next" at bounding box center [590, 578] width 31 height 23
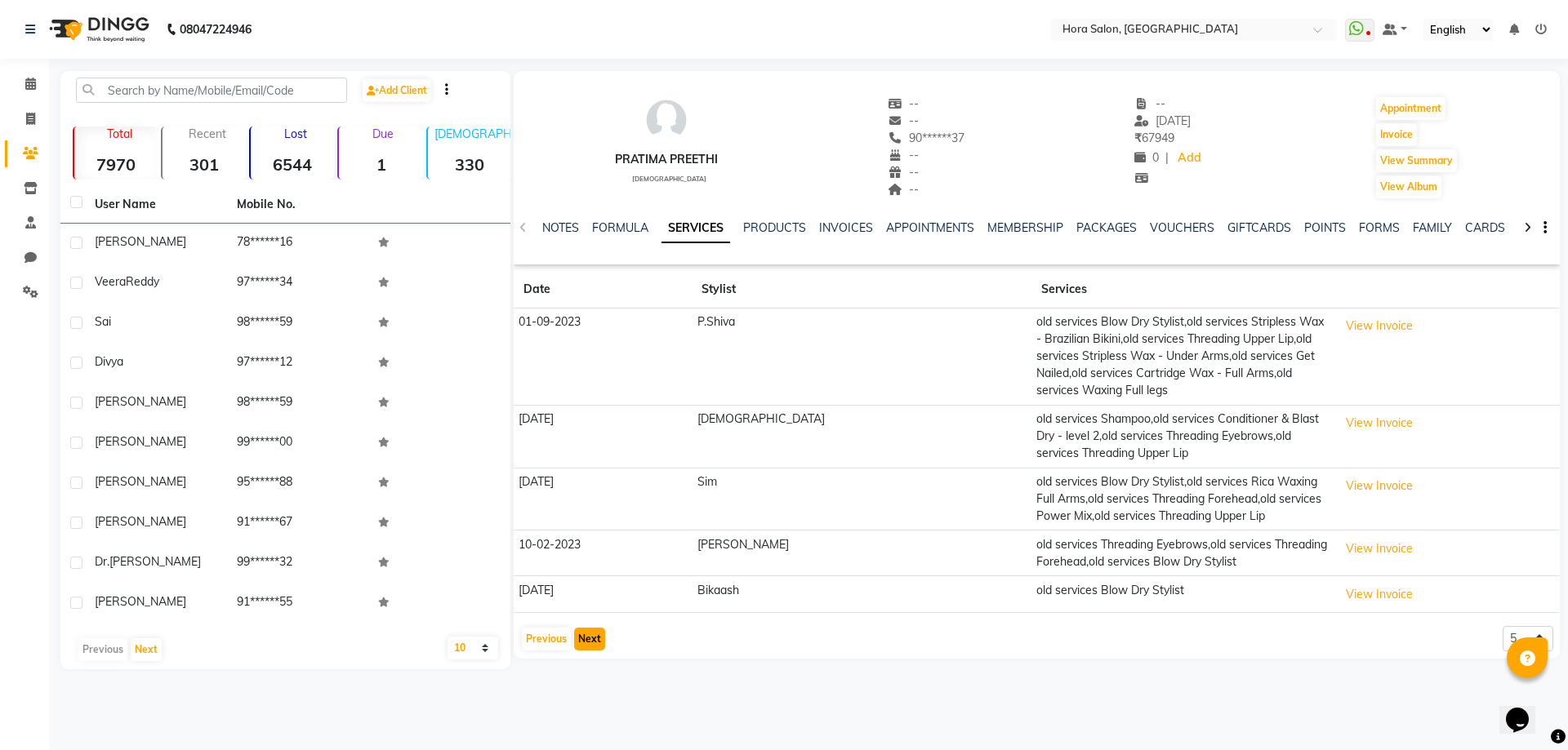
click at [597, 628] on button "Next" at bounding box center [590, 639] width 31 height 23
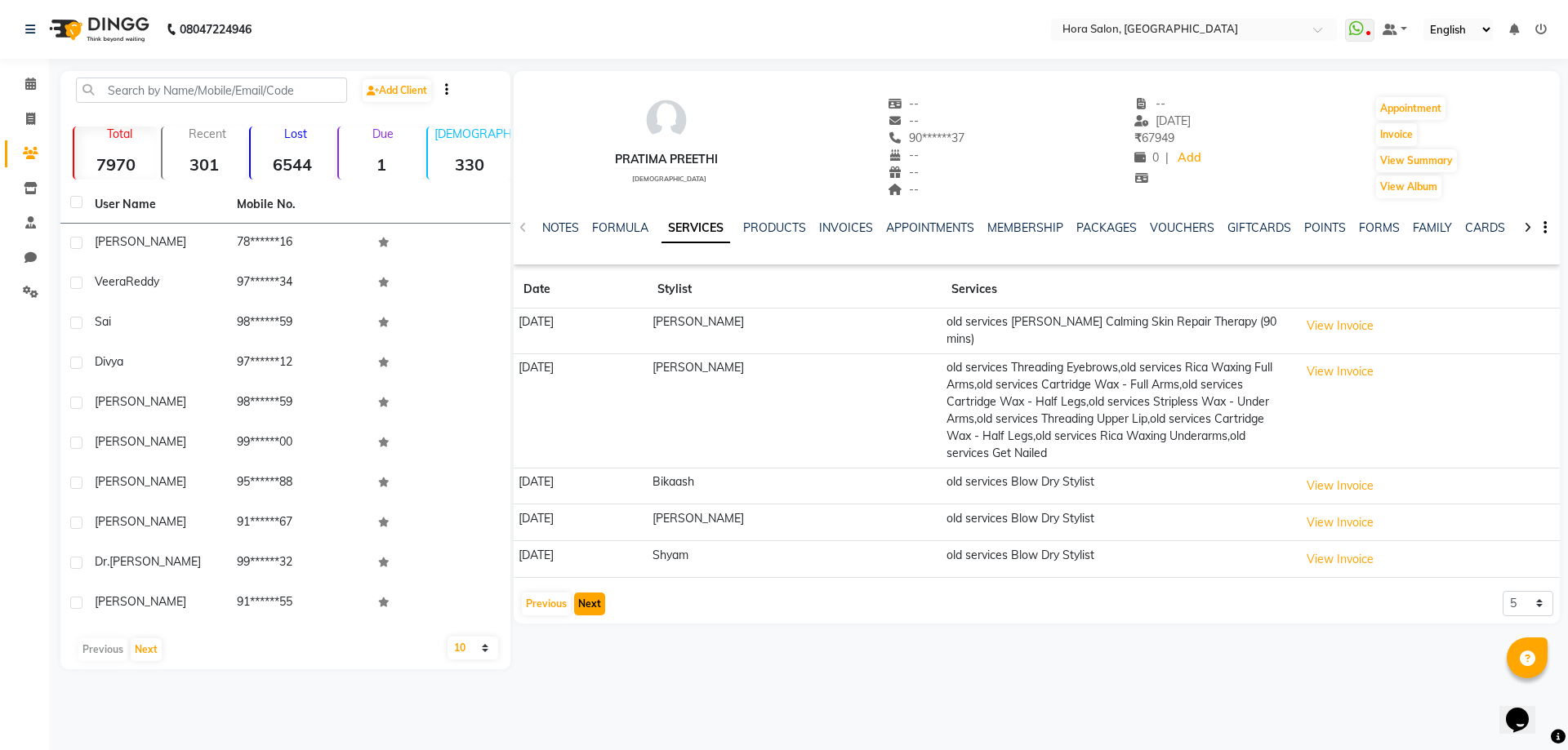
click at [596, 602] on button "Next" at bounding box center [590, 604] width 31 height 23
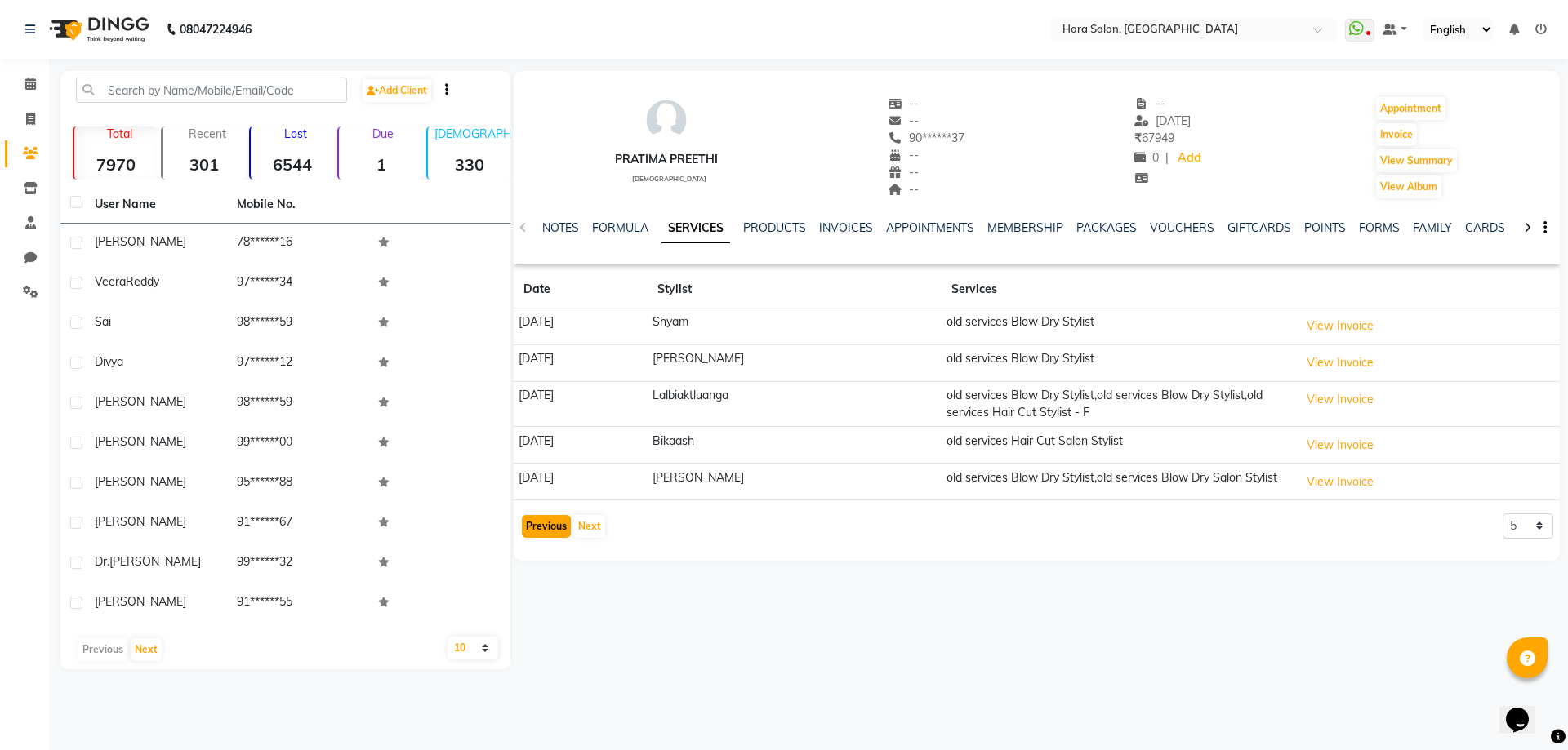
click at [539, 535] on button "Previous" at bounding box center [545, 526] width 49 height 23
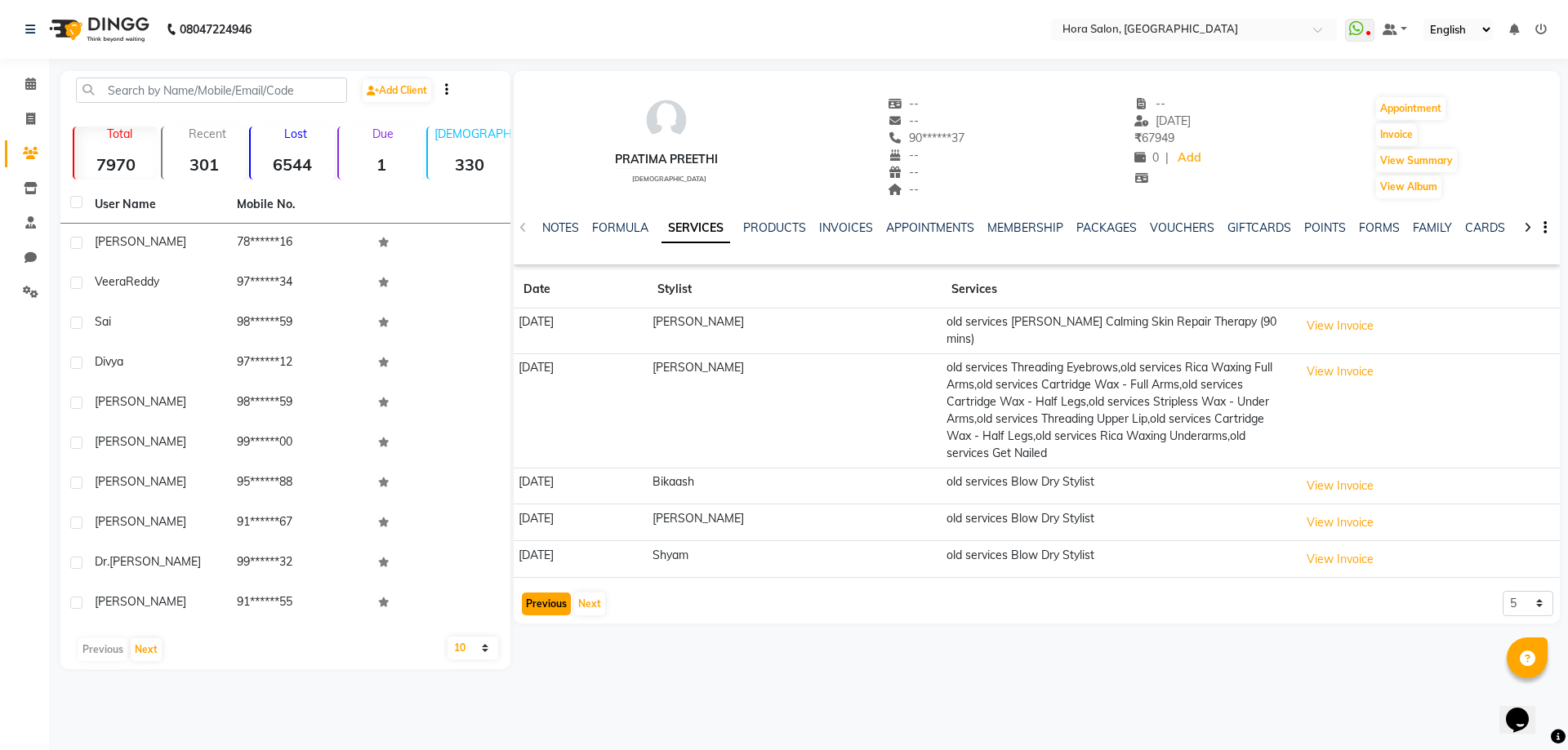
click at [549, 602] on button "Previous" at bounding box center [545, 604] width 49 height 23
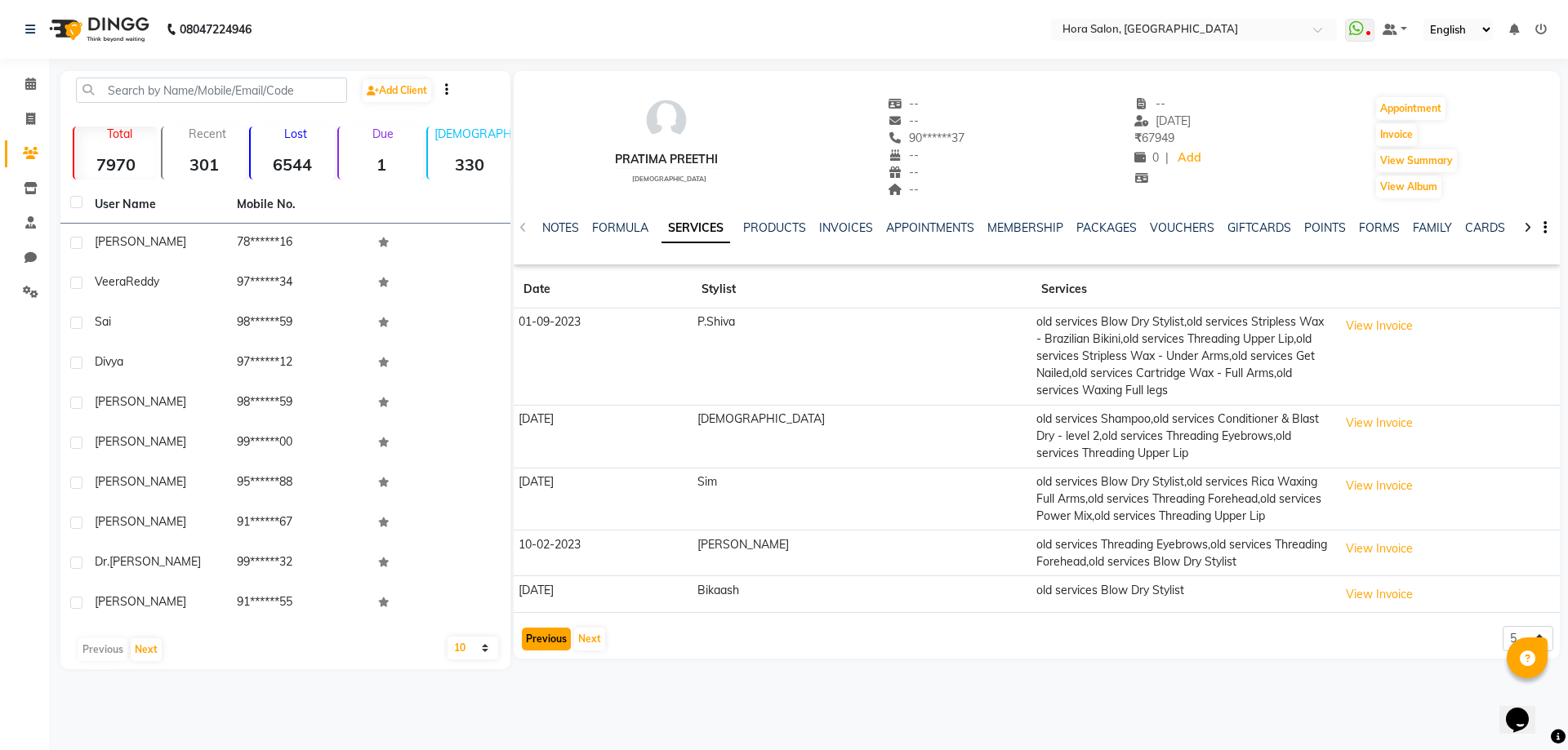
click at [547, 628] on button "Previous" at bounding box center [545, 639] width 49 height 23
